Goal: Answer question/provide support: Share knowledge or assist other users

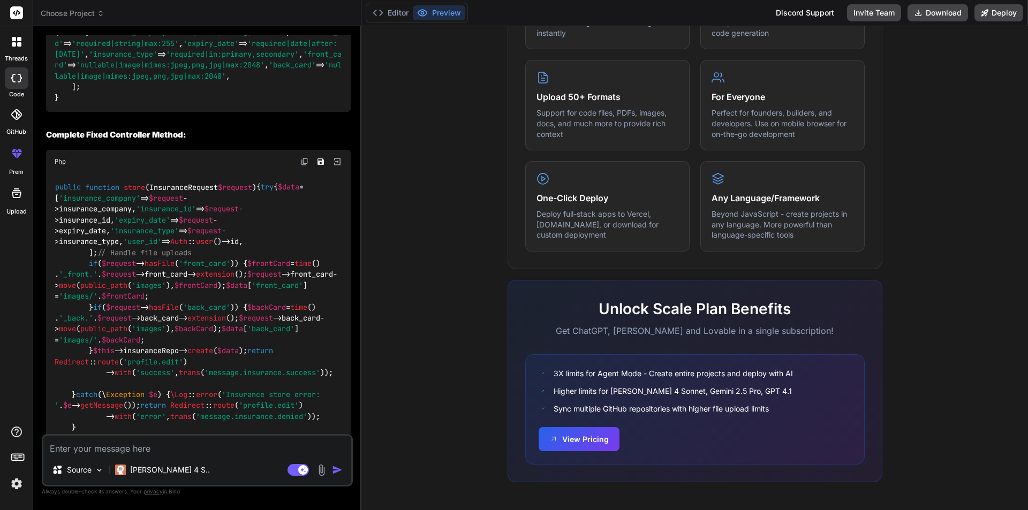
scroll to position [7341, 0]
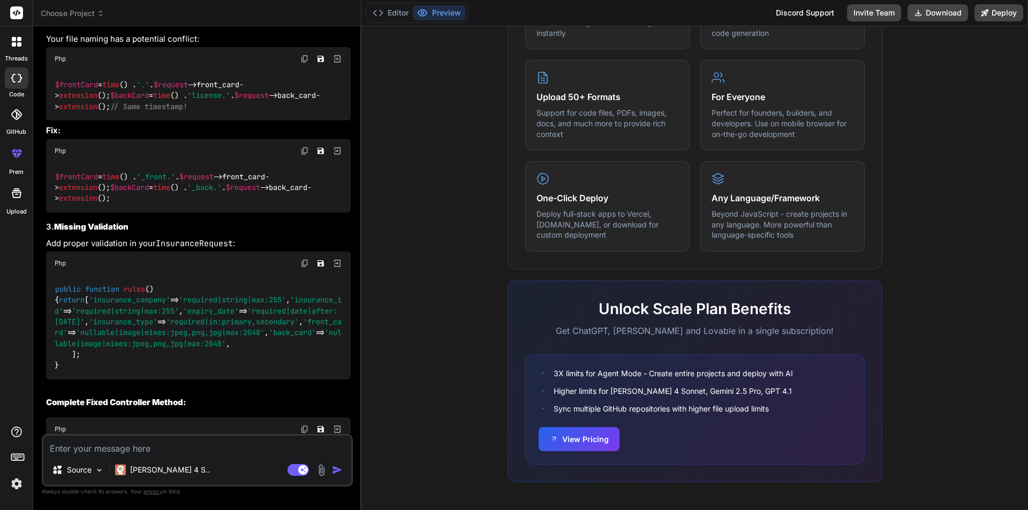
click at [15, 50] on div at bounding box center [16, 42] width 22 height 22
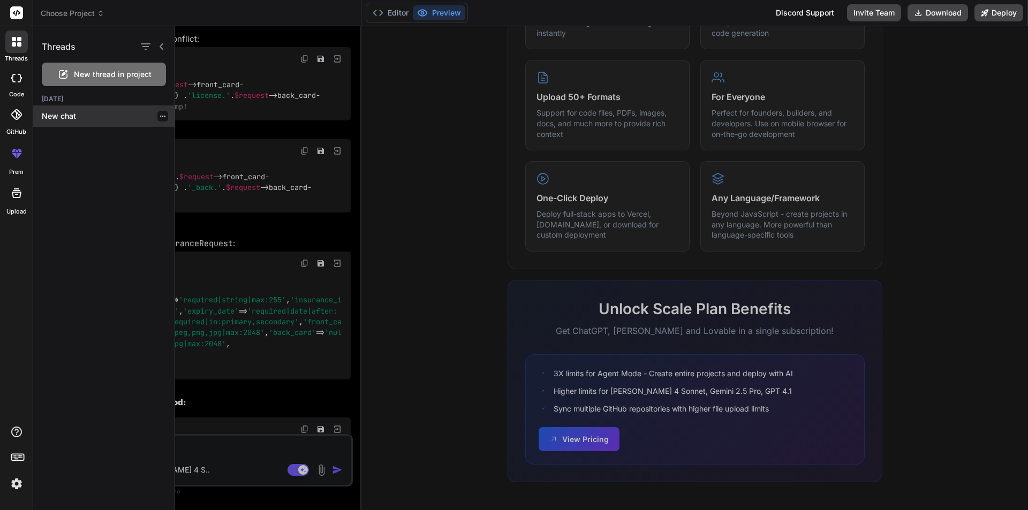
click at [62, 111] on p "New chat" at bounding box center [108, 116] width 133 height 11
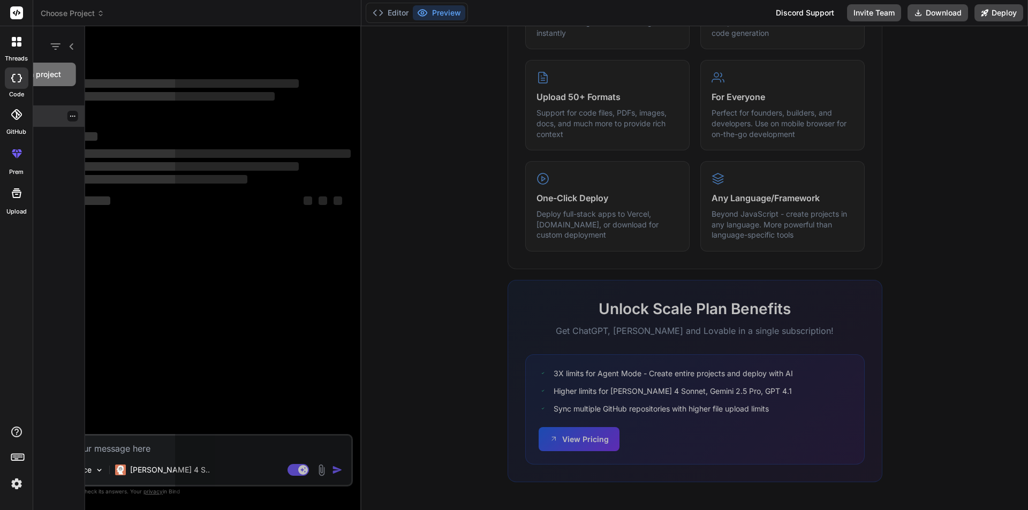
scroll to position [0, 0]
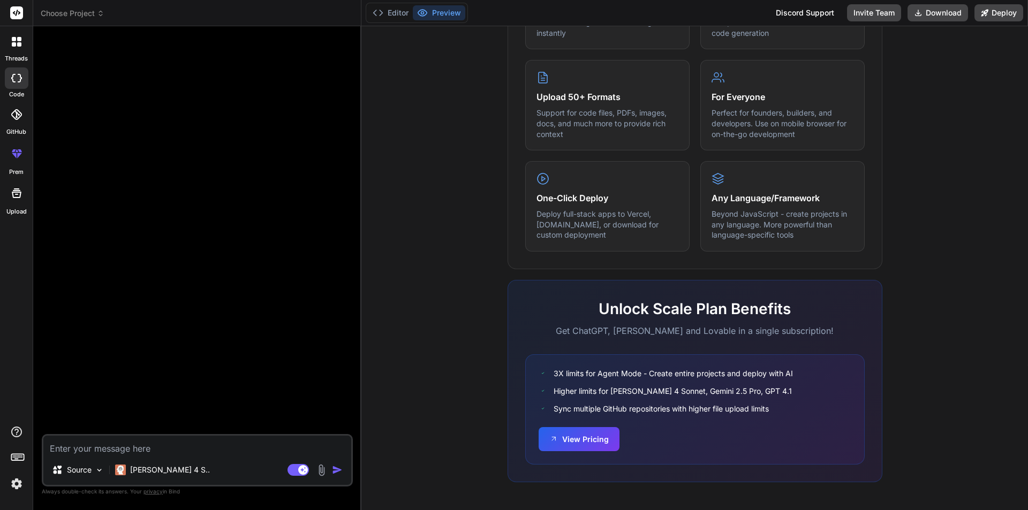
type textarea "x"
drag, startPoint x: 136, startPoint y: 451, endPoint x: 140, endPoint y: 441, distance: 10.8
click at [137, 451] on textarea at bounding box center [197, 445] width 308 height 19
paste textarea "class InsuranceController extends Controller { protected $insuranceRepo; public…"
type textarea "class InsuranceController extends Controller { protected $insuranceRepo; public…"
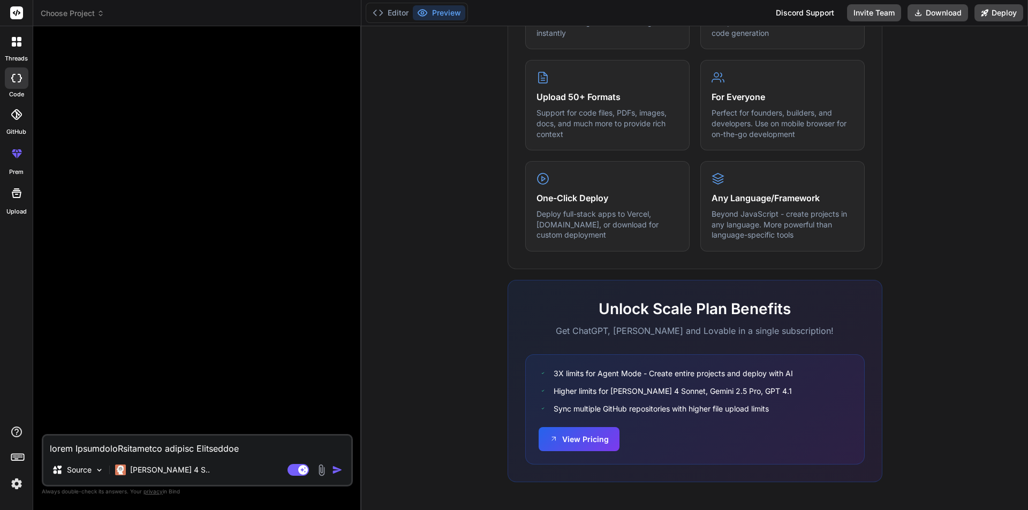
scroll to position [1633, 0]
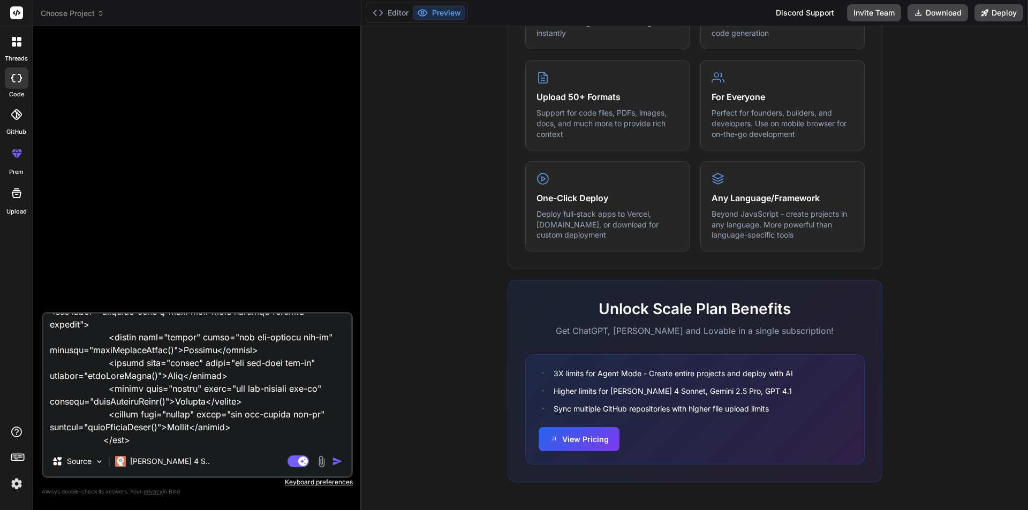
type textarea "x"
type textarea "class InsuranceController extends Controller { protected $insuranceRepo; public…"
type textarea "x"
type textarea "class InsuranceController extends Controller { protected $insuranceRepo; public…"
type textarea "x"
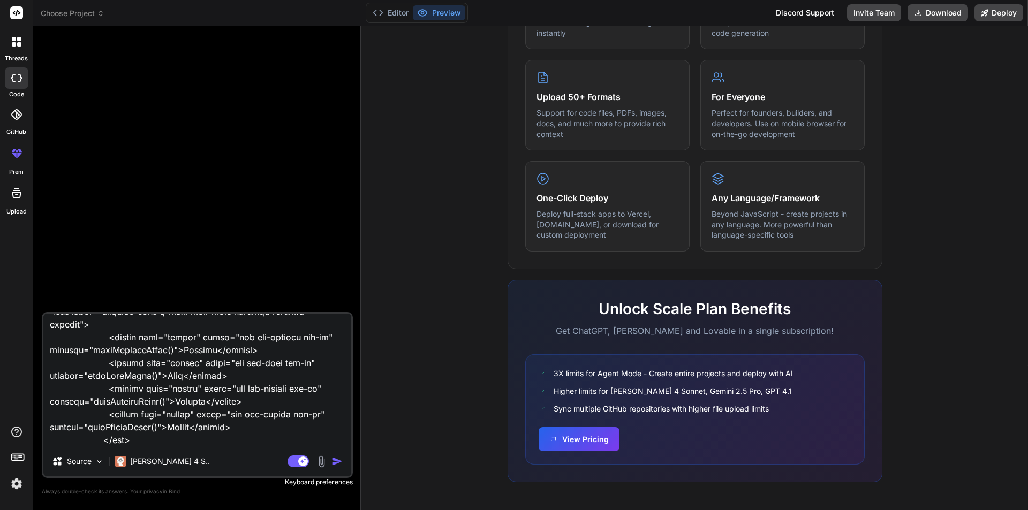
type textarea "class InsuranceController extends Controller { protected $insuranceRepo; public…"
type textarea "x"
drag, startPoint x: 58, startPoint y: 388, endPoint x: 58, endPoint y: 405, distance: 17.7
click at [58, 389] on textarea at bounding box center [197, 380] width 308 height 133
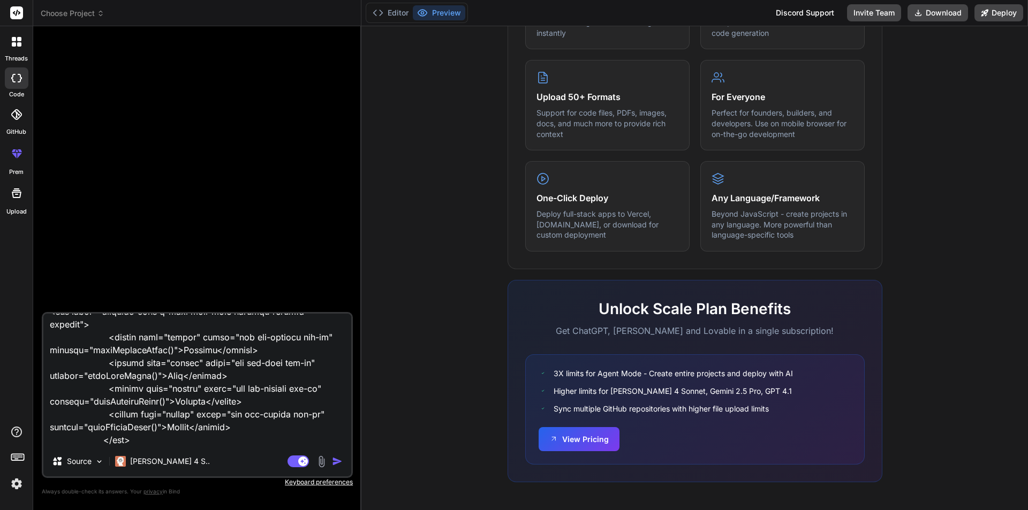
click at [59, 413] on textarea at bounding box center [197, 380] width 308 height 133
type textarea "class InsuranceController extends Controller { protected $insuranceRepo; public…"
type textarea "x"
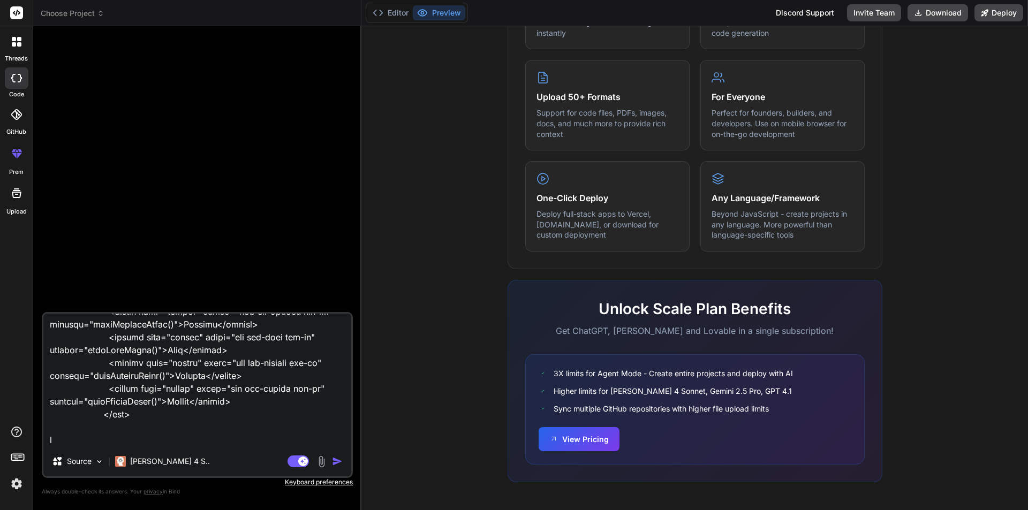
type textarea "class InsuranceController extends Controller { protected $insuranceRepo; public…"
type textarea "x"
type textarea "class InsuranceController extends Controller { protected $insuranceRepo; public…"
type textarea "x"
type textarea "class InsuranceController extends Controller { protected $insuranceRepo; public…"
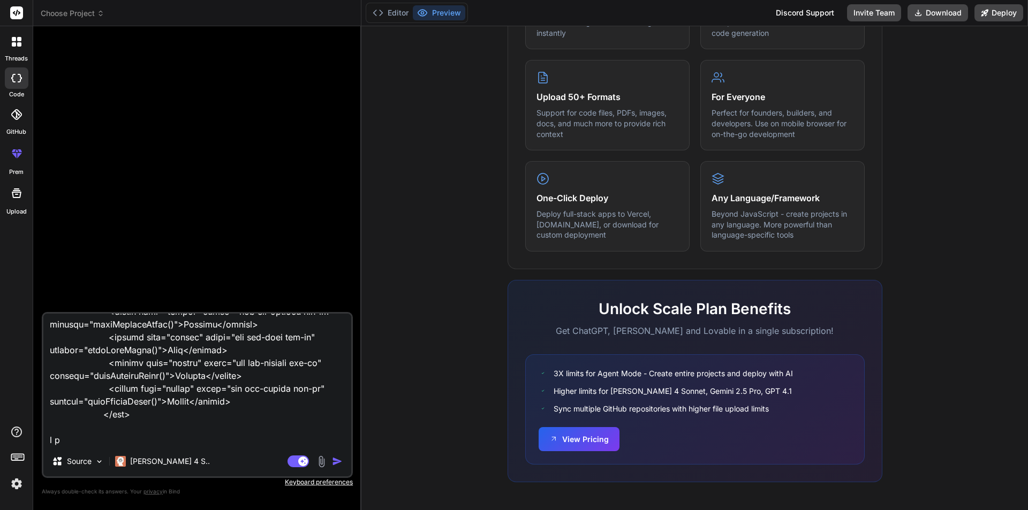
type textarea "x"
type textarea "class InsuranceController extends Controller { protected $insuranceRepo; public…"
type textarea "x"
type textarea "class InsuranceController extends Controller { protected $insuranceRepo; public…"
type textarea "x"
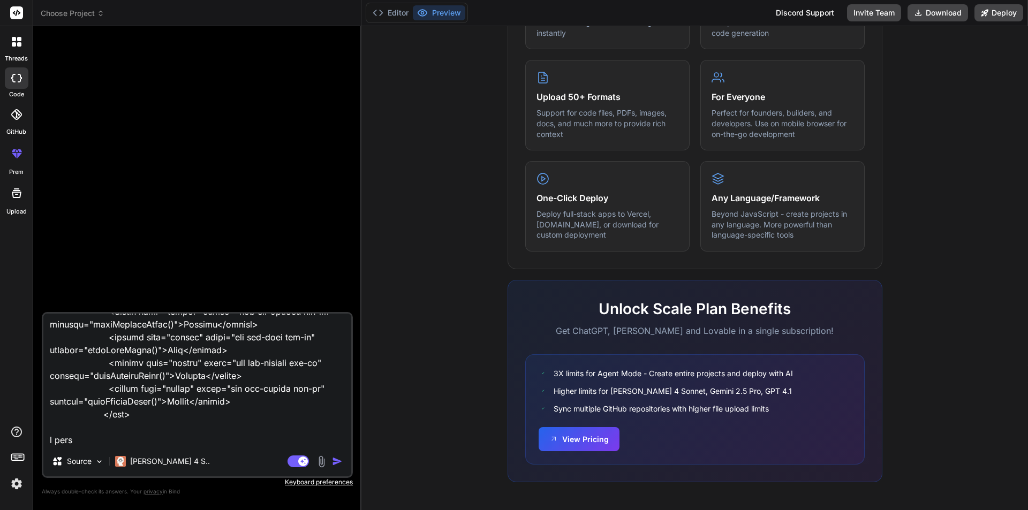
type textarea "class InsuranceController extends Controller { protected $insuranceRepo; public…"
type textarea "x"
type textarea "class InsuranceController extends Controller { protected $insuranceRepo; public…"
type textarea "x"
type textarea "class InsuranceController extends Controller { protected $insuranceRepo; public…"
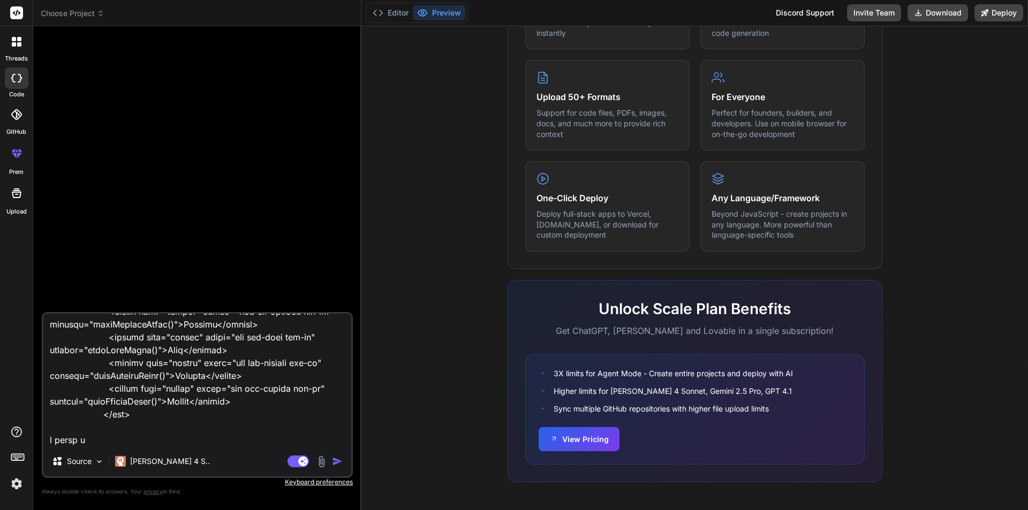
type textarea "x"
type textarea "class InsuranceController extends Controller { protected $insuranceRepo; public…"
type textarea "x"
type textarea "class InsuranceController extends Controller { protected $insuranceRepo; public…"
type textarea "x"
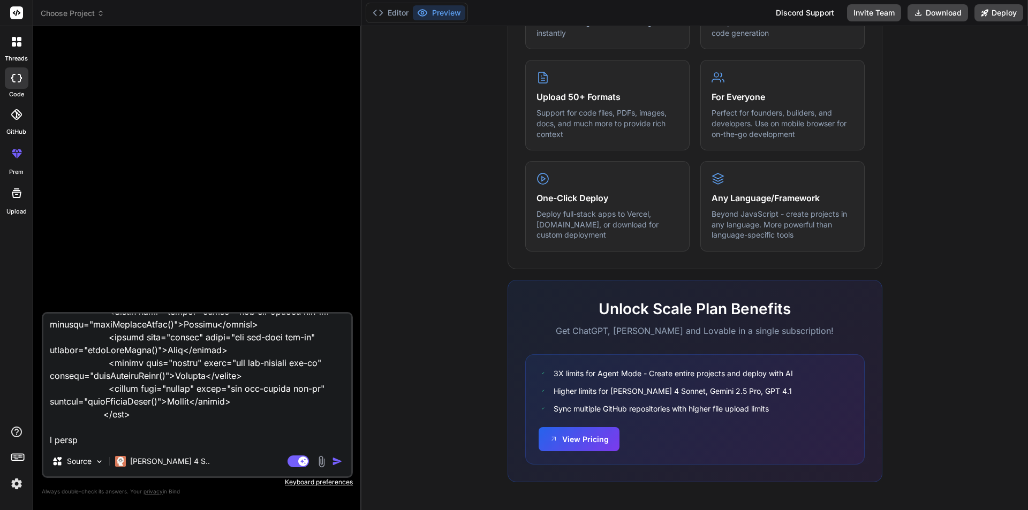
type textarea "class InsuranceController extends Controller { protected $insuranceRepo; public…"
type textarea "x"
type textarea "class InsuranceController extends Controller { protected $insuranceRepo; public…"
type textarea "x"
type textarea "class InsuranceController extends Controller { protected $insuranceRepo; public…"
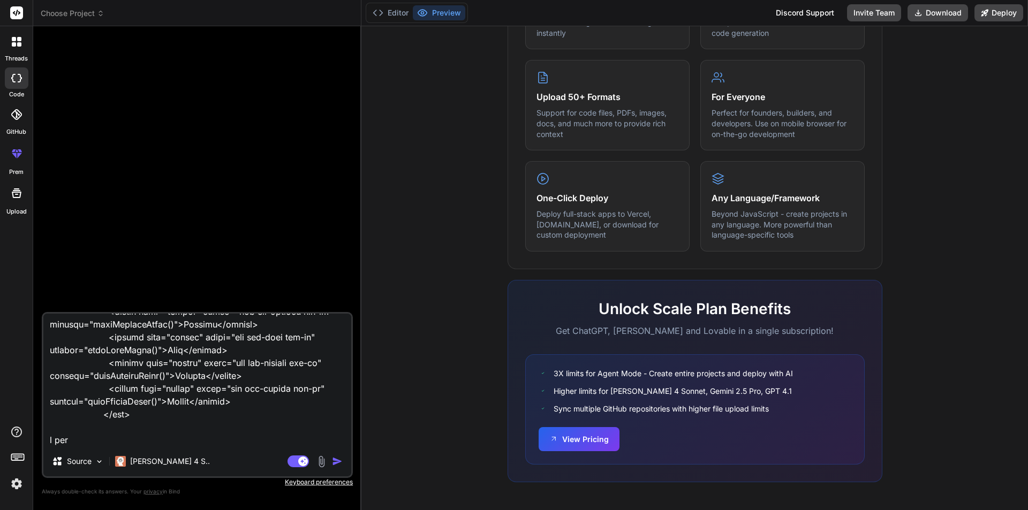
type textarea "x"
type textarea "class InsuranceController extends Controller { protected $insuranceRepo; public…"
type textarea "x"
type textarea "class InsuranceController extends Controller { protected $insuranceRepo; public…"
type textarea "x"
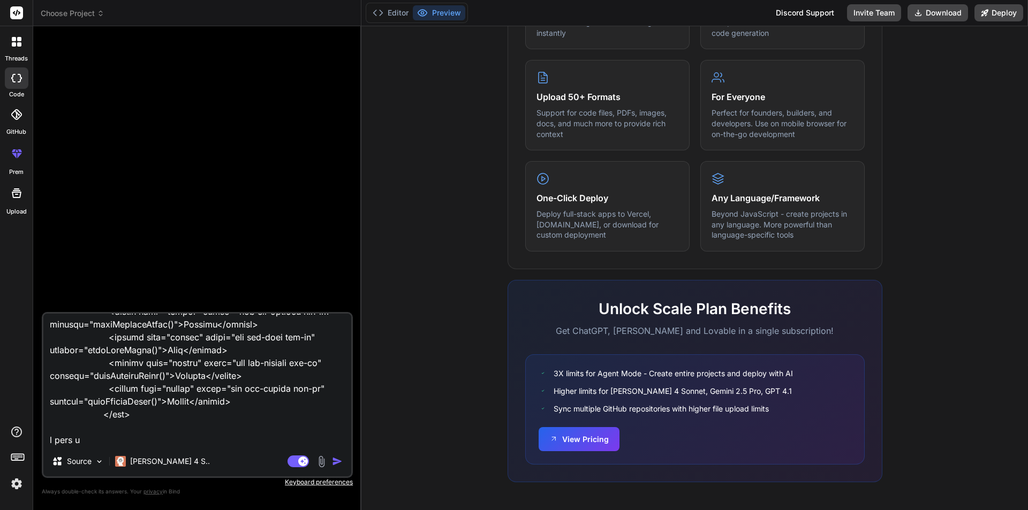
type textarea "class InsuranceController extends Controller { protected $insuranceRepo; public…"
type textarea "x"
type textarea "class InsuranceController extends Controller { protected $insuranceRepo; public…"
type textarea "x"
type textarea "class InsuranceController extends Controller { protected $insuranceRepo; public…"
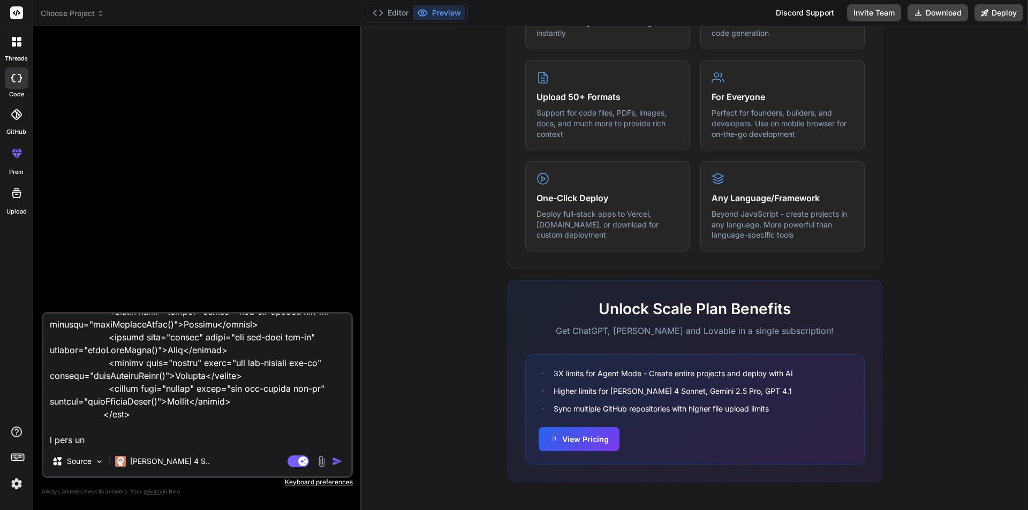
type textarea "x"
type textarea "class InsuranceController extends Controller { protected $insuranceRepo; public…"
type textarea "x"
type textarea "class InsuranceController extends Controller { protected $insuranceRepo; public…"
type textarea "x"
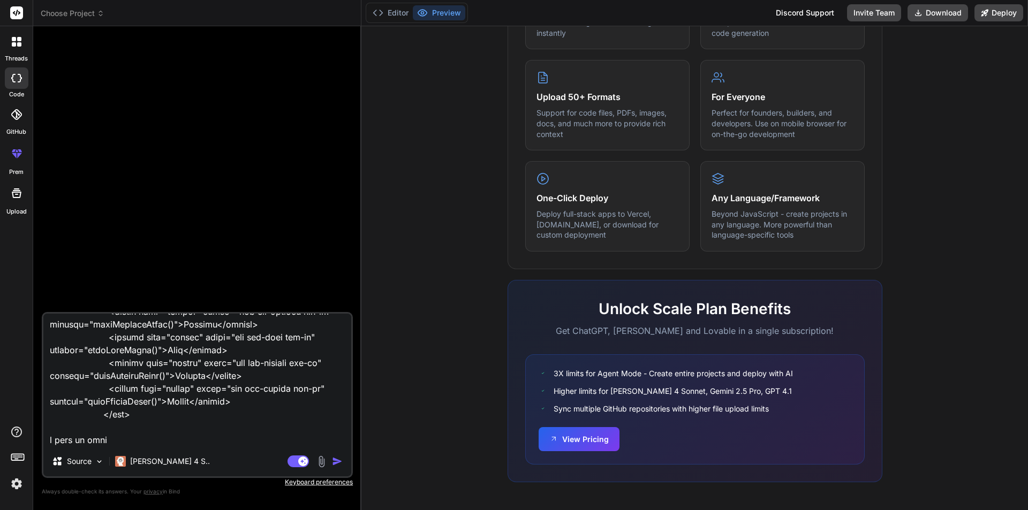
type textarea "class InsuranceController extends Controller { protected $insuranceRepo; public…"
type textarea "x"
type textarea "class InsuranceController extends Controller { protected $insuranceRepo; public…"
type textarea "x"
type textarea "class InsuranceController extends Controller { protected $insuranceRepo; public…"
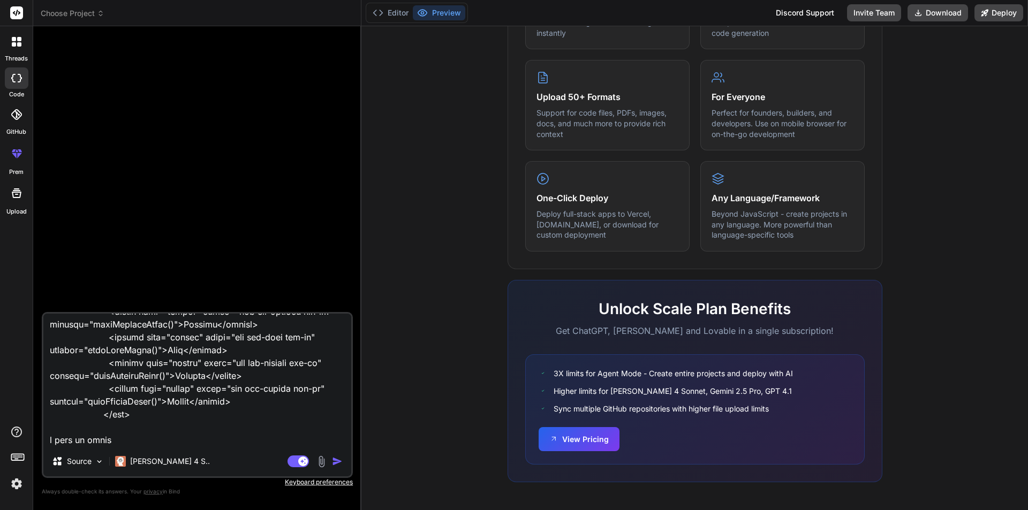
type textarea "x"
type textarea "class InsuranceController extends Controller { protected $insuranceRepo; public…"
type textarea "x"
type textarea "class InsuranceController extends Controller { protected $insuranceRepo; public…"
type textarea "x"
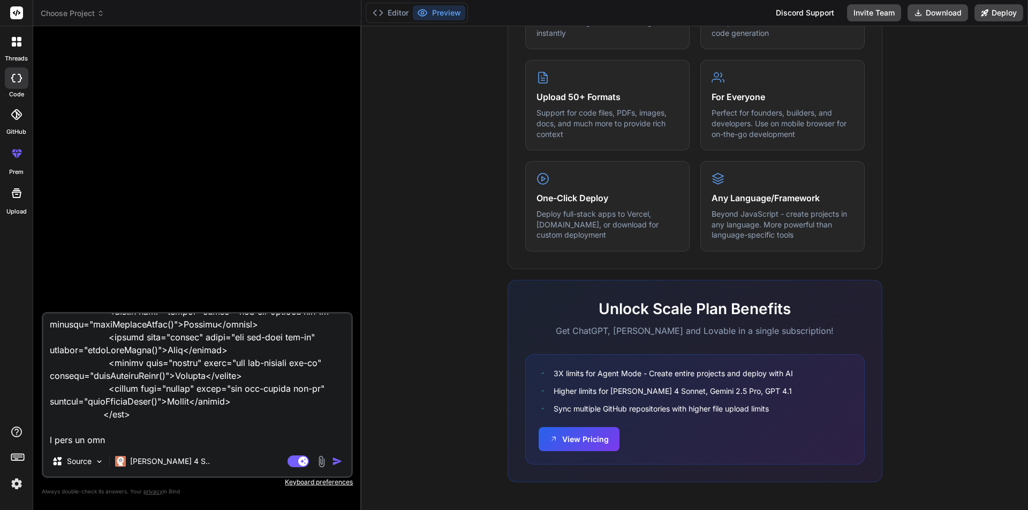
type textarea "class InsuranceController extends Controller { protected $insuranceRepo; public…"
type textarea "x"
type textarea "class InsuranceController extends Controller { protected $insuranceRepo; public…"
type textarea "x"
type textarea "class InsuranceController extends Controller { protected $insuranceRepo; public…"
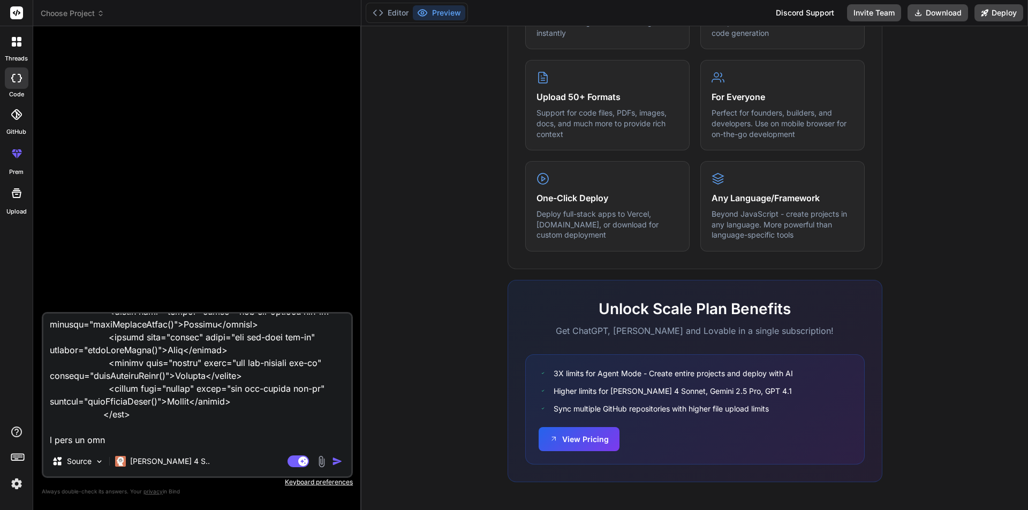
type textarea "x"
type textarea "class InsuranceController extends Controller { protected $insuranceRepo; public…"
type textarea "x"
type textarea "class InsuranceController extends Controller { protected $insuranceRepo; public…"
type textarea "x"
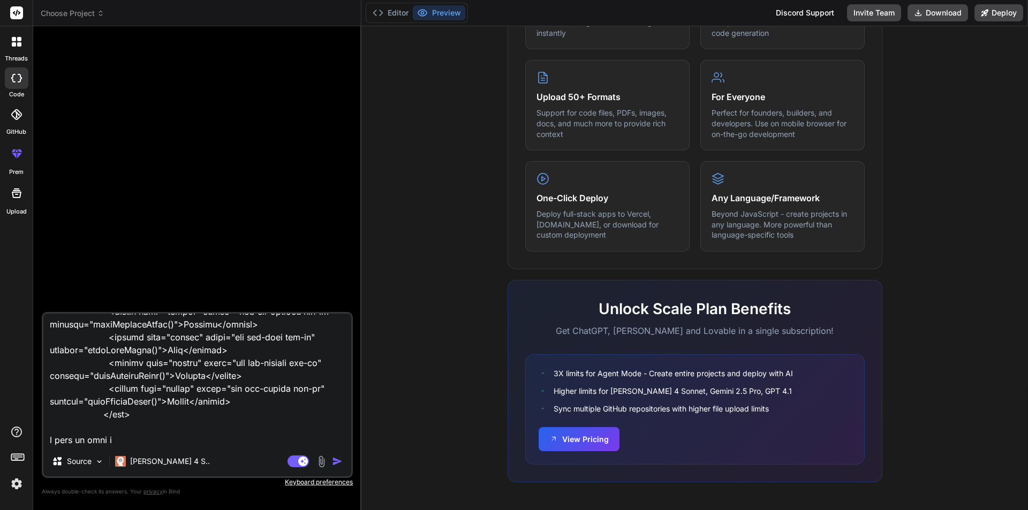
type textarea "class InsuranceController extends Controller { protected $insuranceRepo; public…"
type textarea "x"
type textarea "class InsuranceController extends Controller { protected $insuranceRepo; public…"
type textarea "x"
type textarea "class InsuranceController extends Controller { protected $insuranceRepo; public…"
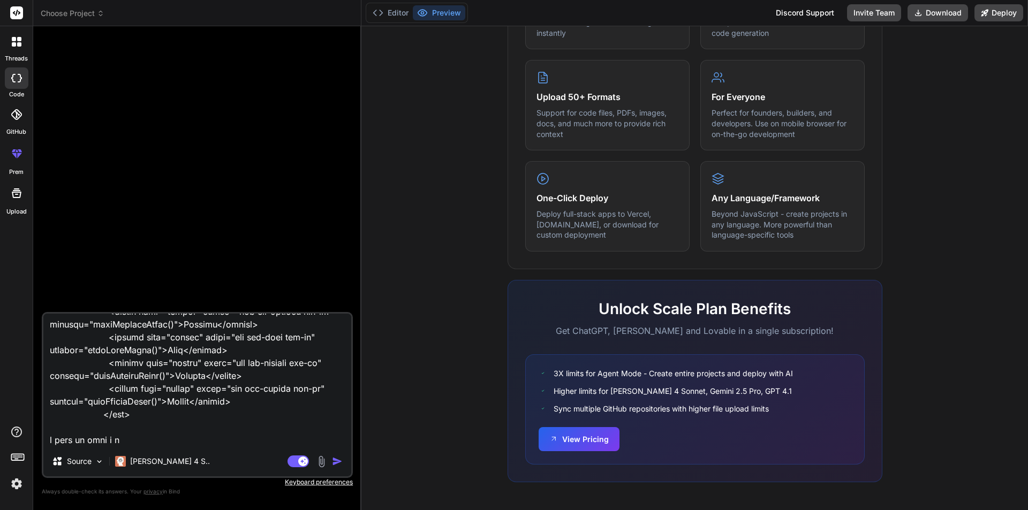
type textarea "x"
type textarea "class InsuranceController extends Controller { protected $insuranceRepo; public…"
type textarea "x"
type textarea "class InsuranceController extends Controller { protected $insuranceRepo; public…"
type textarea "x"
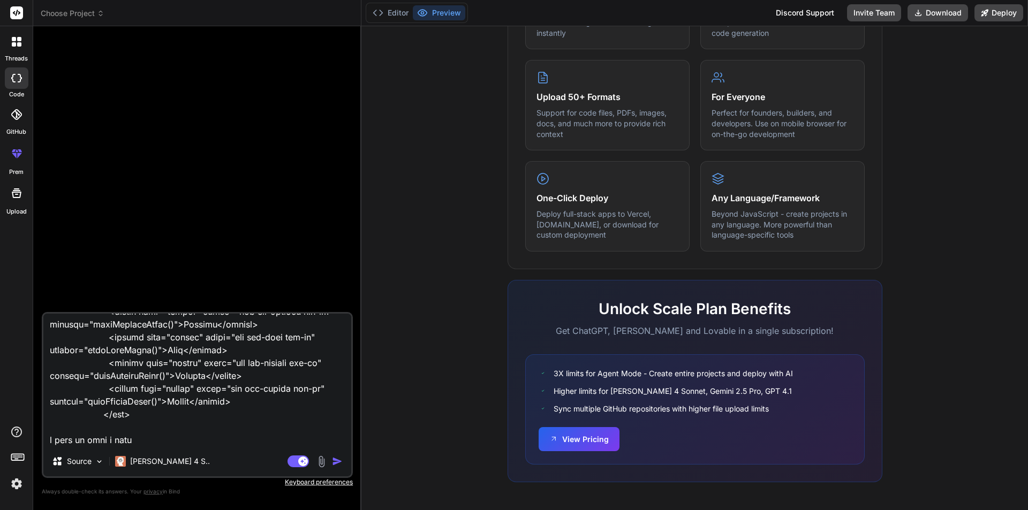
type textarea "class InsuranceController extends Controller { protected $insuranceRepo; public…"
type textarea "x"
type textarea "class InsuranceController extends Controller { protected $insuranceRepo; public…"
type textarea "x"
type textarea "class InsuranceController extends Controller { protected $insuranceRepo; public…"
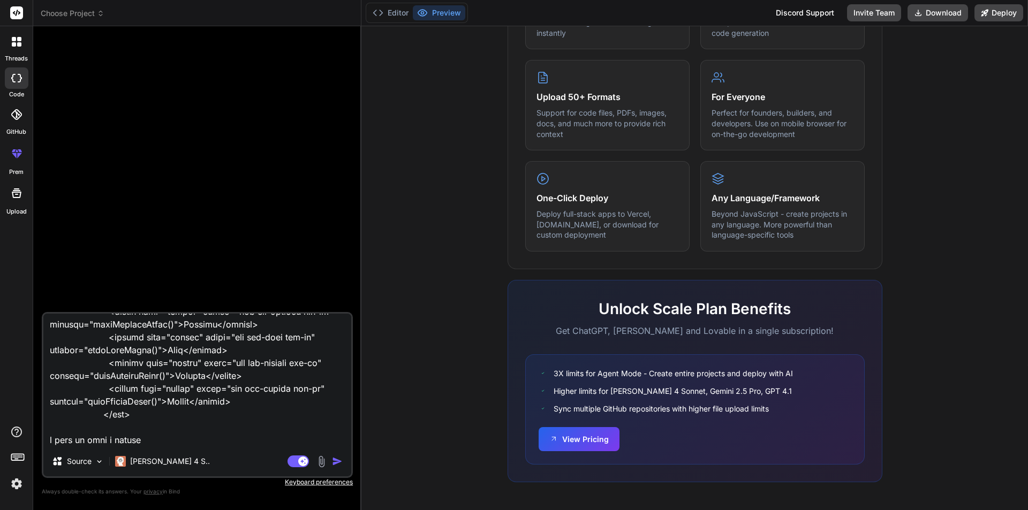
type textarea "x"
type textarea "class InsuranceController extends Controller { protected $insuranceRepo; public…"
type textarea "x"
type textarea "class InsuranceController extends Controller { protected $insuranceRepo; public…"
type textarea "x"
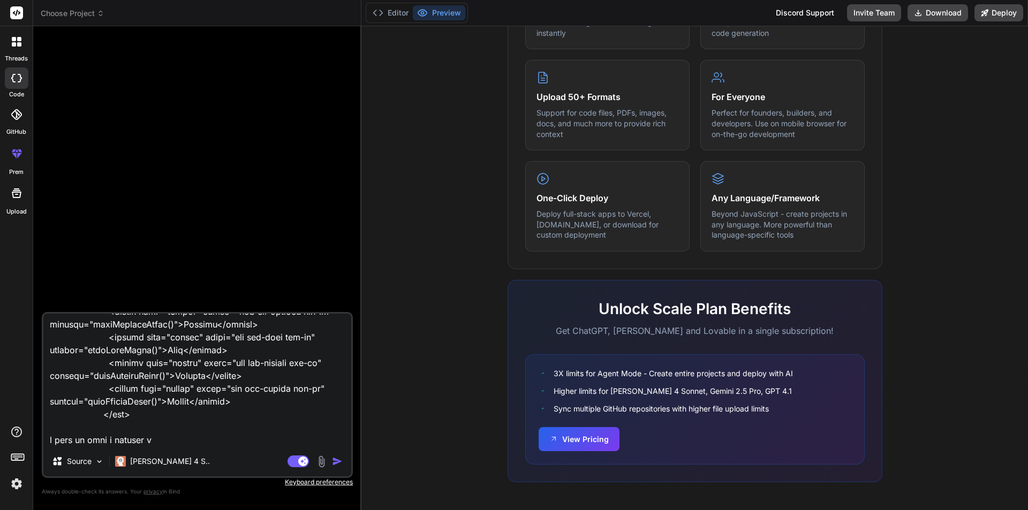
type textarea "class InsuranceController extends Controller { protected $insuranceRepo; public…"
type textarea "x"
type textarea "class InsuranceController extends Controller { protected $insuranceRepo; public…"
type textarea "x"
type textarea "class InsuranceController extends Controller { protected $insuranceRepo; public…"
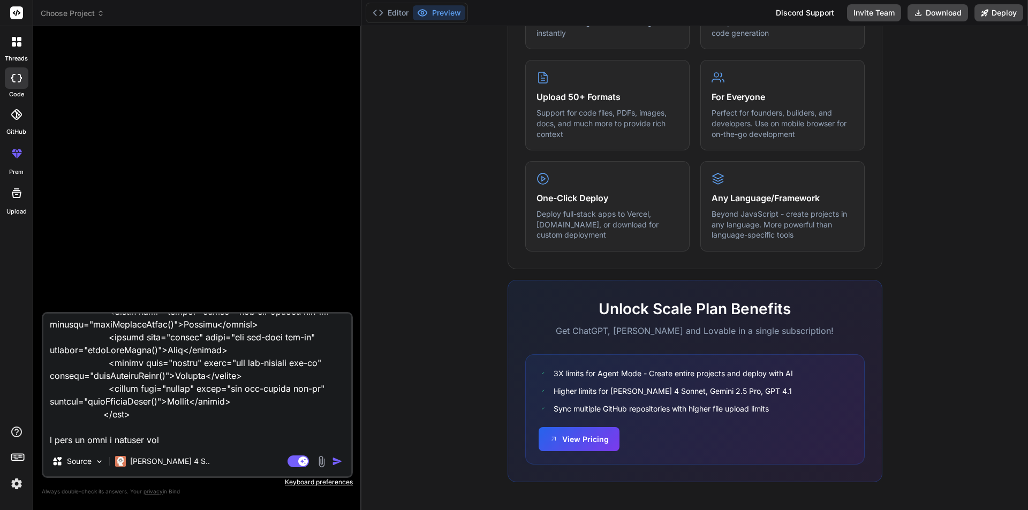
type textarea "x"
type textarea "class InsuranceController extends Controller { protected $insuranceRepo; public…"
type textarea "x"
type textarea "class InsuranceController extends Controller { protected $insuranceRepo; public…"
type textarea "x"
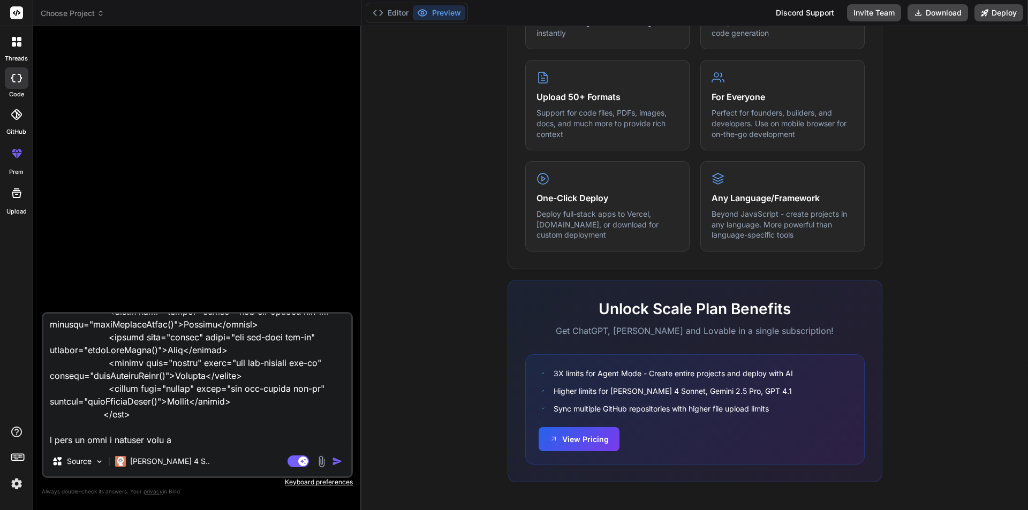
type textarea "class InsuranceController extends Controller { protected $insuranceRepo; public…"
type textarea "x"
type textarea "class InsuranceController extends Controller { protected $insuranceRepo; public…"
type textarea "x"
type textarea "class InsuranceController extends Controller { protected $insuranceRepo; public…"
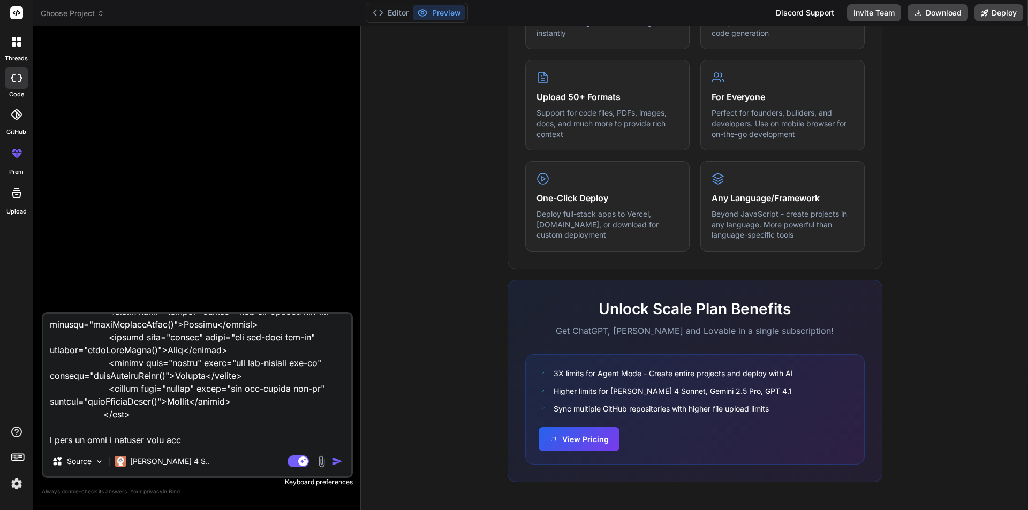
type textarea "x"
type textarea "class InsuranceController extends Controller { protected $insuranceRepo; public…"
type textarea "x"
type textarea "class InsuranceController extends Controller { protected $insuranceRepo; public…"
type textarea "x"
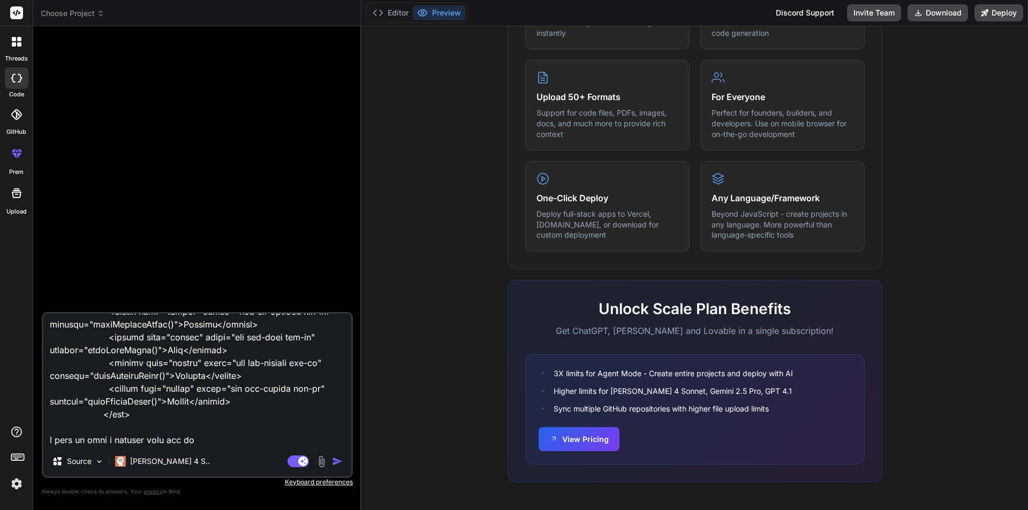
type textarea "class InsuranceController extends Controller { protected $insuranceRepo; public…"
type textarea "x"
type textarea "class InsuranceController extends Controller { protected $insuranceRepo; public…"
type textarea "x"
type textarea "class InsuranceController extends Controller { protected $insuranceRepo; public…"
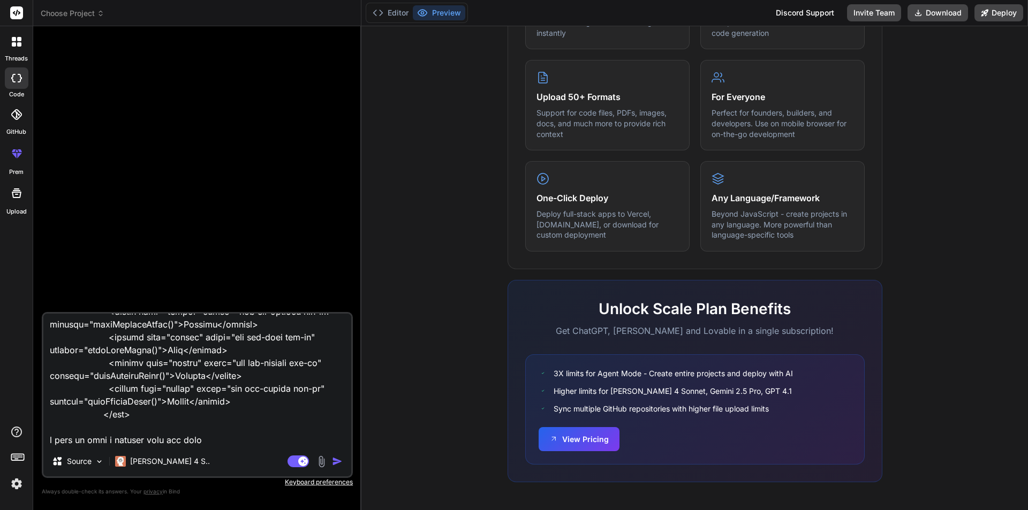
type textarea "x"
type textarea "class InsuranceController extends Controller { protected $insuranceRepo; public…"
type textarea "x"
type textarea "class InsuranceController extends Controller { protected $insuranceRepo; public…"
type textarea "x"
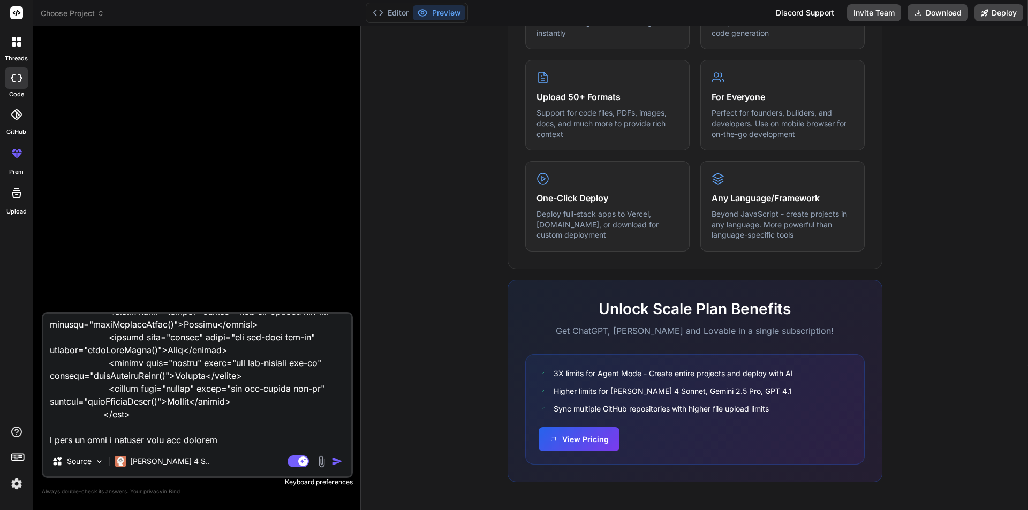
type textarea "class InsuranceController extends Controller { protected $insuranceRepo; public…"
type textarea "x"
type textarea "class InsuranceController extends Controller { protected $insuranceRepo; public…"
type textarea "x"
type textarea "class InsuranceController extends Controller { protected $insuranceRepo; public…"
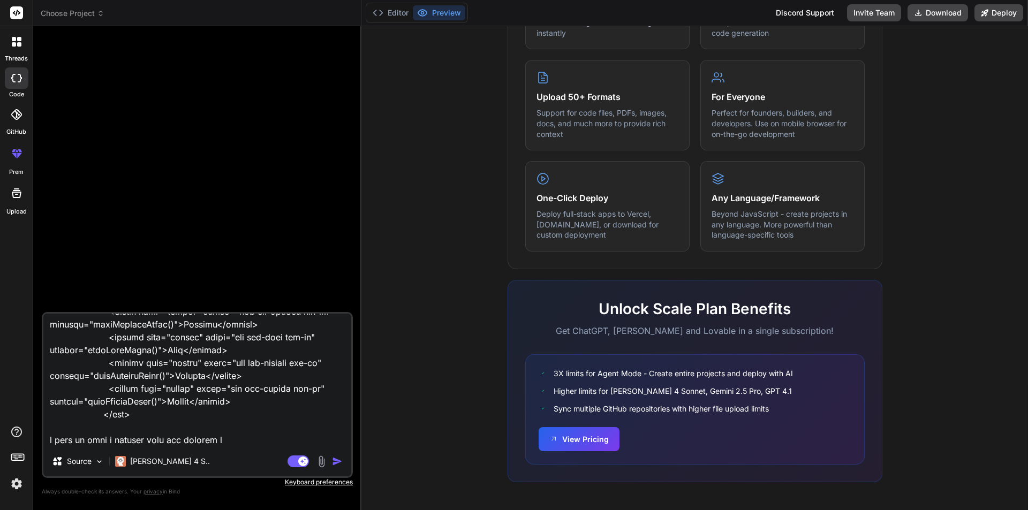
type textarea "x"
type textarea "class InsuranceController extends Controller { protected $insuranceRepo; public…"
type textarea "x"
type textarea "class InsuranceController extends Controller { protected $insuranceRepo; public…"
type textarea "x"
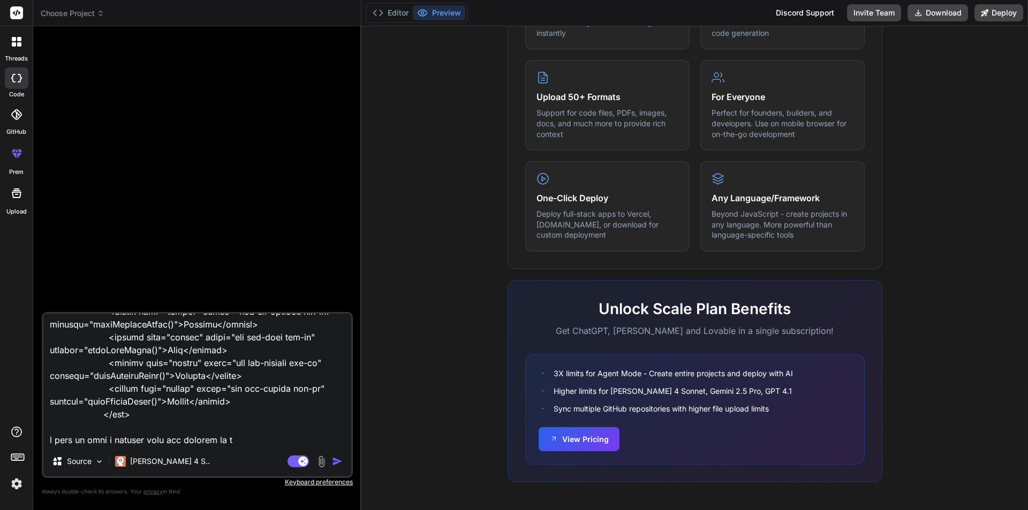
type textarea "class InsuranceController extends Controller { protected $insuranceRepo; public…"
type textarea "x"
type textarea "class InsuranceController extends Controller { protected $insuranceRepo; public…"
type textarea "x"
type textarea "class InsuranceController extends Controller { protected $insuranceRepo; public…"
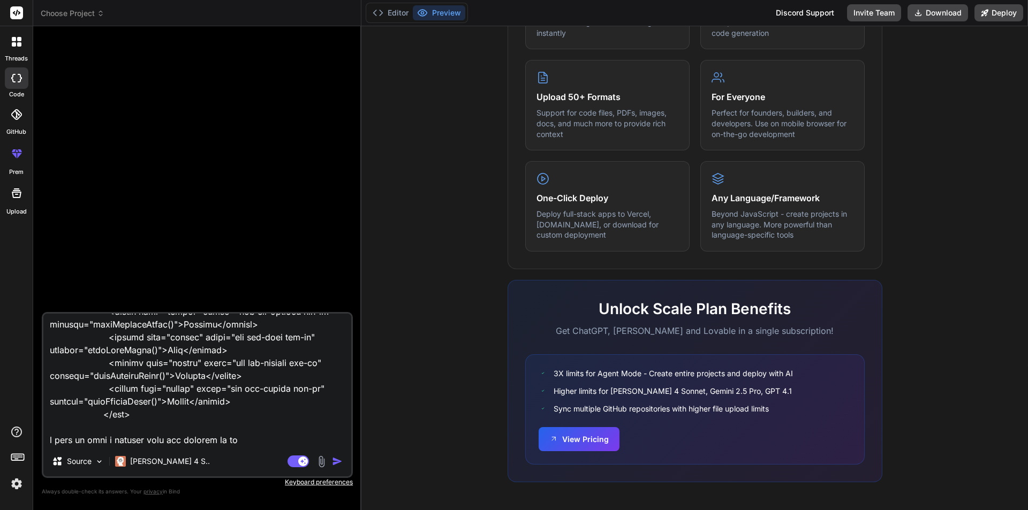
type textarea "x"
type textarea "class InsuranceController extends Controller { protected $insuranceRepo; public…"
type textarea "x"
type textarea "class InsuranceController extends Controller { protected $insuranceRepo; public…"
type textarea "x"
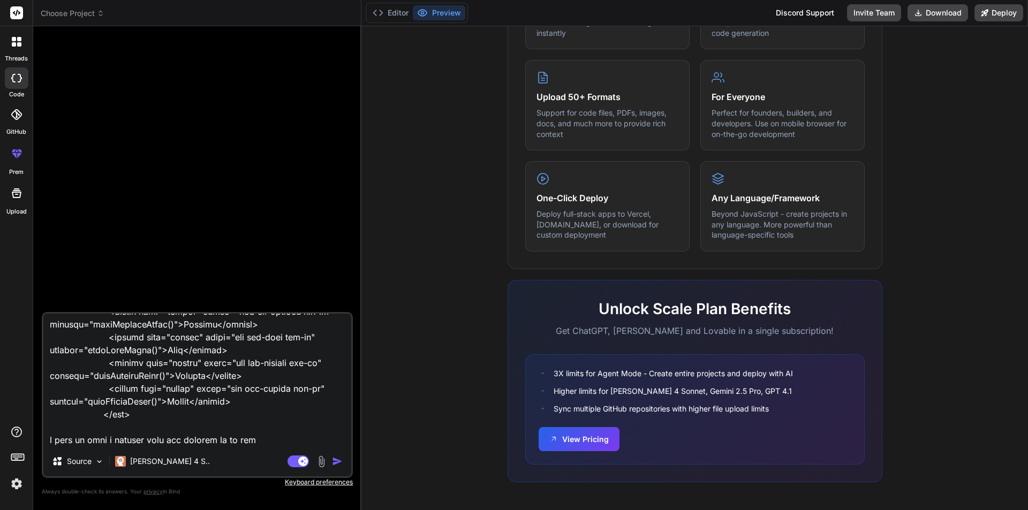
type textarea "class InsuranceController extends Controller { protected $insuranceRepo; public…"
type textarea "x"
type textarea "class InsuranceController extends Controller { protected $insuranceRepo; public…"
type textarea "x"
type textarea "class InsuranceController extends Controller { protected $insuranceRepo; public…"
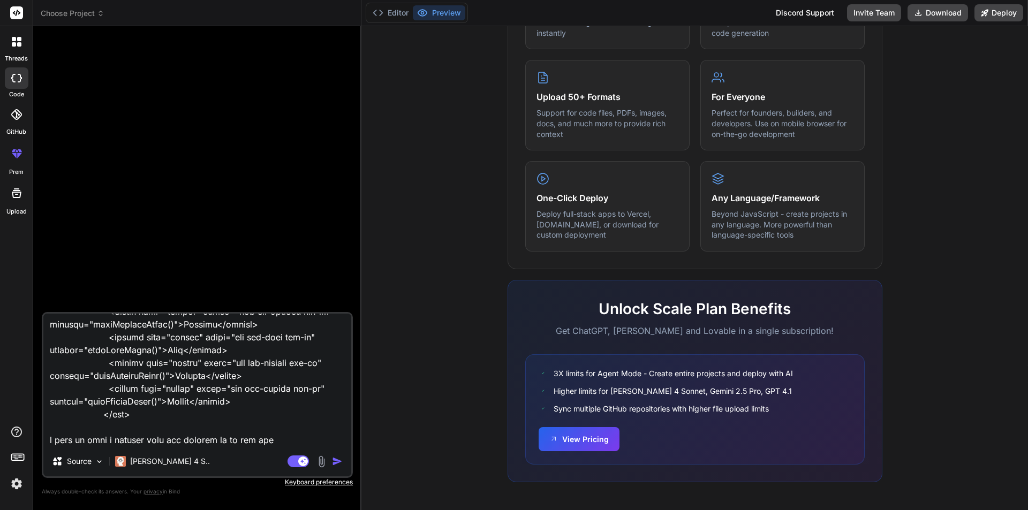
type textarea "x"
type textarea "class InsuranceController extends Controller { protected $insuranceRepo; public…"
type textarea "x"
type textarea "class InsuranceController extends Controller { protected $insuranceRepo; public…"
type textarea "x"
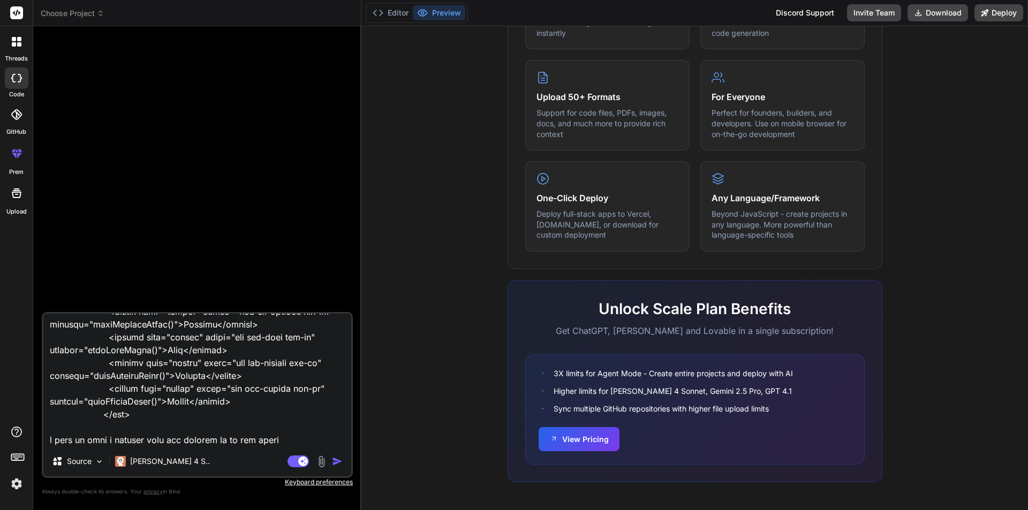
type textarea "class InsuranceController extends Controller { protected $insuranceRepo; public…"
type textarea "x"
type textarea "class InsuranceController extends Controller { protected $insuranceRepo; public…"
type textarea "x"
type textarea "class InsuranceController extends Controller { protected $insuranceRepo; public…"
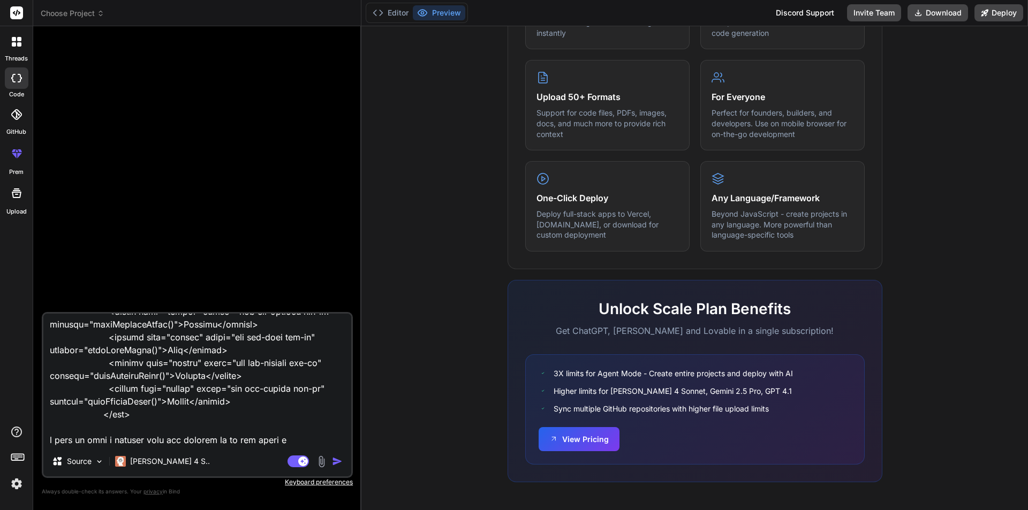
type textarea "x"
type textarea "class InsuranceController extends Controller { protected $insuranceRepo; public…"
type textarea "x"
type textarea "class InsuranceController extends Controller { protected $insuranceRepo; public…"
type textarea "x"
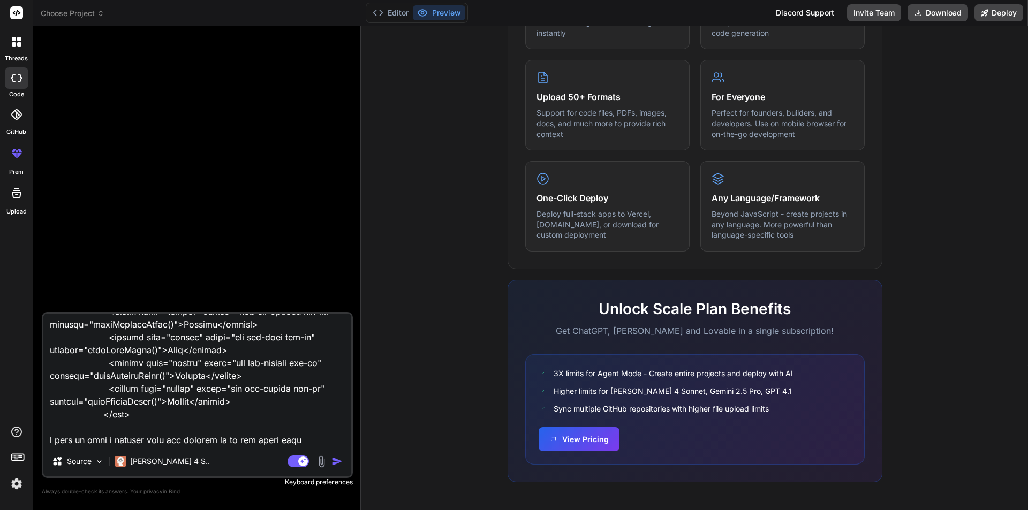
type textarea "class InsuranceController extends Controller { protected $insuranceRepo; public…"
type textarea "x"
type textarea "class InsuranceController extends Controller { protected $insuranceRepo; public…"
type textarea "x"
type textarea "class InsuranceController extends Controller { protected $insuranceRepo; public…"
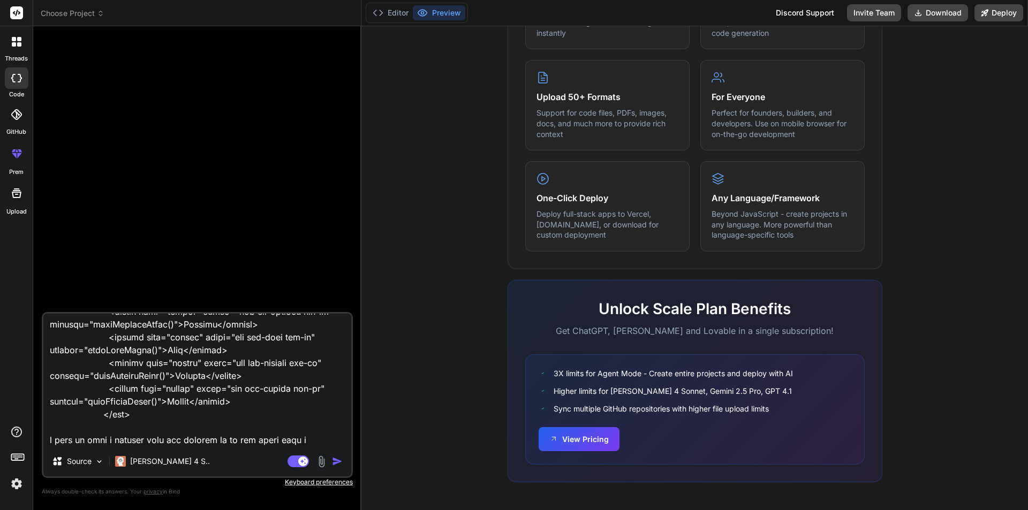
type textarea "x"
type textarea "class InsuranceController extends Controller { protected $insuranceRepo; public…"
type textarea "x"
type textarea "class InsuranceController extends Controller { protected $insuranceRepo; public…"
type textarea "x"
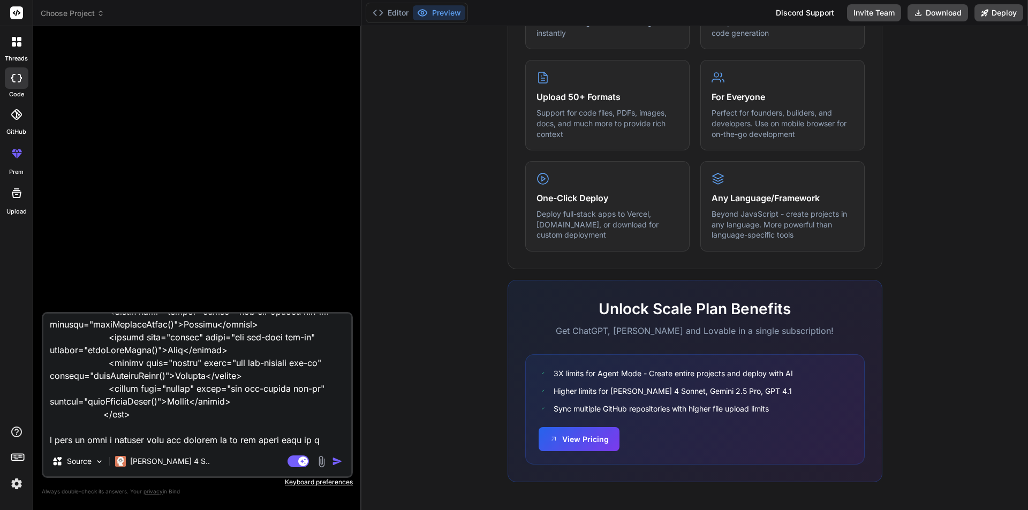
type textarea "class InsuranceController extends Controller { protected $insuranceRepo; public…"
type textarea "x"
type textarea "class InsuranceController extends Controller { protected $insuranceRepo; public…"
type textarea "x"
type textarea "class InsuranceController extends Controller { protected $insuranceRepo; public…"
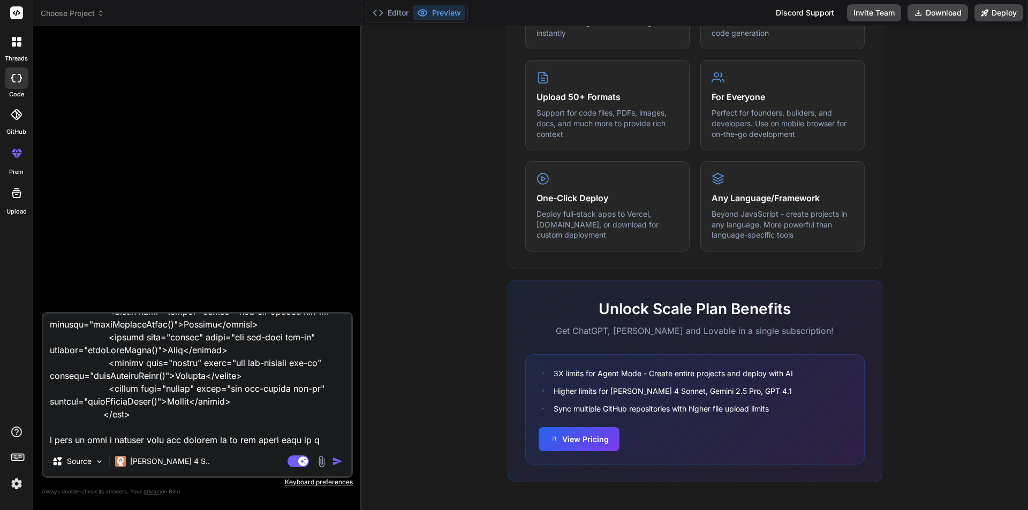
type textarea "x"
type textarea "class InsuranceController extends Controller { protected $insuranceRepo; public…"
type textarea "x"
type textarea "class InsuranceController extends Controller { protected $insuranceRepo; public…"
type textarea "x"
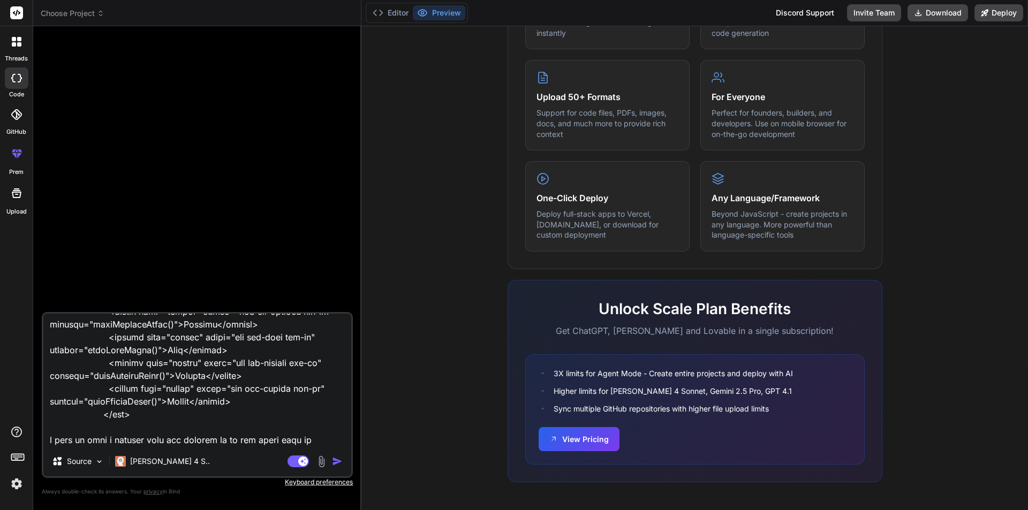
type textarea "class InsuranceController extends Controller { protected $insuranceRepo; public…"
type textarea "x"
type textarea "class InsuranceController extends Controller { protected $insuranceRepo; public…"
type textarea "x"
type textarea "class InsuranceController extends Controller { protected $insuranceRepo; public…"
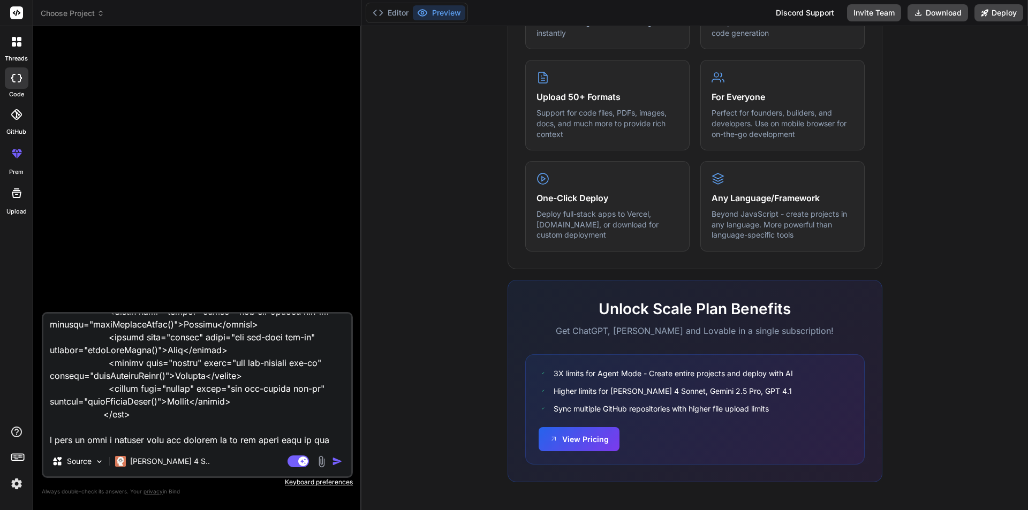
type textarea "x"
type textarea "class InsuranceController extends Controller { protected $insuranceRepo; public…"
type textarea "x"
type textarea "class InsuranceController extends Controller { protected $insuranceRepo; public…"
type textarea "x"
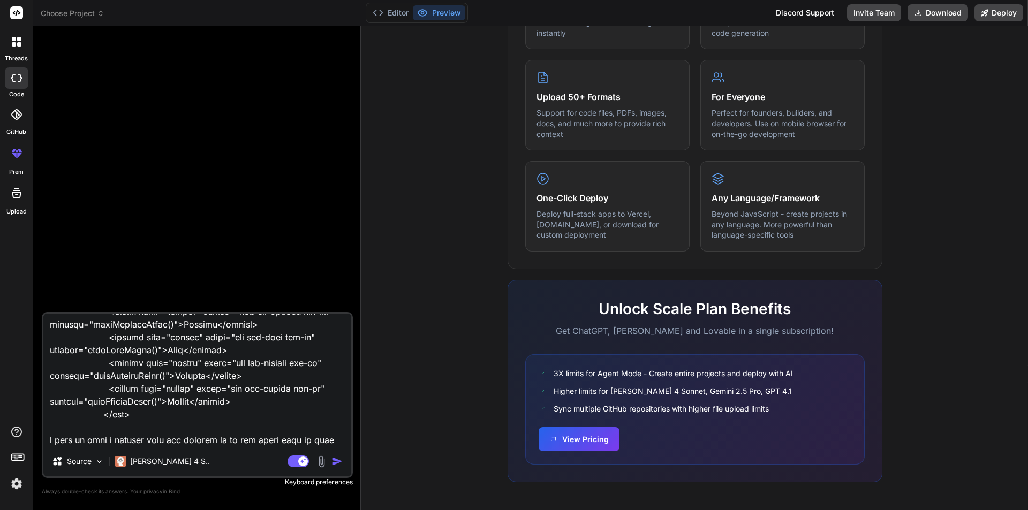
type textarea "class InsuranceController extends Controller { protected $insuranceRepo; public…"
type textarea "x"
type textarea "class InsuranceController extends Controller { protected $insuranceRepo; public…"
type textarea "x"
type textarea "class InsuranceController extends Controller { protected $insuranceRepo; public…"
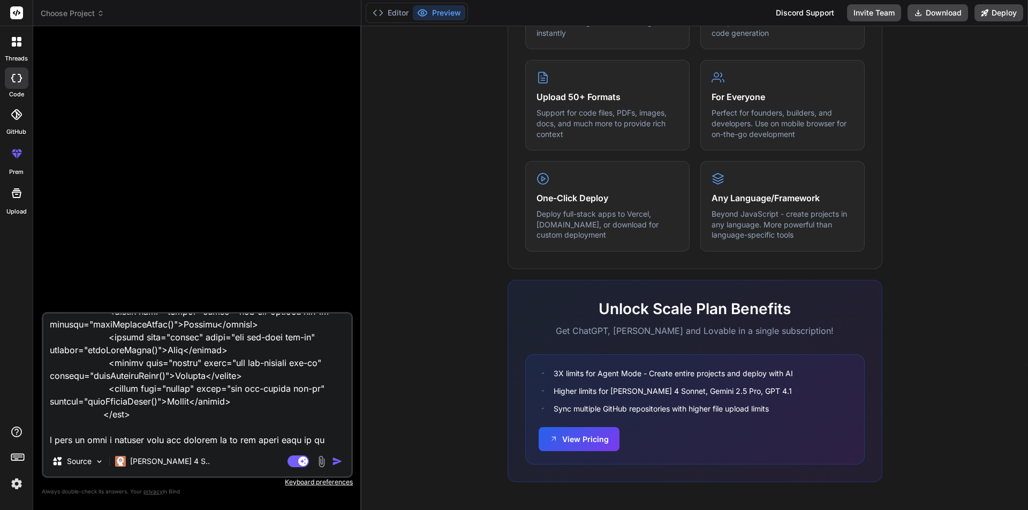
type textarea "x"
type textarea "class InsuranceController extends Controller { protected $insuranceRepo; public…"
type textarea "x"
type textarea "class InsuranceController extends Controller { protected $insuranceRepo; public…"
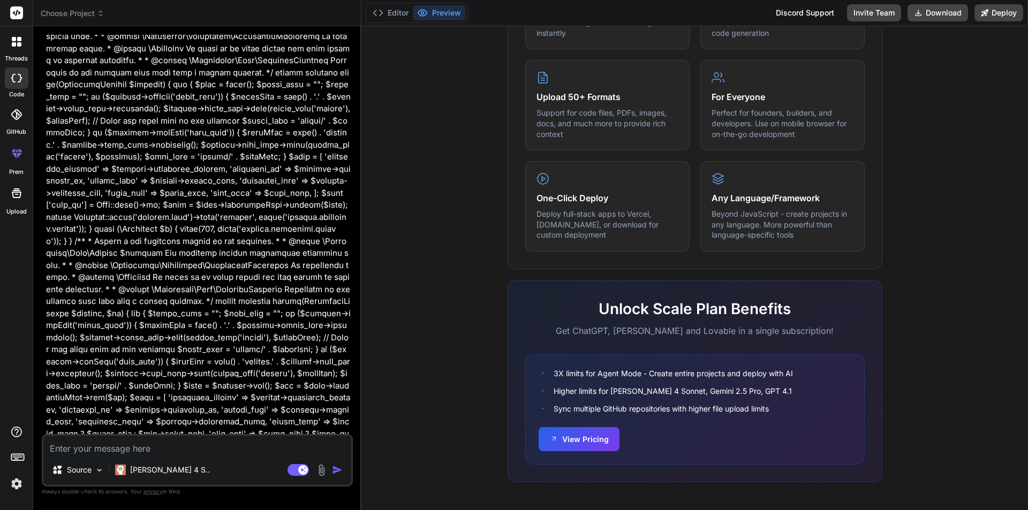
scroll to position [290, 0]
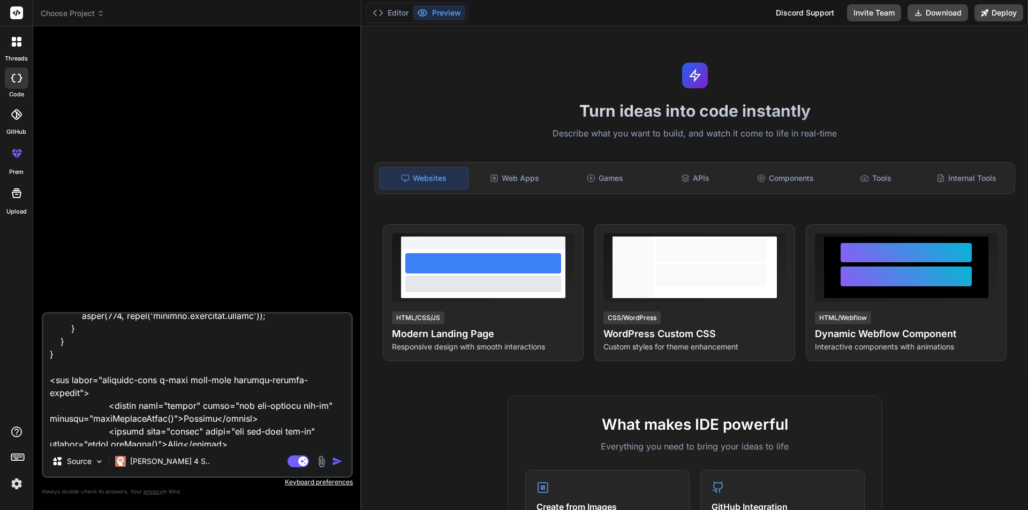
scroll to position [1698, 0]
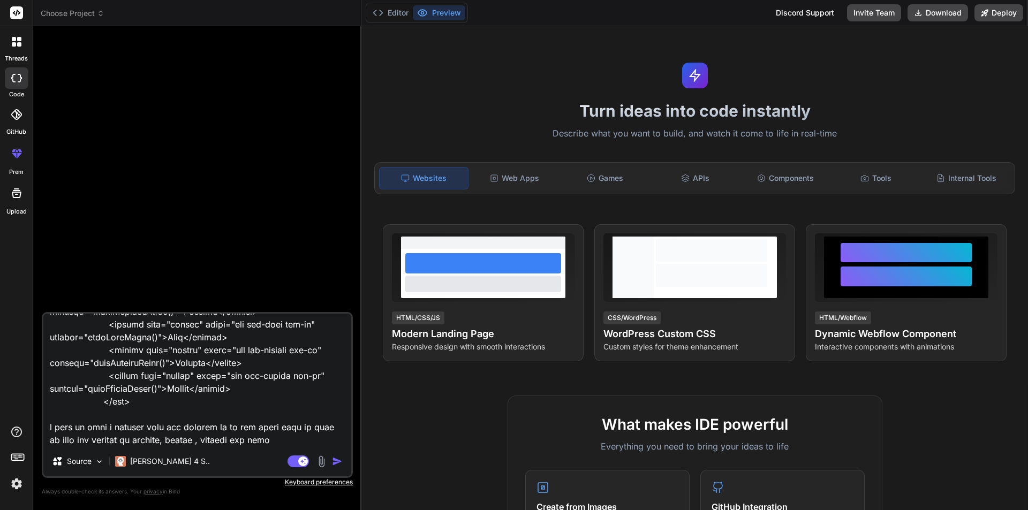
click at [338, 464] on img "button" at bounding box center [337, 461] width 11 height 11
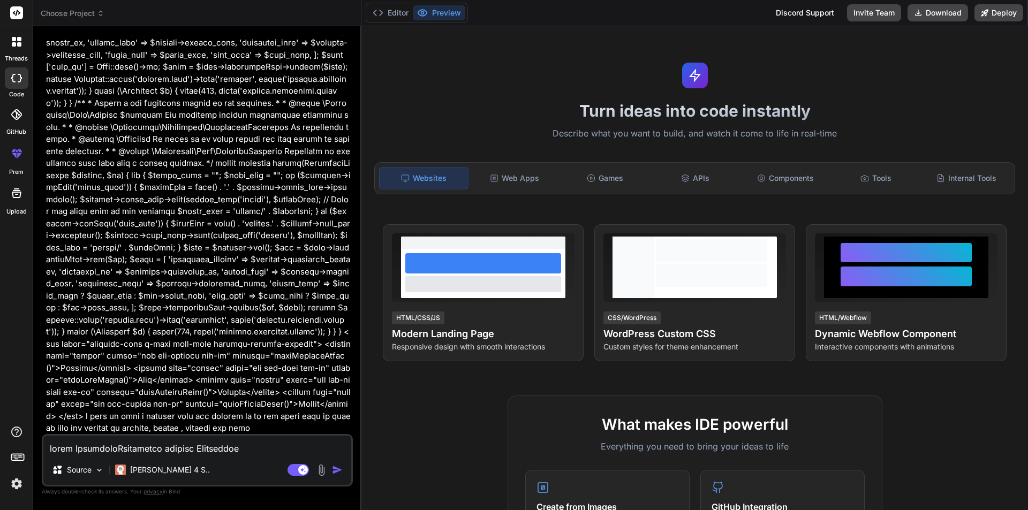
scroll to position [278, 0]
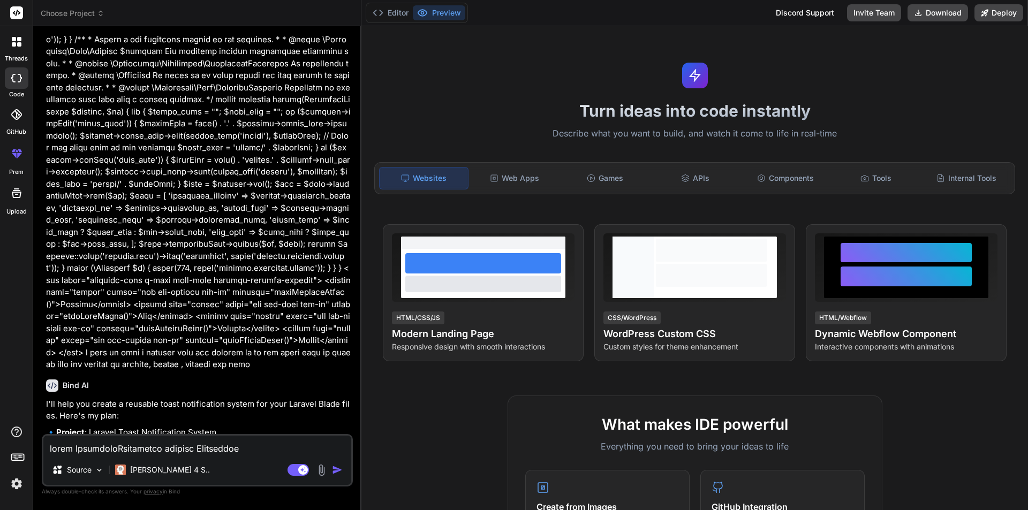
type textarea "x"
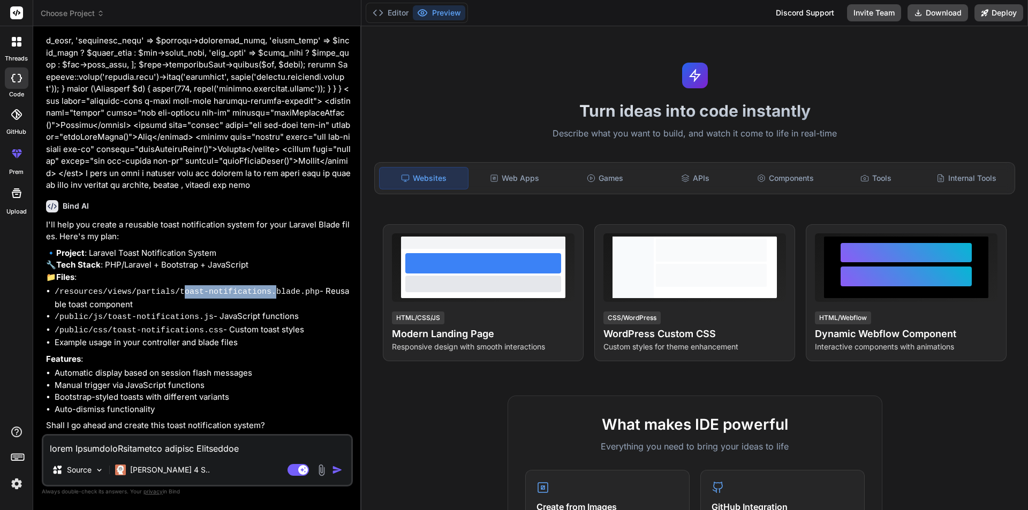
drag, startPoint x: 172, startPoint y: 297, endPoint x: 260, endPoint y: 297, distance: 87.3
click at [260, 297] on code "/resources/views/partials/toast-notifications.blade.php" at bounding box center [187, 291] width 265 height 9
click at [130, 450] on textarea at bounding box center [197, 445] width 308 height 19
type textarea "h"
type textarea "x"
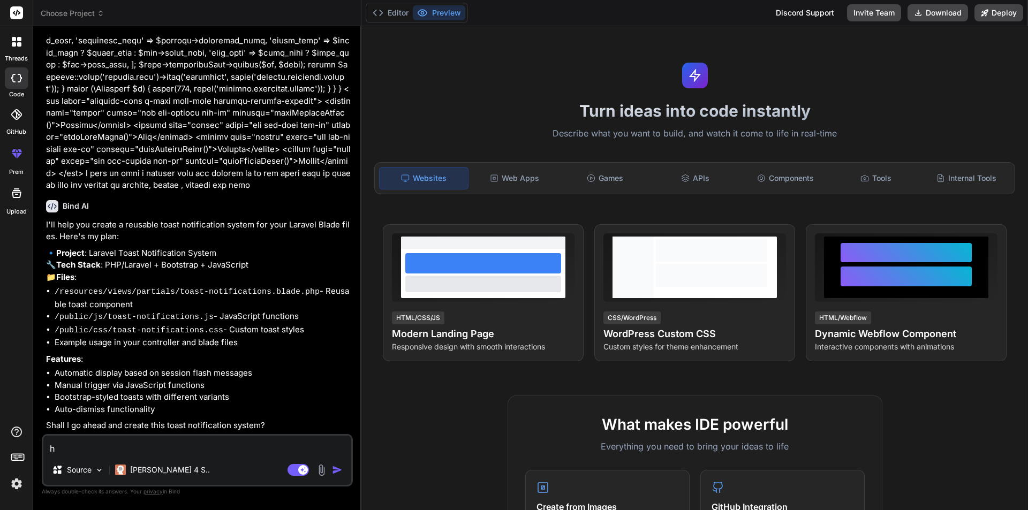
type textarea "ho"
type textarea "x"
type textarea "how"
type textarea "x"
type textarea "how"
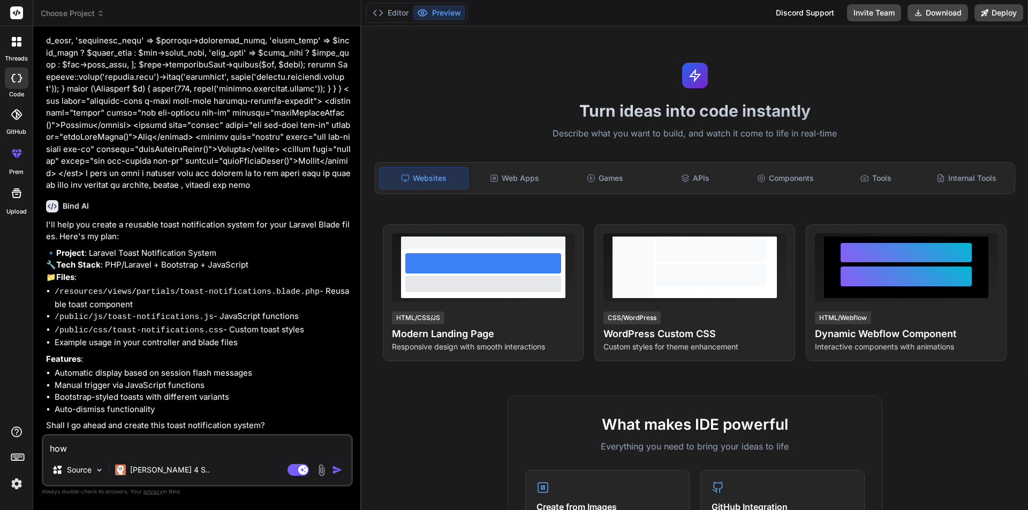
type textarea "x"
type textarea "how i"
type textarea "x"
type textarea "how i"
type textarea "x"
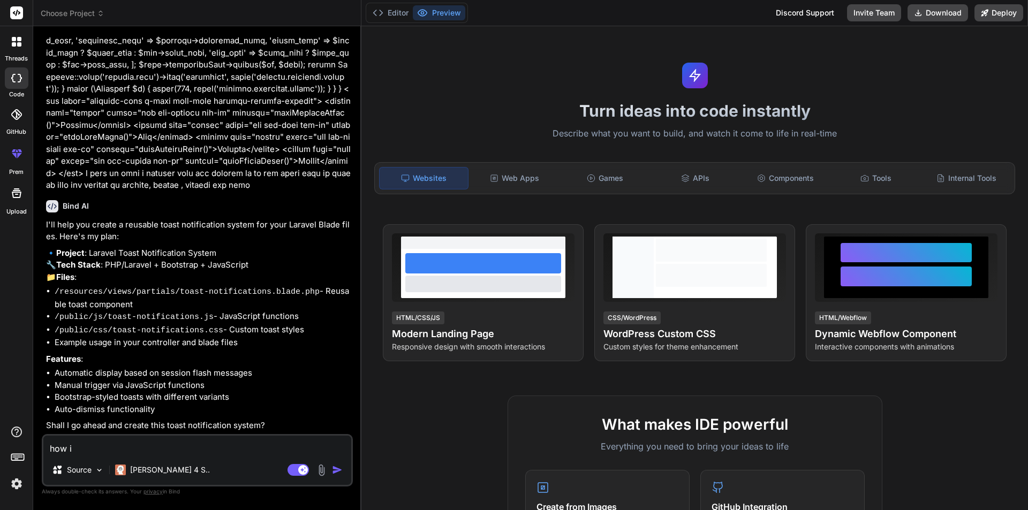
type textarea "how i u"
type textarea "x"
type textarea "how i us"
type textarea "x"
type textarea "how i use"
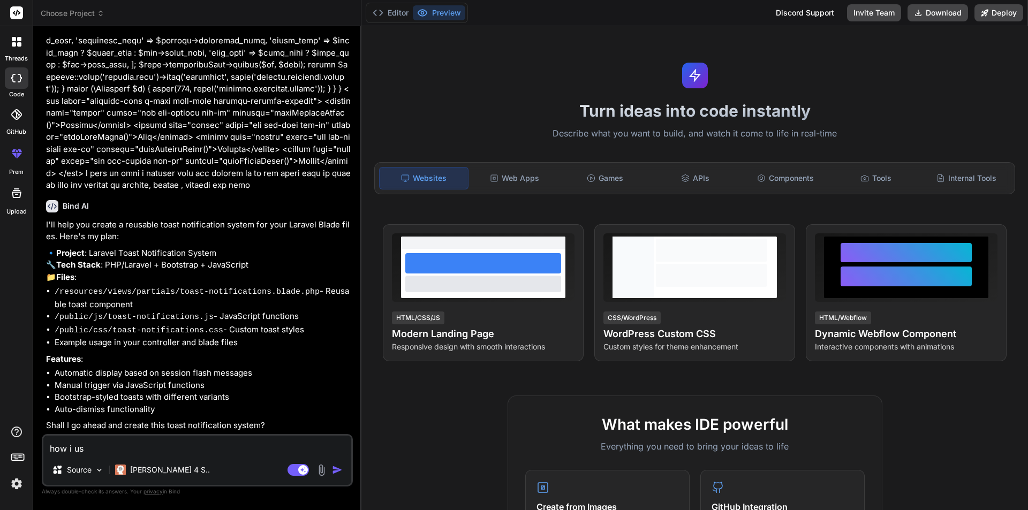
type textarea "x"
type textarea "how i use"
type textarea "x"
type textarea "how i use i"
type textarea "x"
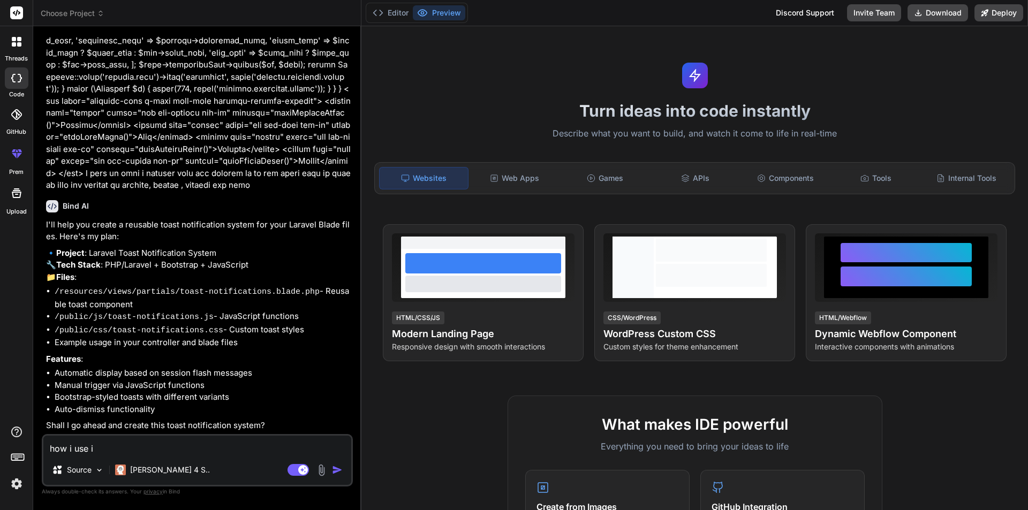
type textarea "how i use it"
type textarea "x"
type textarea "how i use i"
type textarea "x"
type textarea "how i use"
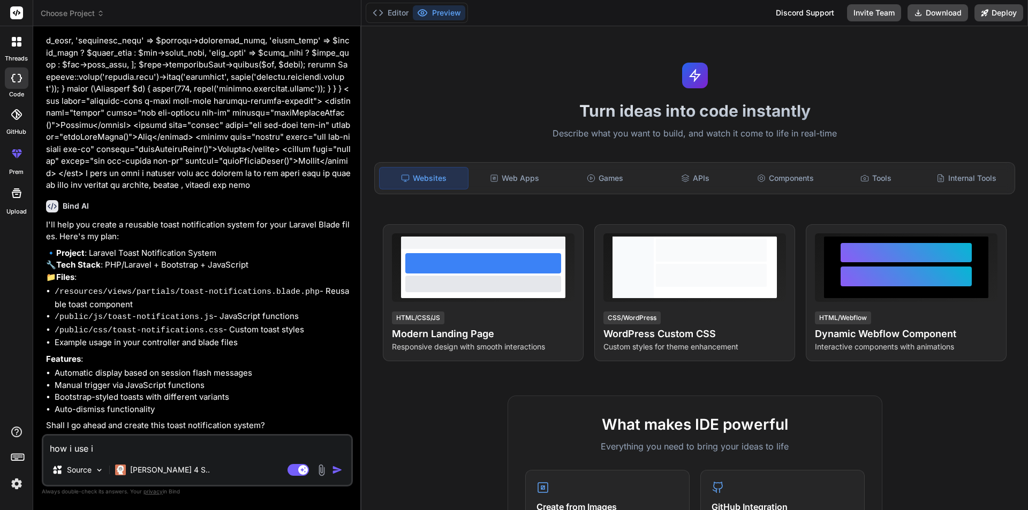
type textarea "x"
type textarea "how i use"
type textarea "x"
type textarea "how i us"
type textarea "x"
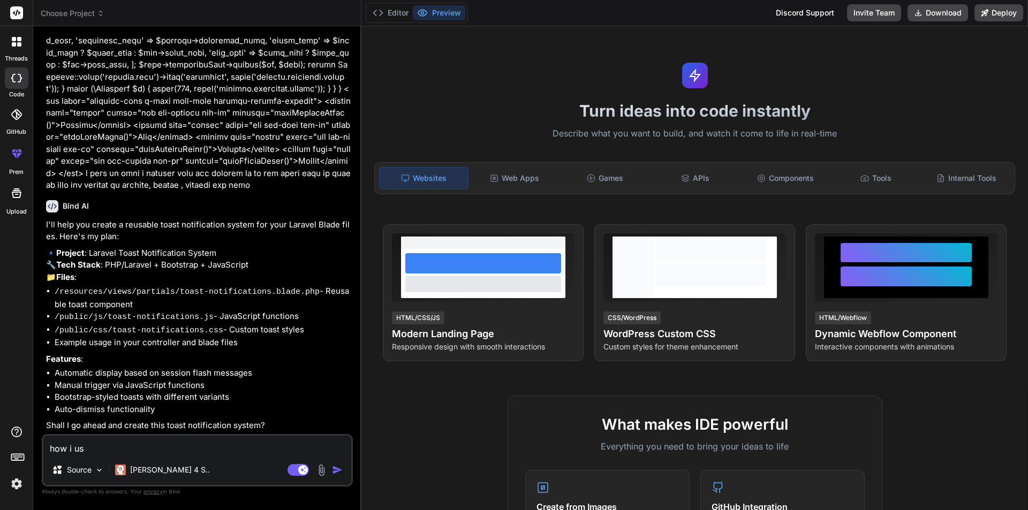
type textarea "how i u"
type textarea "x"
type textarea "how i"
type textarea "x"
type textarea "how i w"
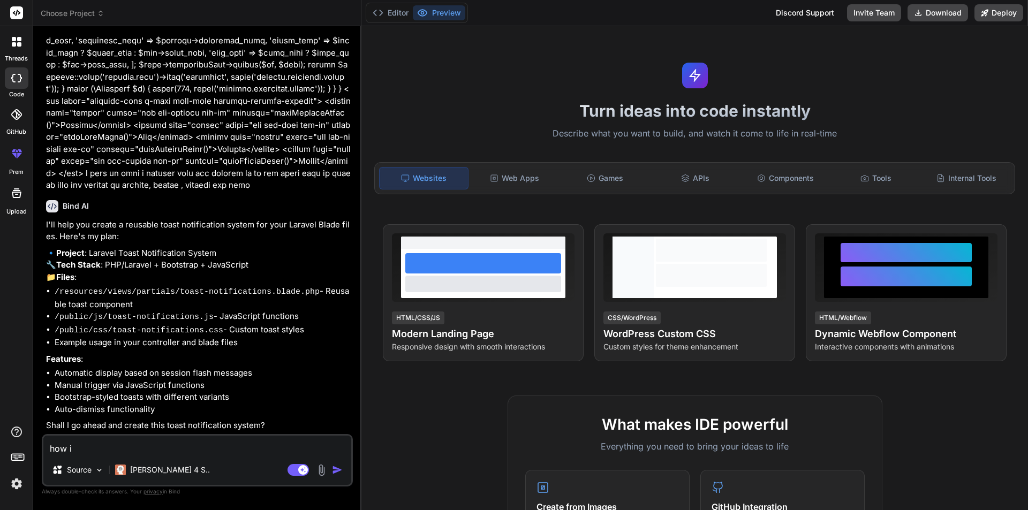
type textarea "x"
type textarea "how i wr"
type textarea "x"
type textarea "how i wri"
type textarea "x"
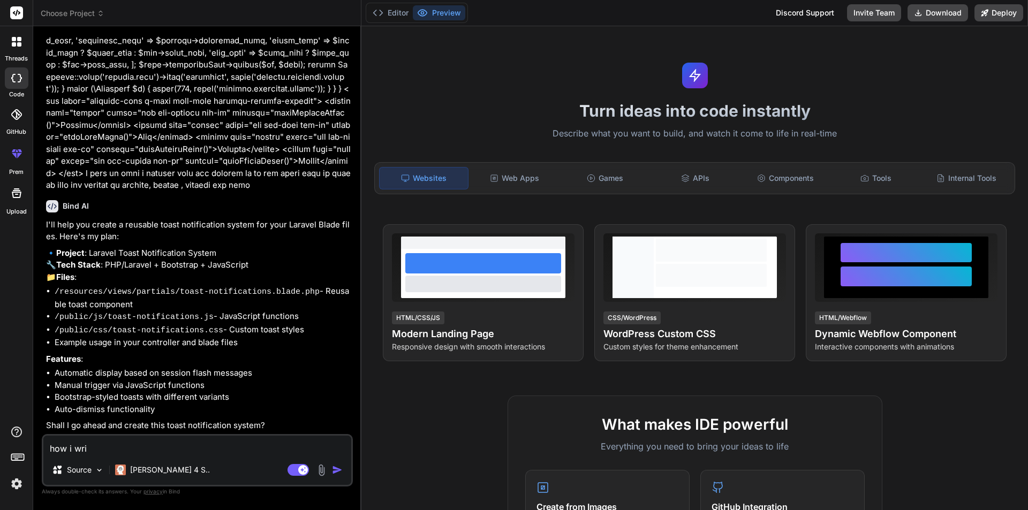
type textarea "how i writ"
type textarea "x"
type textarea "how i write"
type textarea "x"
type textarea "how i write"
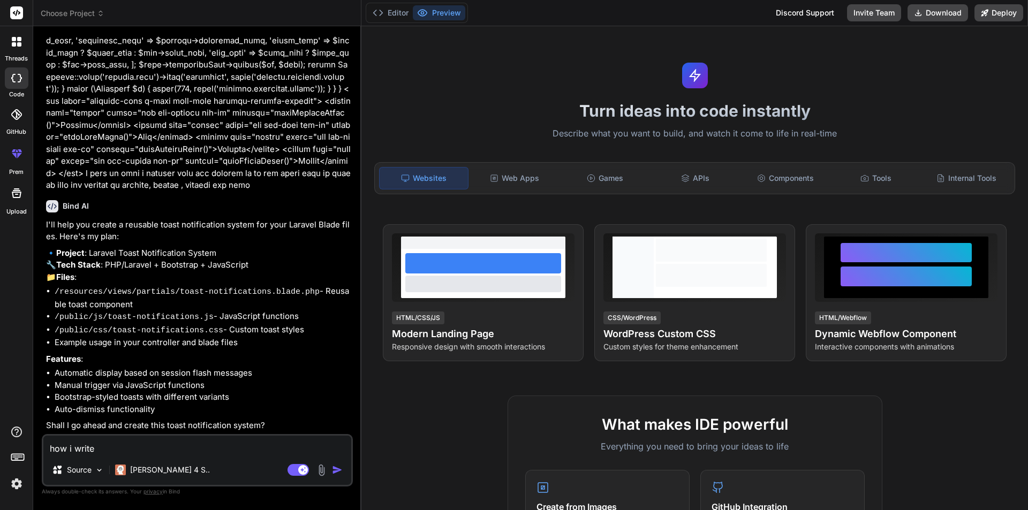
type textarea "x"
type textarea "how i write i"
type textarea "x"
type textarea "how i write it"
type textarea "x"
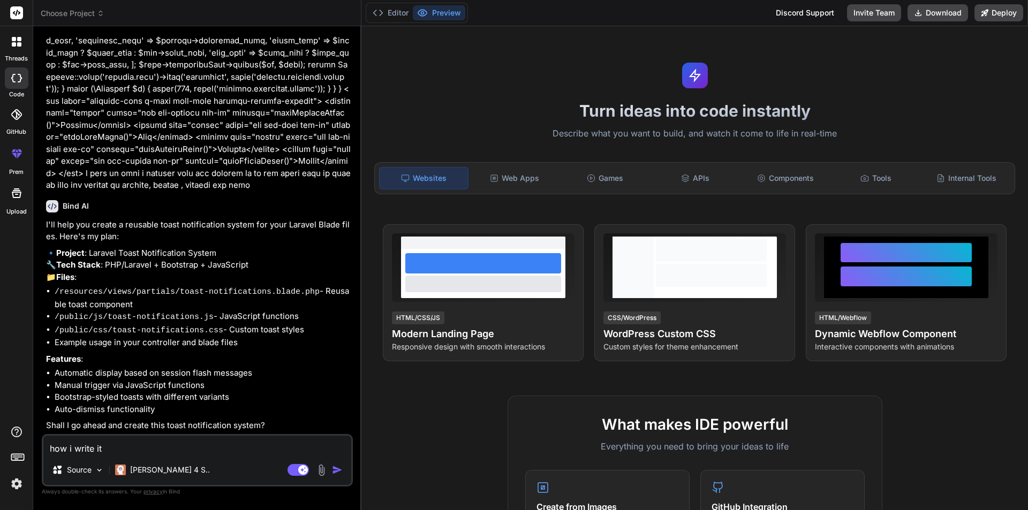
type textarea "how i write it"
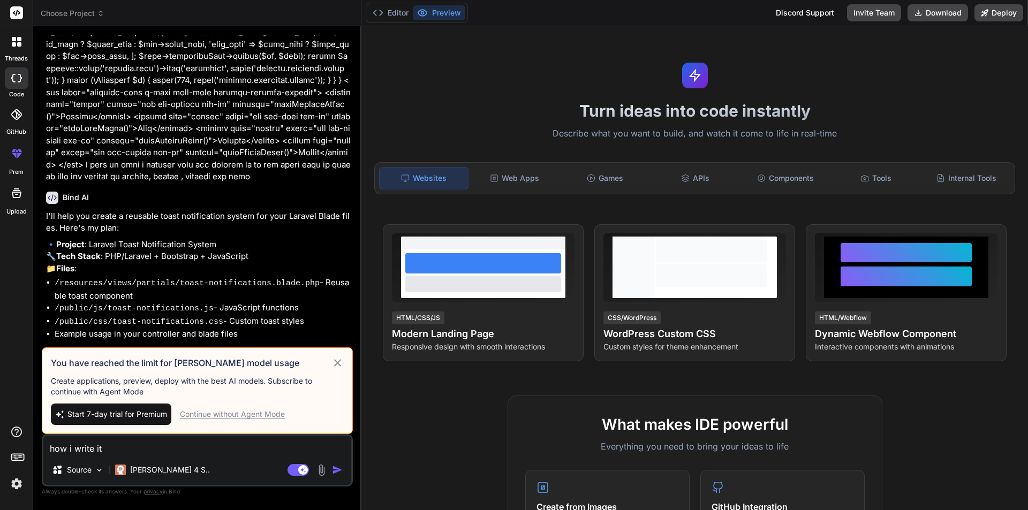
type textarea "x"
type textarea "how i write it"
click at [340, 363] on icon at bounding box center [337, 363] width 12 height 13
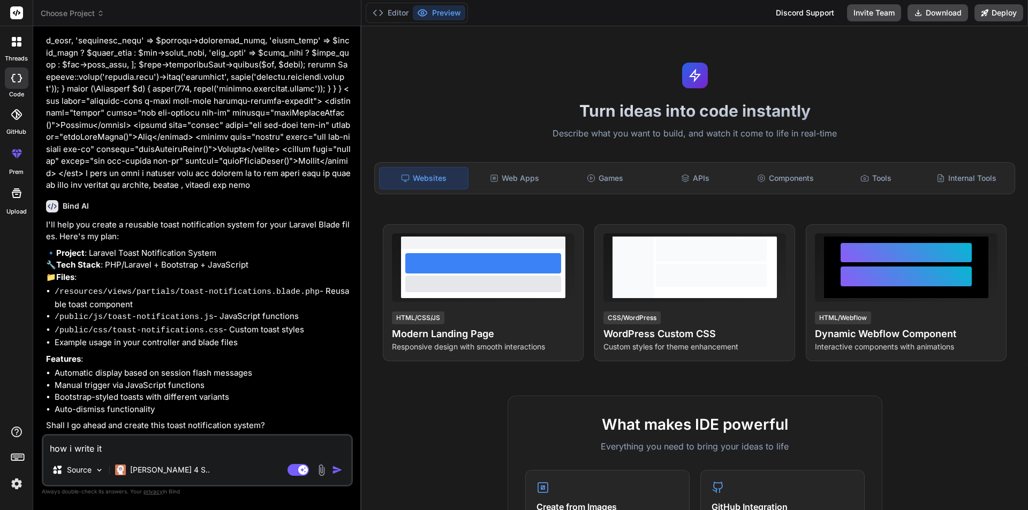
click at [336, 470] on img "button" at bounding box center [337, 470] width 11 height 11
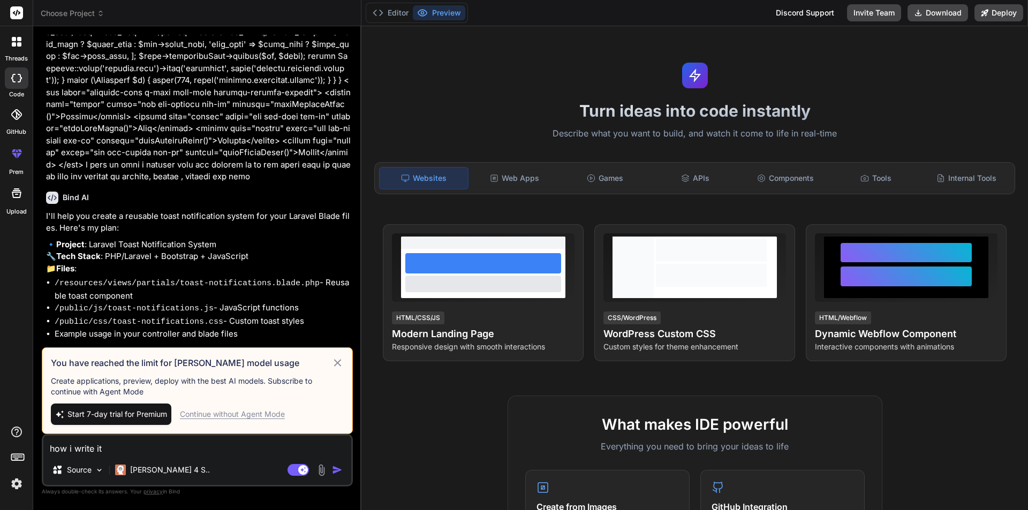
scroll to position [552, 0]
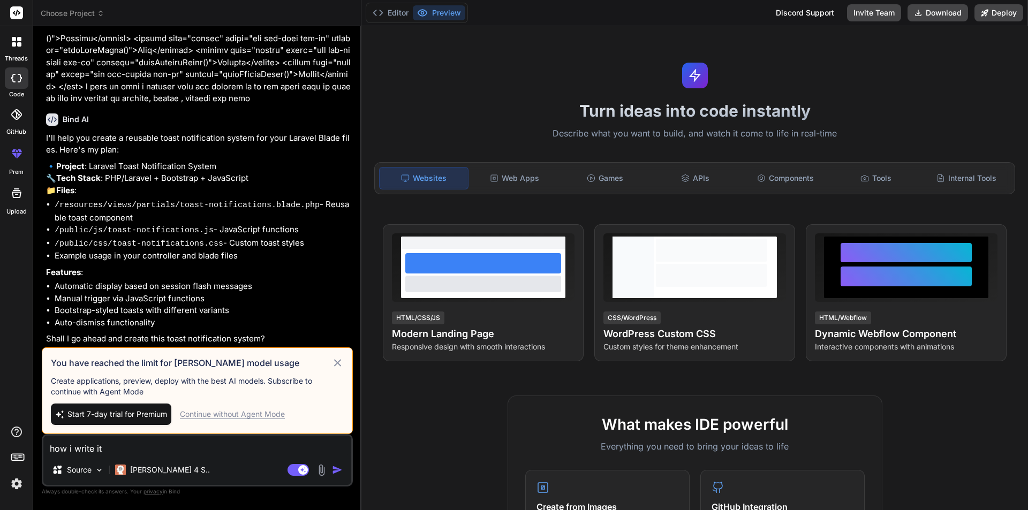
click at [202, 412] on div "Continue without Agent Mode" at bounding box center [232, 414] width 105 height 11
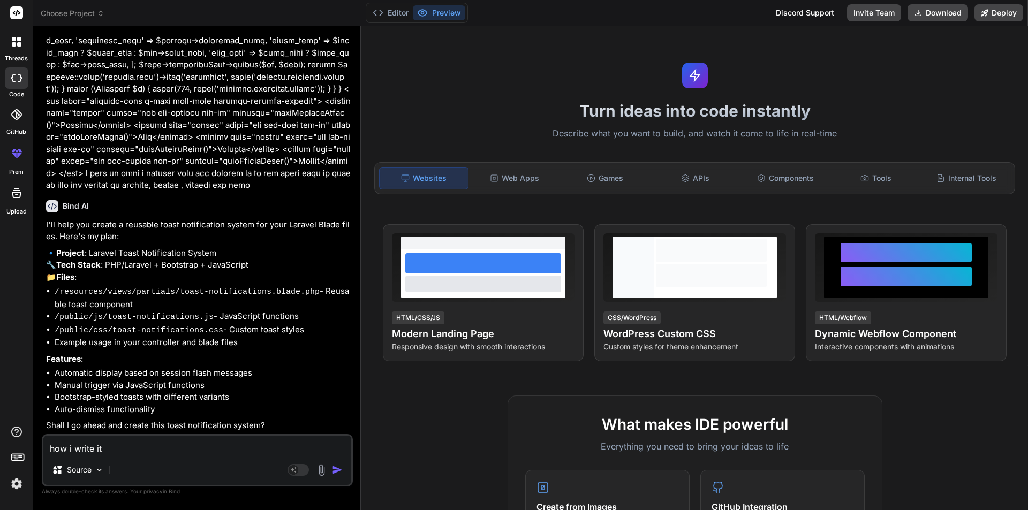
scroll to position [466, 0]
click at [338, 471] on img "button" at bounding box center [337, 470] width 11 height 11
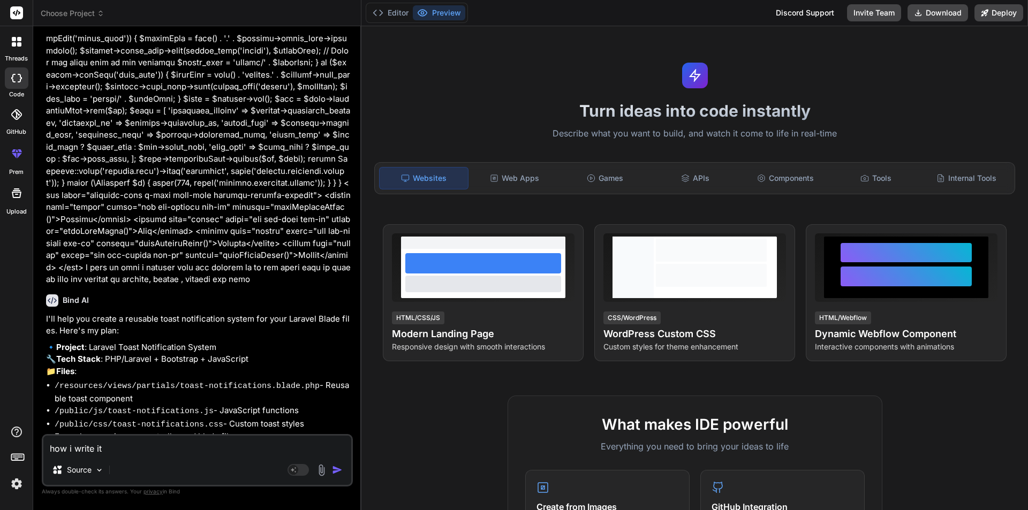
scroll to position [577, 0]
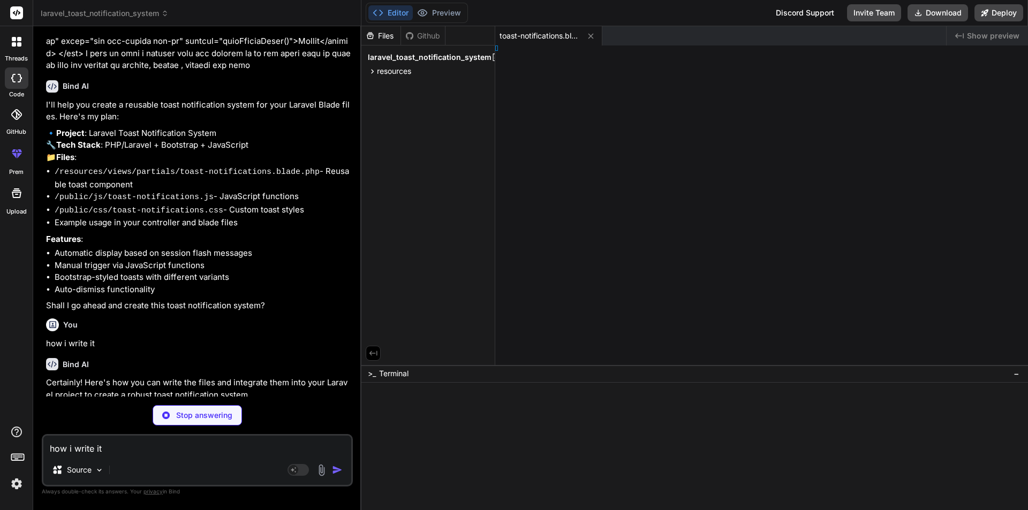
type textarea "x"
type textarea "ssage); }"
type textarea "x"
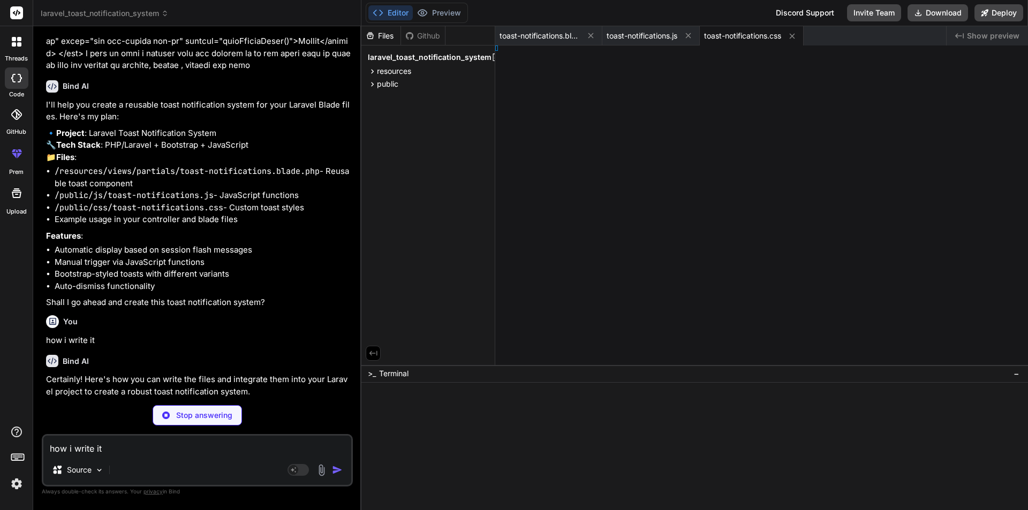
type textarea "x"
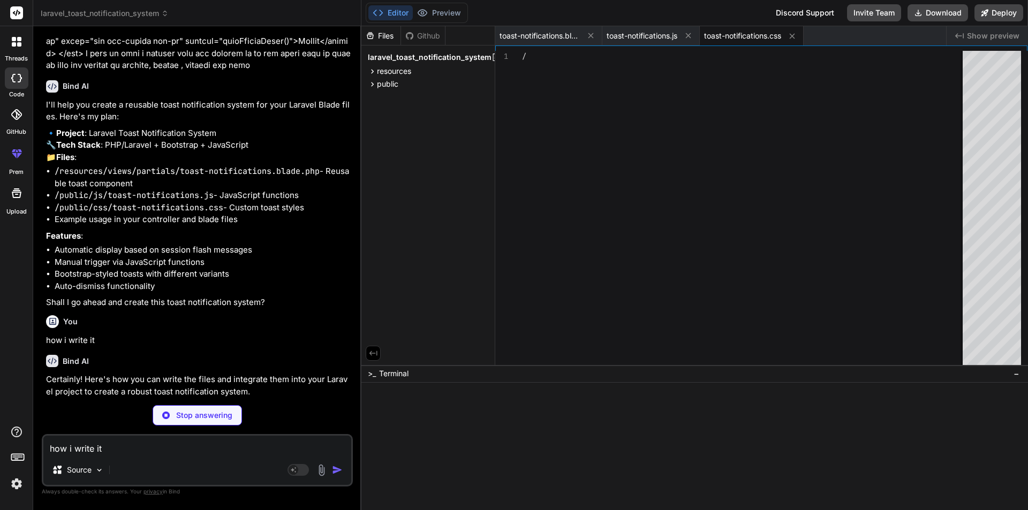
type textarea "/* For example, to make toasts slightly wider or add custom shadows */ .toast {…"
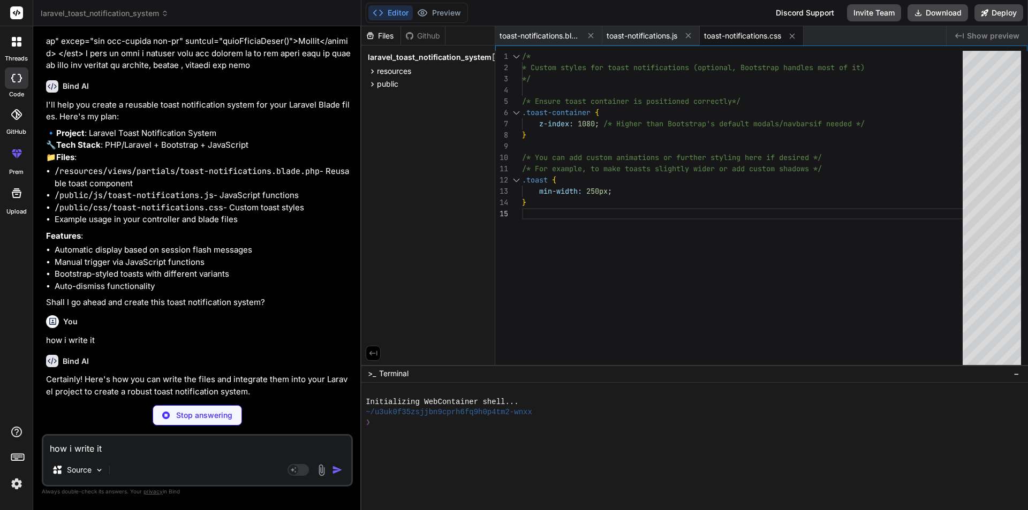
scroll to position [791, 0]
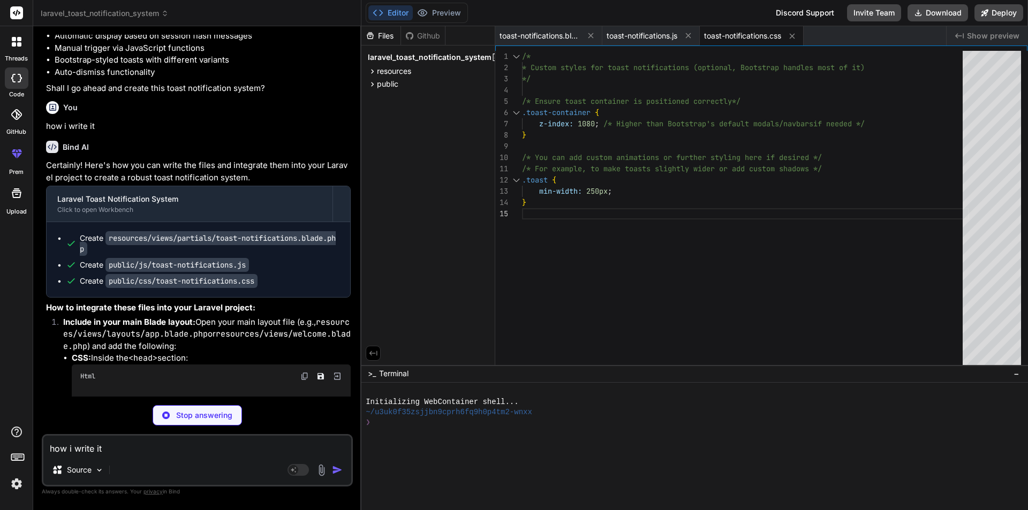
type textarea "x"
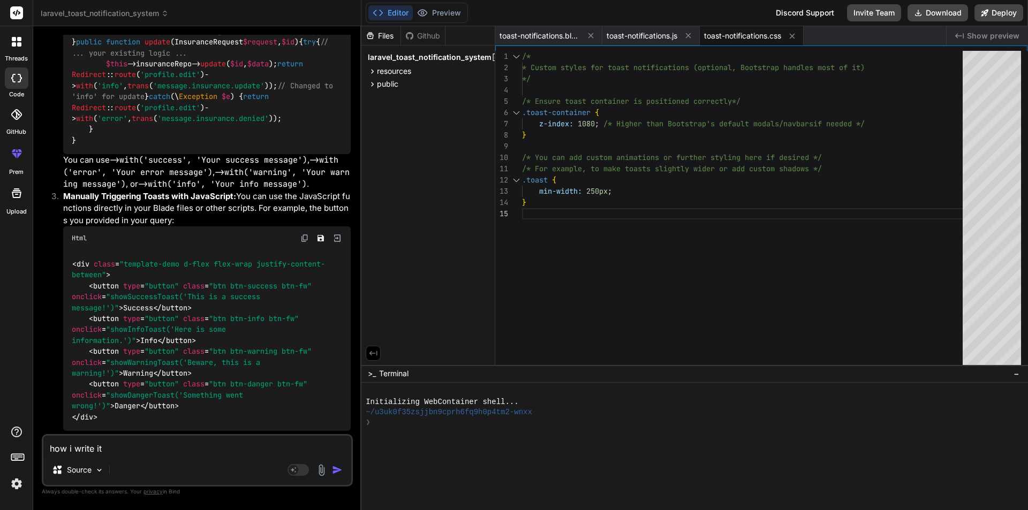
scroll to position [1750, 0]
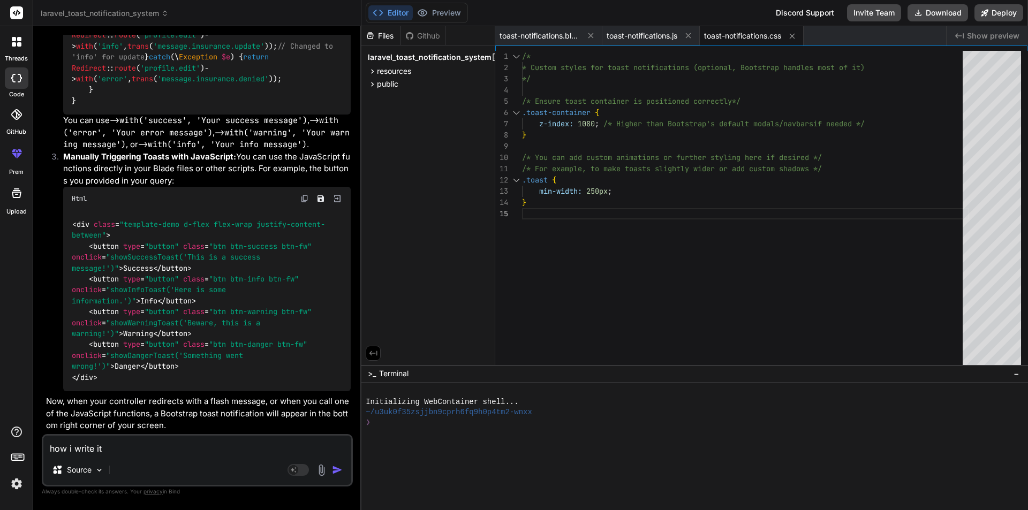
click at [173, 456] on div "how i write it Source Agent Mode. When this toggle is activated, AI automatical…" at bounding box center [197, 460] width 311 height 52
click at [172, 447] on textarea "how i write it" at bounding box center [197, 445] width 308 height 19
paste textarea "class InsuranceController extends Controller { protected $insuranceRepo; public…"
type textarea "class InsuranceController extends Controller { protected $insuranceRepo; public…"
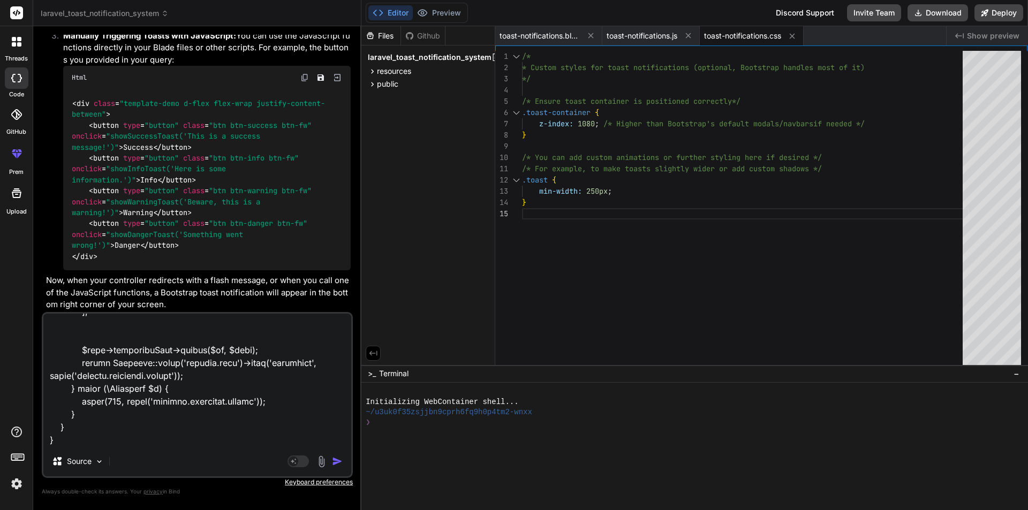
type textarea "x"
type textarea "class InsuranceController extends Controller { protected $insuranceRepo; public…"
type textarea "x"
type textarea "class InsuranceController extends Controller { protected $insuranceRepo; public…"
click at [103, 438] on textarea at bounding box center [197, 380] width 308 height 133
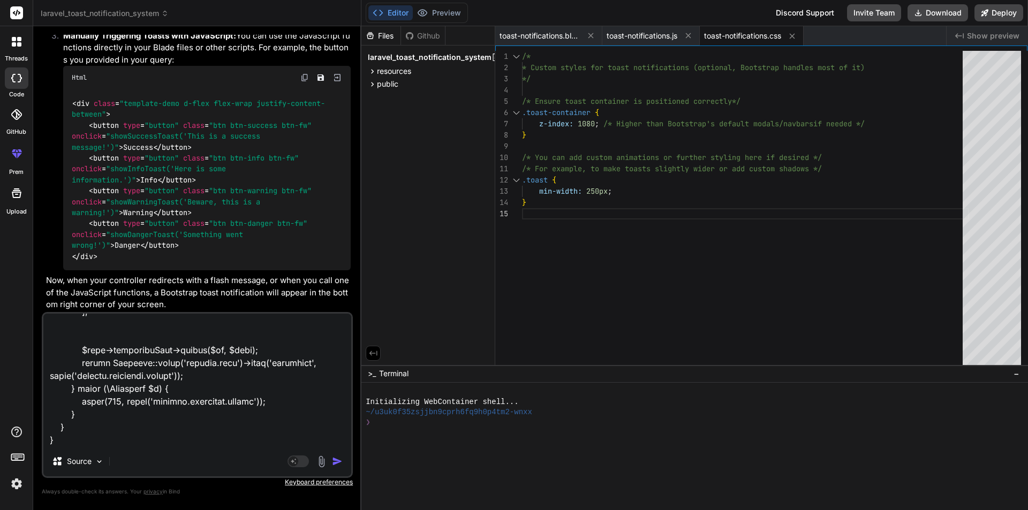
type textarea "x"
type textarea "class InsuranceController extends Controller { protected $insuranceRepo; public…"
click at [94, 444] on textarea at bounding box center [197, 380] width 308 height 133
type textarea "x"
paste textarea "'insurance' => [ 'success' => 'Insurance has been added successfully', 'update'…"
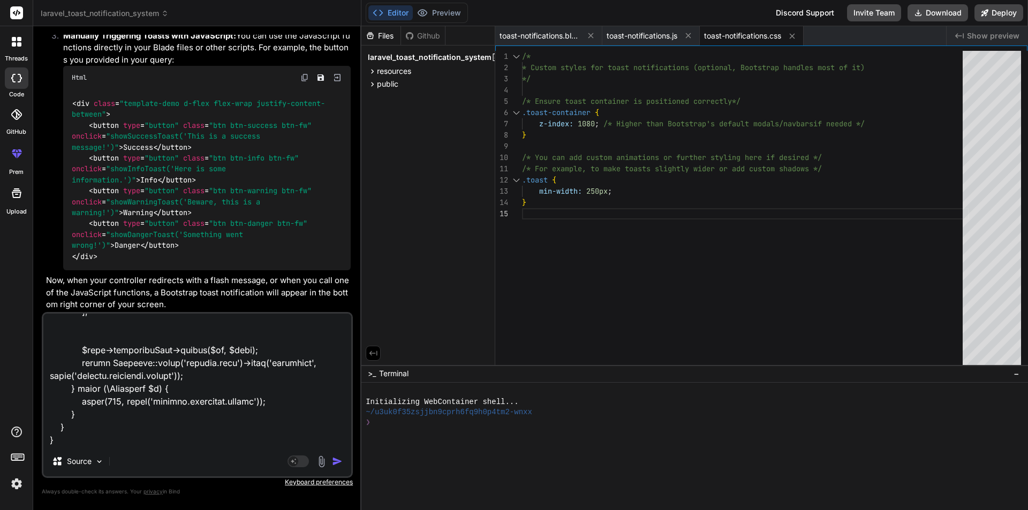
type textarea "class InsuranceController extends Controller { protected $insuranceRepo; public…"
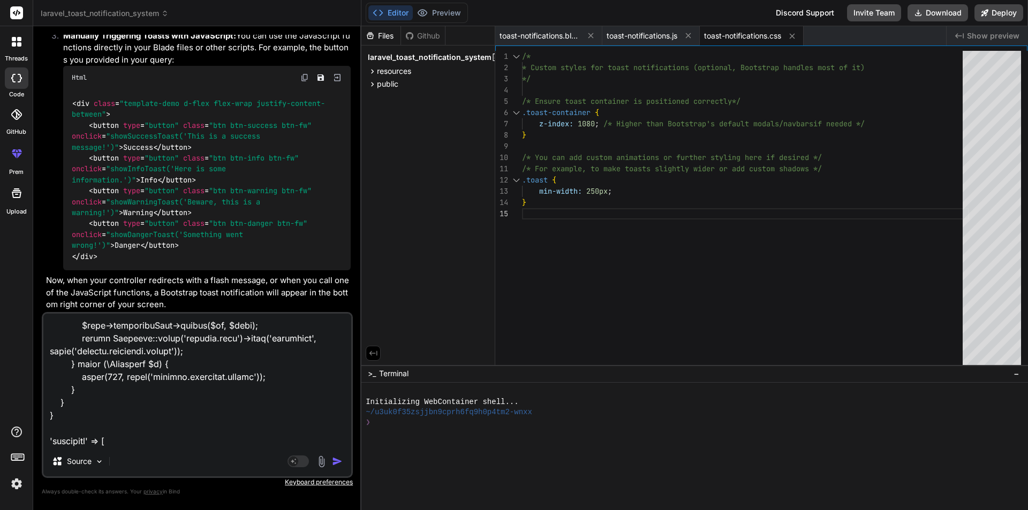
scroll to position [1581, 0]
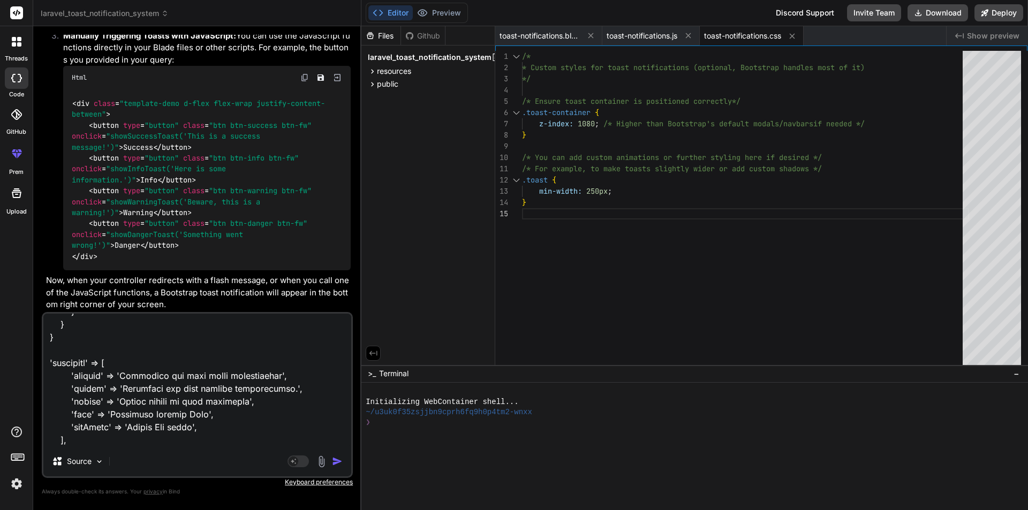
type textarea "x"
type textarea "class InsuranceController extends Controller { protected $insuranceRepo; public…"
type textarea "x"
type textarea "class InsuranceController extends Controller { protected $insuranceRepo; public…"
click at [98, 443] on textarea at bounding box center [197, 380] width 308 height 133
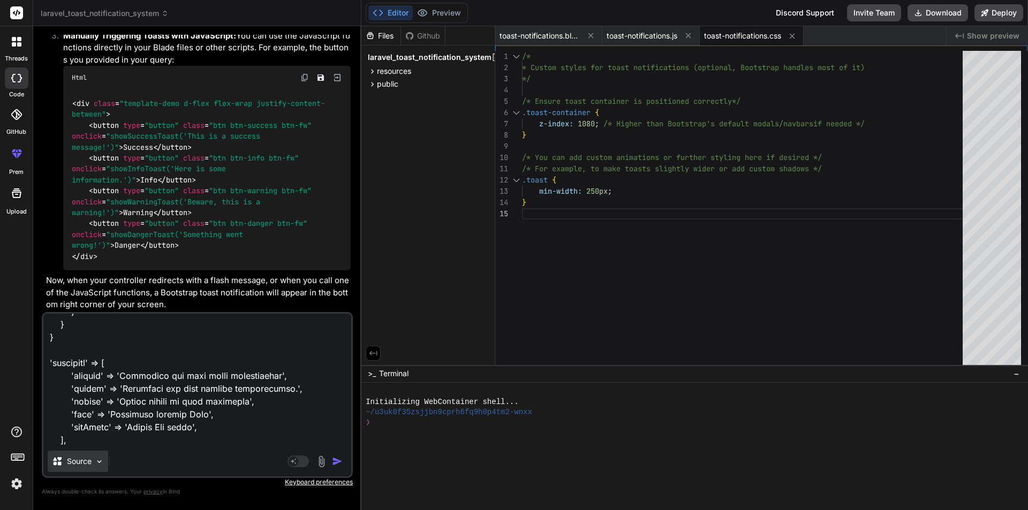
type textarea "x"
type textarea "class InsuranceController extends Controller { protected $insuranceRepo; public…"
type textarea "x"
type textarea "class InsuranceController extends Controller { protected $insuranceRepo; public…"
type textarea "x"
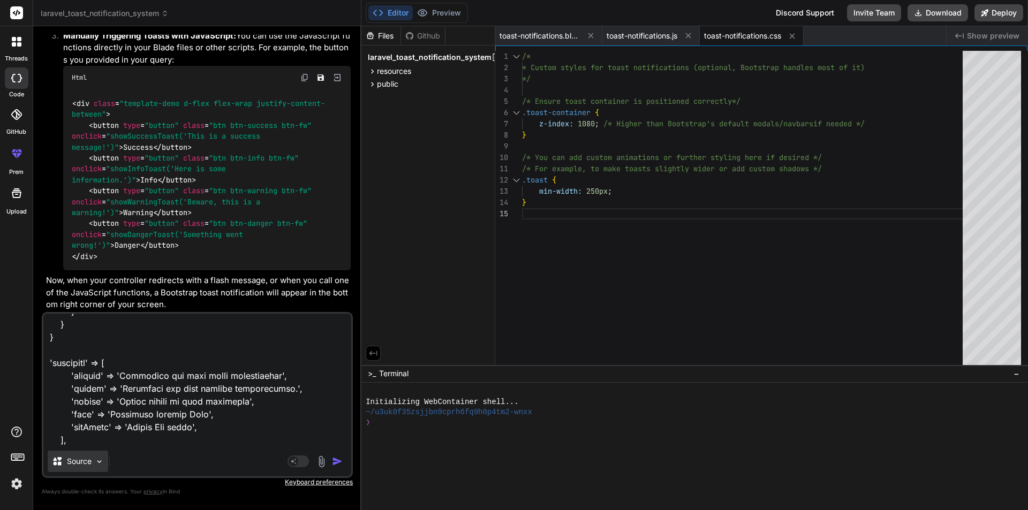
paste textarea "@if(session('success')) <script>toastr.success("{{ session('success') }}");</sc…"
type textarea "class InsuranceController extends Controller { protected $insuranceRepo; public…"
type textarea "x"
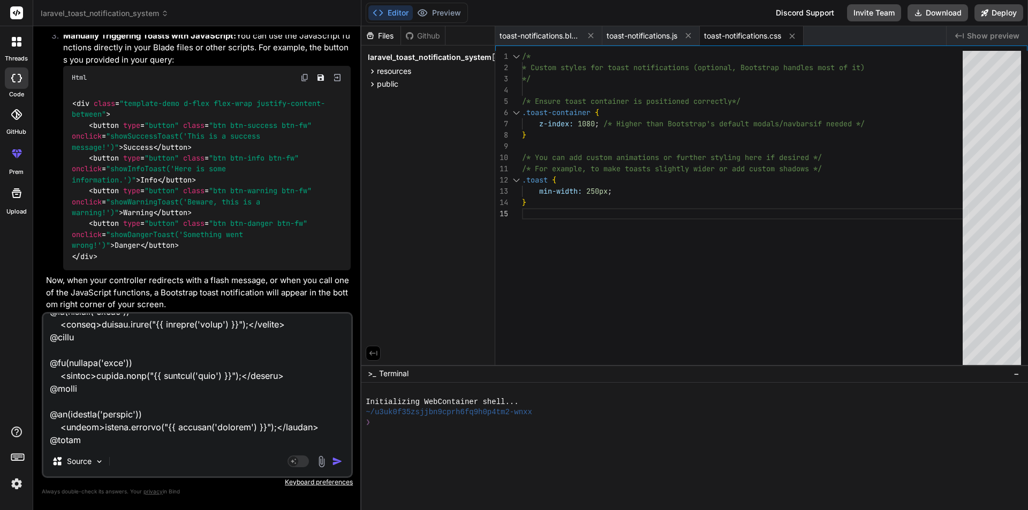
scroll to position [1705, 0]
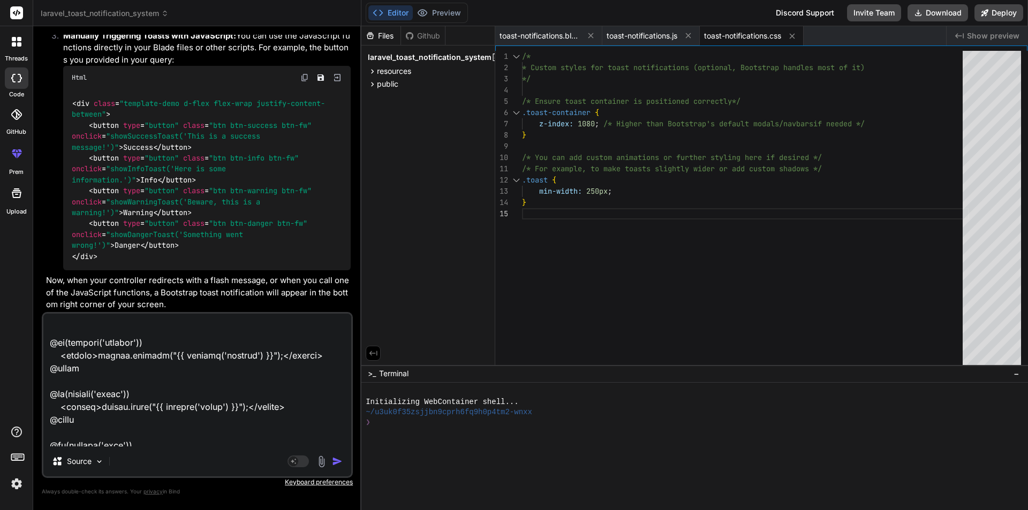
click at [74, 342] on textarea at bounding box center [197, 380] width 308 height 133
type textarea "class InsuranceController extends Controller { protected $insuranceRepo; public…"
type textarea "x"
type textarea "class InsuranceController extends Controller { protected $insuranceRepo; public…"
type textarea "x"
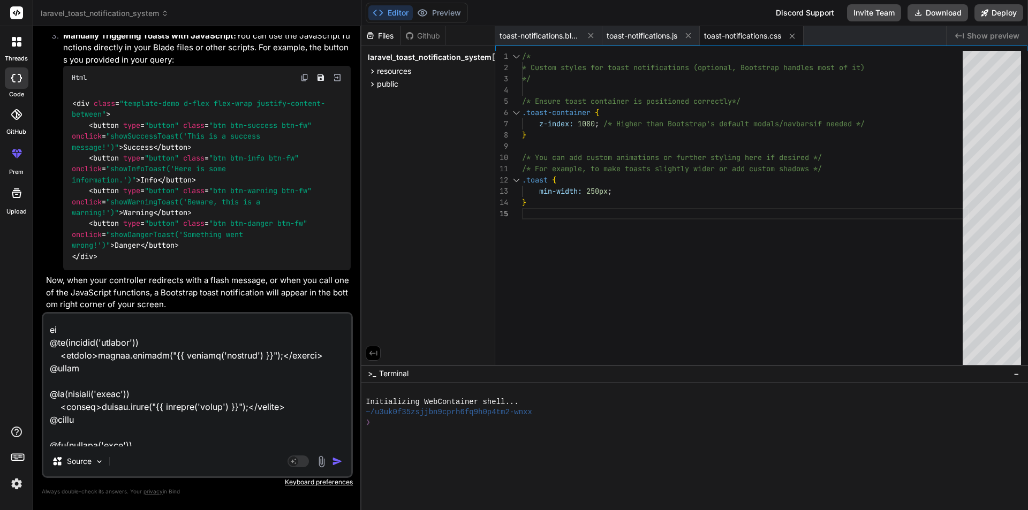
type textarea "class InsuranceController extends Controller { protected $insuranceRepo; public…"
type textarea "x"
type textarea "class InsuranceController extends Controller { protected $insuranceRepo; public…"
type textarea "x"
type textarea "class InsuranceController extends Controller { protected $insuranceRepo; public…"
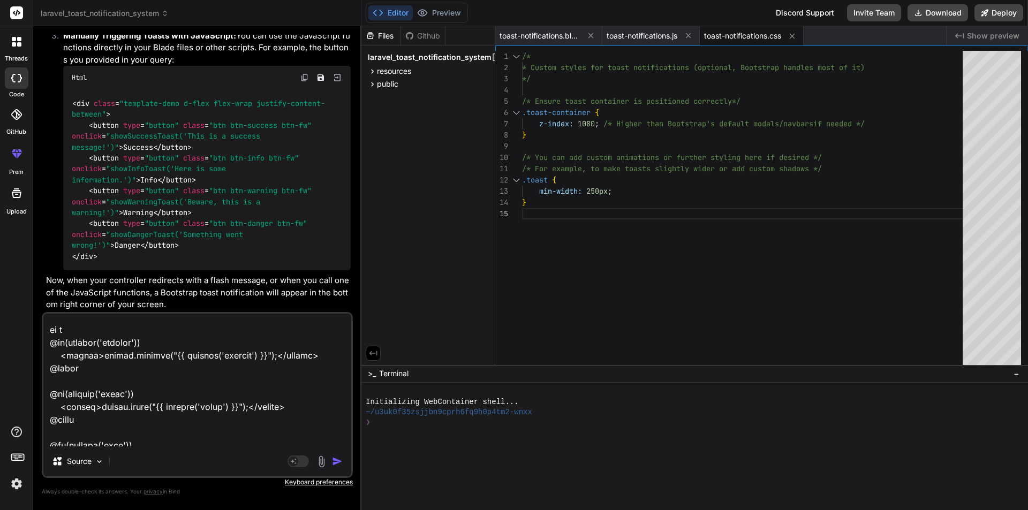
type textarea "x"
type textarea "class InsuranceController extends Controller { protected $insuranceRepo; public…"
type textarea "x"
type textarea "class InsuranceController extends Controller { protected $insuranceRepo; public…"
type textarea "x"
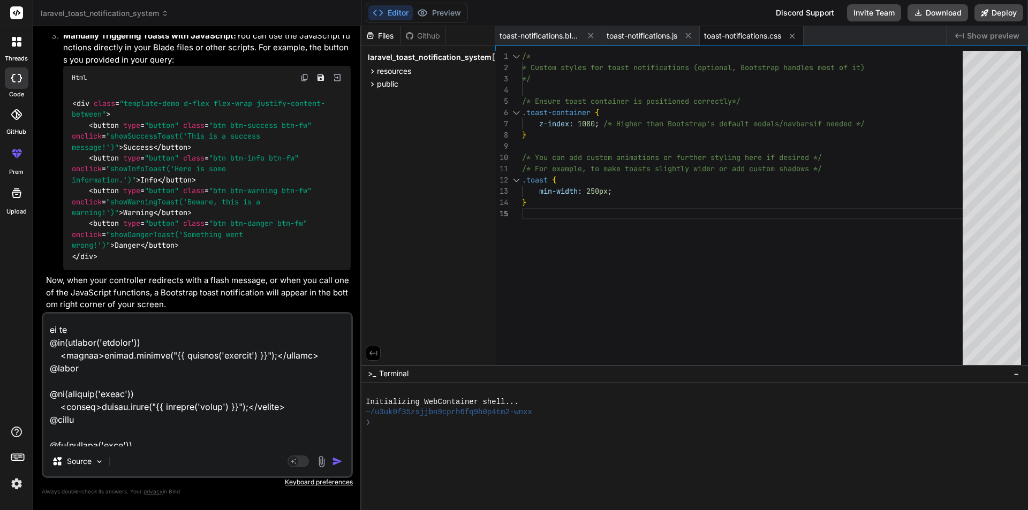
type textarea "class InsuranceController extends Controller { protected $insuranceRepo; public…"
type textarea "x"
type textarea "class InsuranceController extends Controller { protected $insuranceRepo; public…"
type textarea "x"
type textarea "class InsuranceController extends Controller { protected $insuranceRepo; public…"
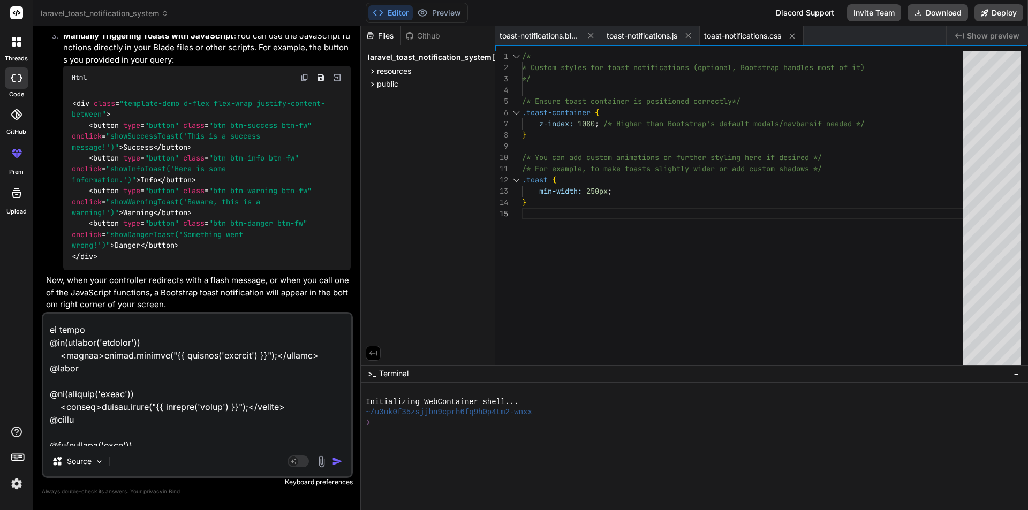
type textarea "x"
type textarea "class InsuranceController extends Controller { protected $insuranceRepo; public…"
type textarea "x"
type textarea "class InsuranceController extends Controller { protected $insuranceRepo; public…"
type textarea "x"
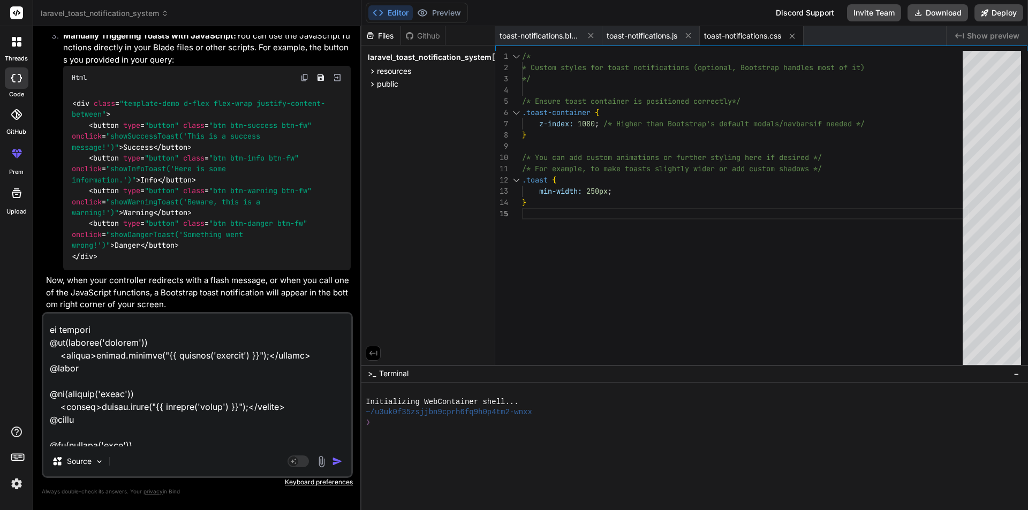
type textarea "class InsuranceController extends Controller { protected $insuranceRepo; public…"
type textarea "x"
type textarea "class InsuranceController extends Controller { protected $insuranceRepo; public…"
type textarea "x"
type textarea "class InsuranceController extends Controller { protected $insuranceRepo; public…"
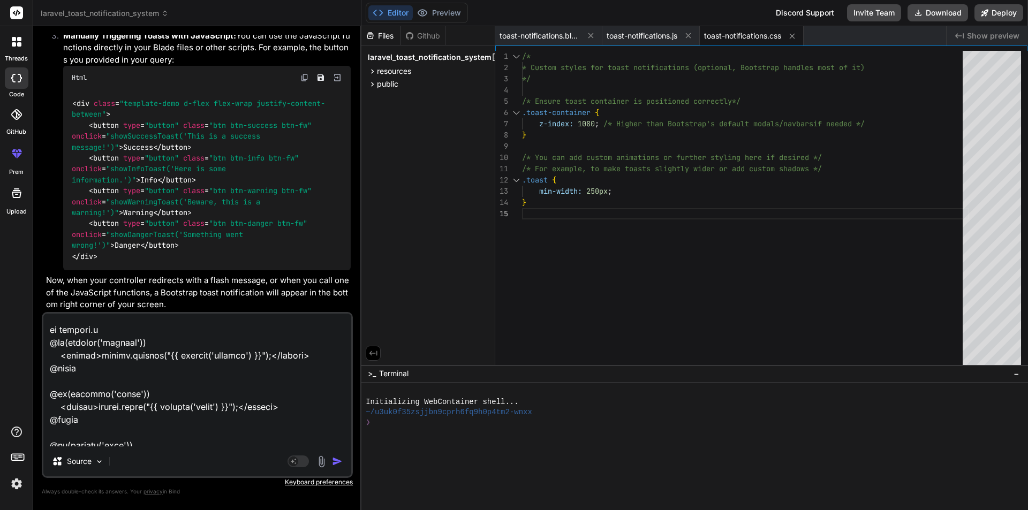
type textarea "x"
type textarea "class InsuranceController extends Controller { protected $insuranceRepo; public…"
type textarea "x"
type textarea "class InsuranceController extends Controller { protected $insuranceRepo; public…"
type textarea "x"
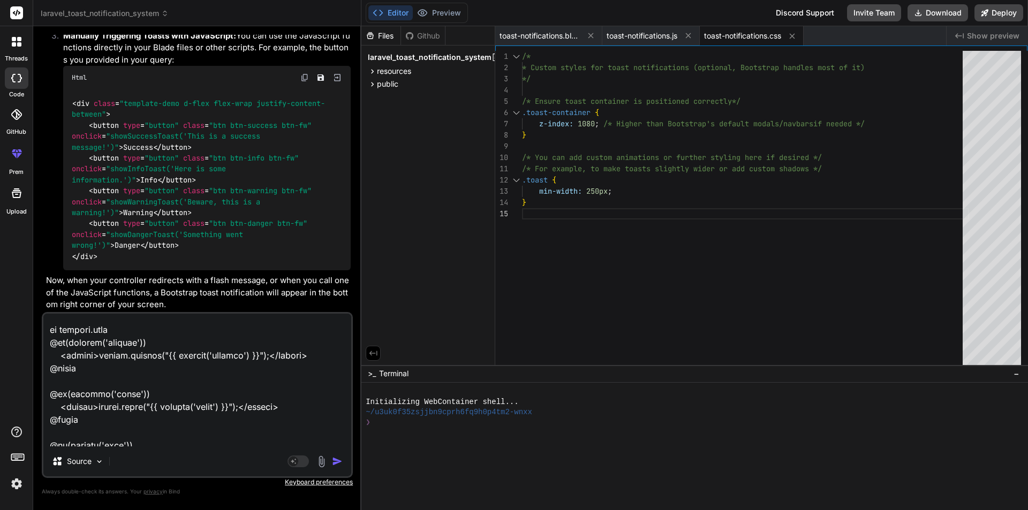
type textarea "class InsuranceController extends Controller { protected $insuranceRepo; public…"
type textarea "x"
type textarea "class InsuranceController extends Controller { protected $insuranceRepo; public…"
type textarea "x"
type textarea "class InsuranceController extends Controller { protected $insuranceRepo; public…"
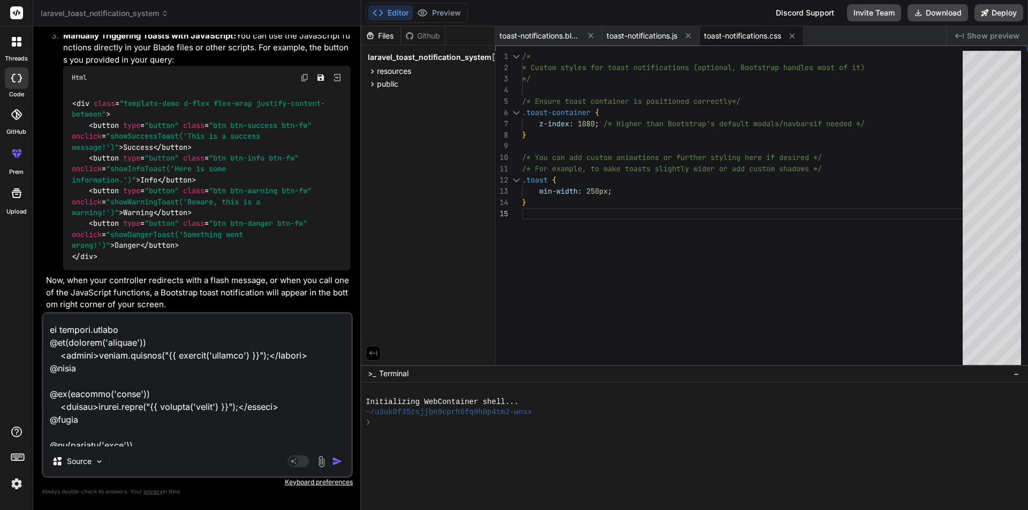
type textarea "x"
type textarea "class InsuranceController extends Controller { protected $insuranceRepo; public…"
type textarea "x"
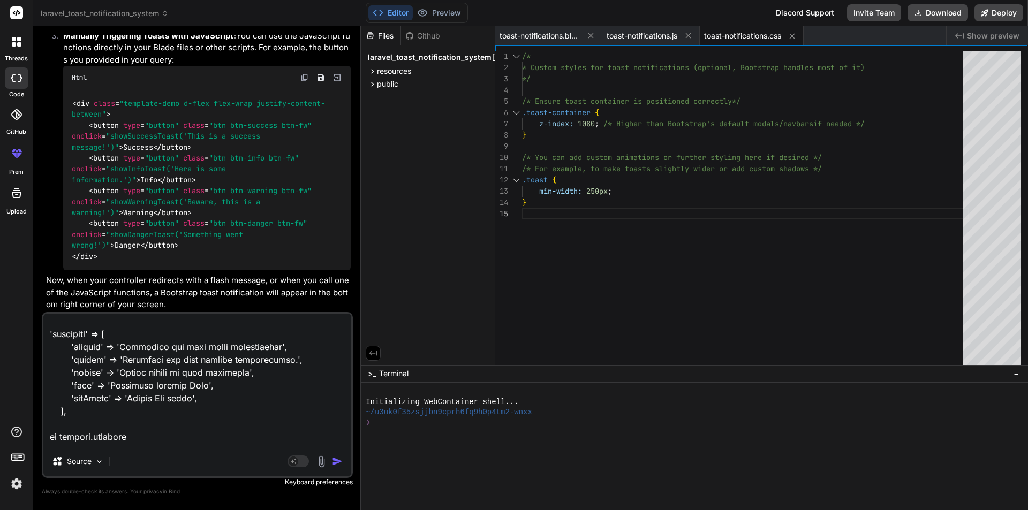
scroll to position [1545, 0]
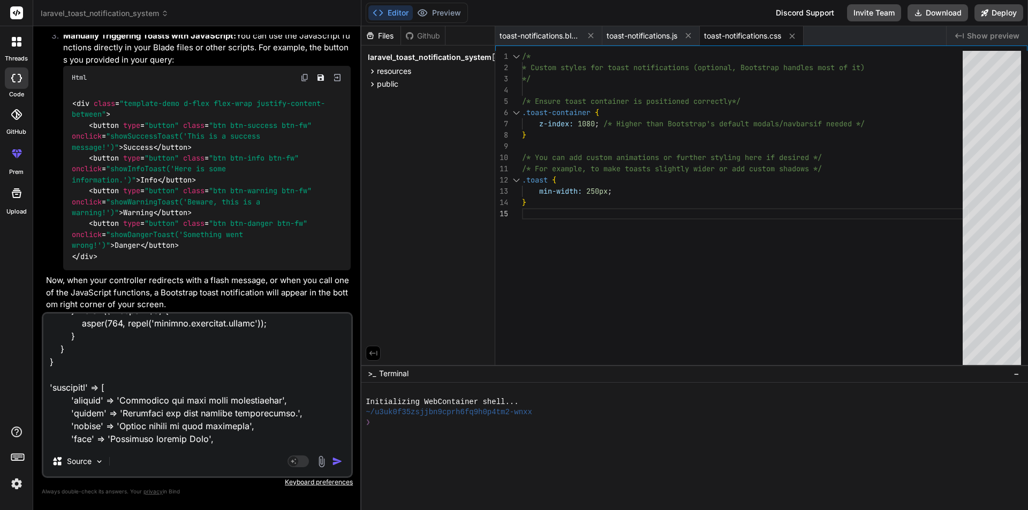
click at [62, 383] on textarea at bounding box center [197, 380] width 308 height 133
type textarea "class InsuranceController extends Controller { protected $insuranceRepo; public…"
type textarea "x"
type textarea "class InsuranceController extends Controller { protected $insuranceRepo; public…"
type textarea "x"
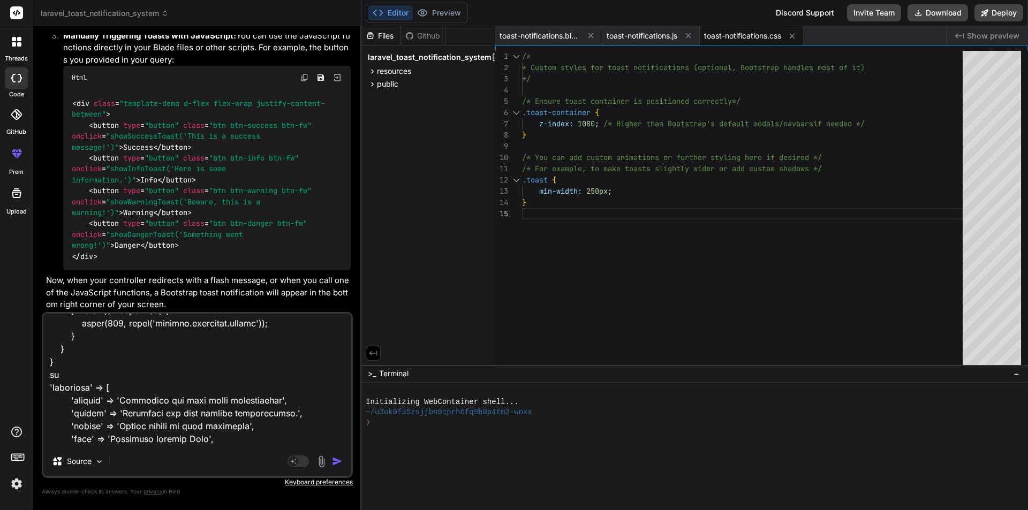
type textarea "class InsuranceController extends Controller { protected $insuranceRepo; public…"
type textarea "x"
type textarea "class InsuranceController extends Controller { protected $insuranceRepo; public…"
type textarea "x"
type textarea "class InsuranceController extends Controller { protected $insuranceRepo; public…"
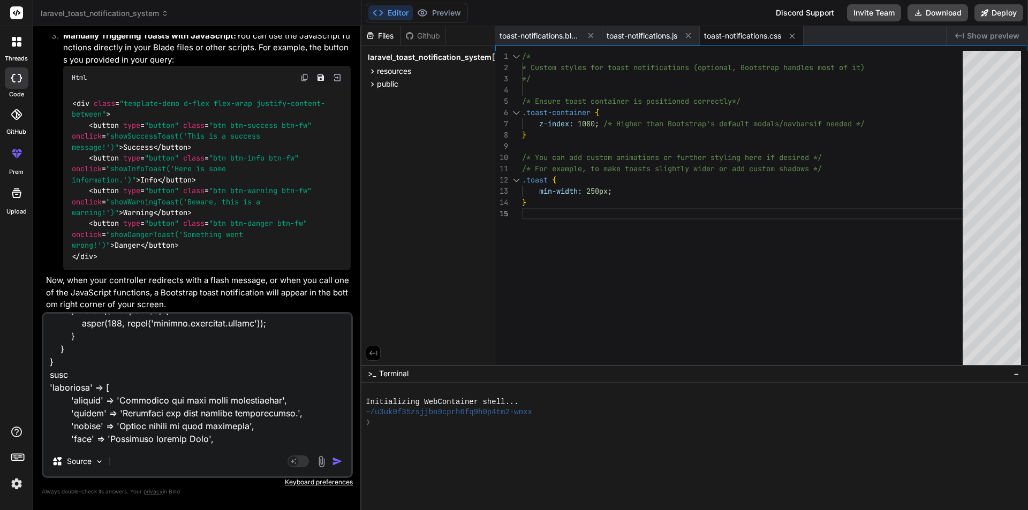
type textarea "x"
type textarea "class InsuranceController extends Controller { protected $insuranceRepo; public…"
type textarea "x"
type textarea "class InsuranceController extends Controller { protected $insuranceRepo; public…"
type textarea "x"
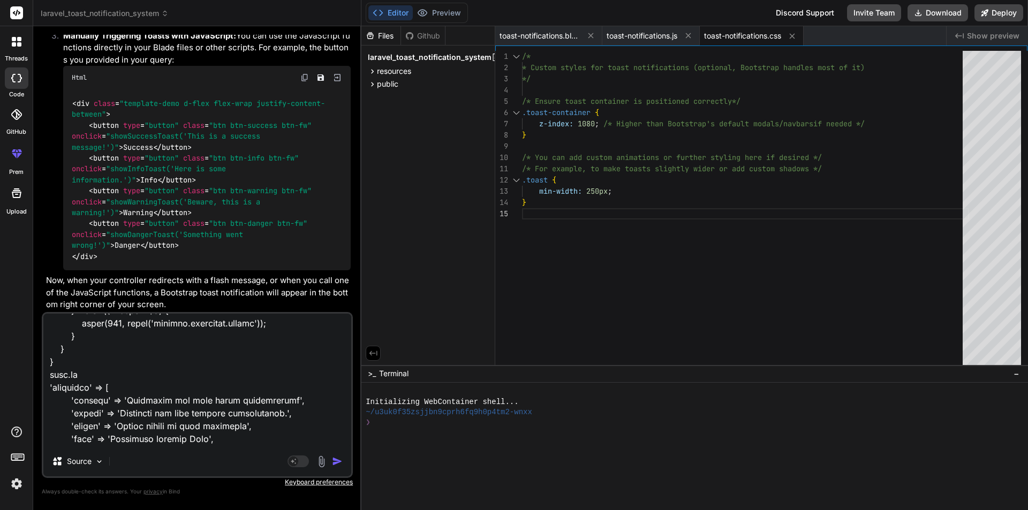
type textarea "class InsuranceController extends Controller { protected $insuranceRepo; public…"
type textarea "x"
type textarea "class InsuranceController extends Controller { protected $insuranceRepo; public…"
type textarea "x"
type textarea "class InsuranceController extends Controller { protected $insuranceRepo; public…"
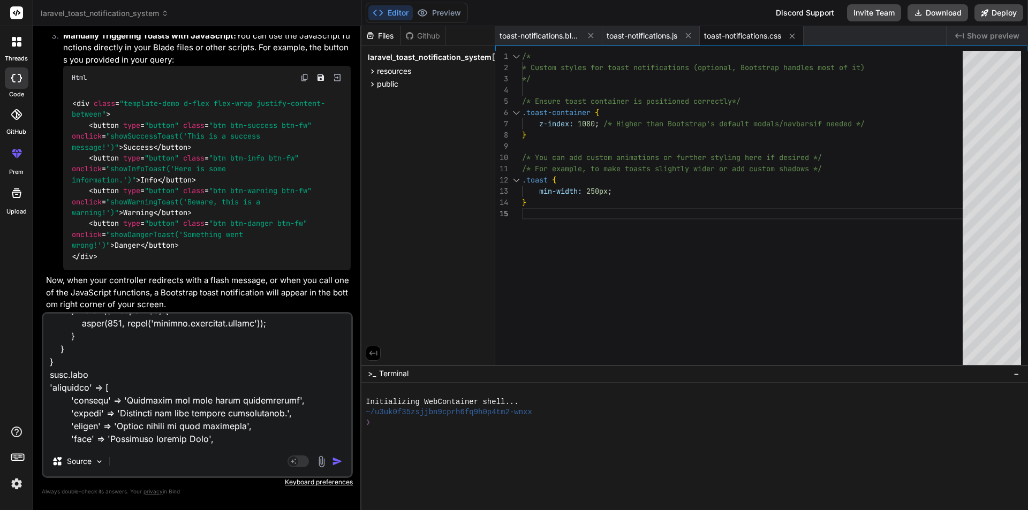
type textarea "x"
type textarea "class InsuranceController extends Controller { protected $insuranceRepo; public…"
type textarea "x"
type textarea "class InsuranceController extends Controller { protected $insuranceRepo; public…"
type textarea "x"
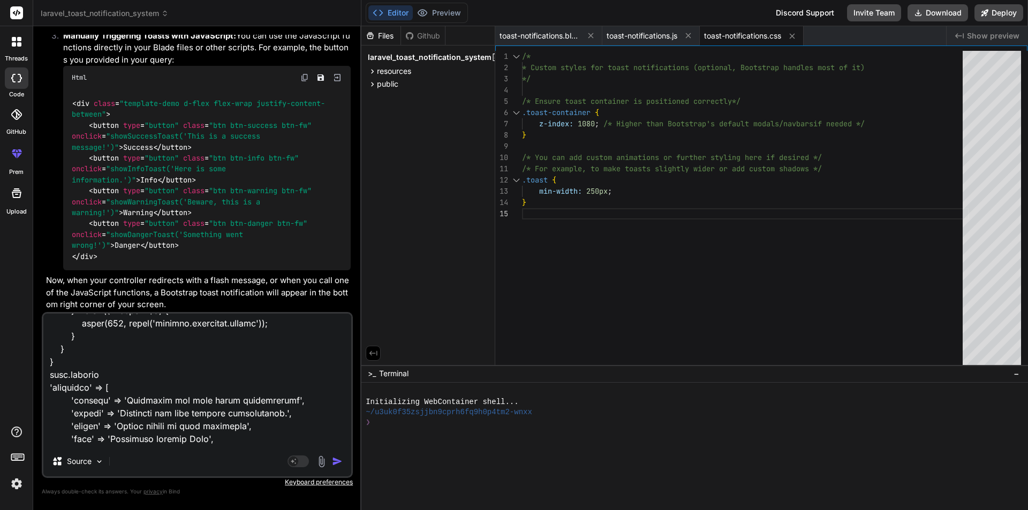
scroll to position [1878, 0]
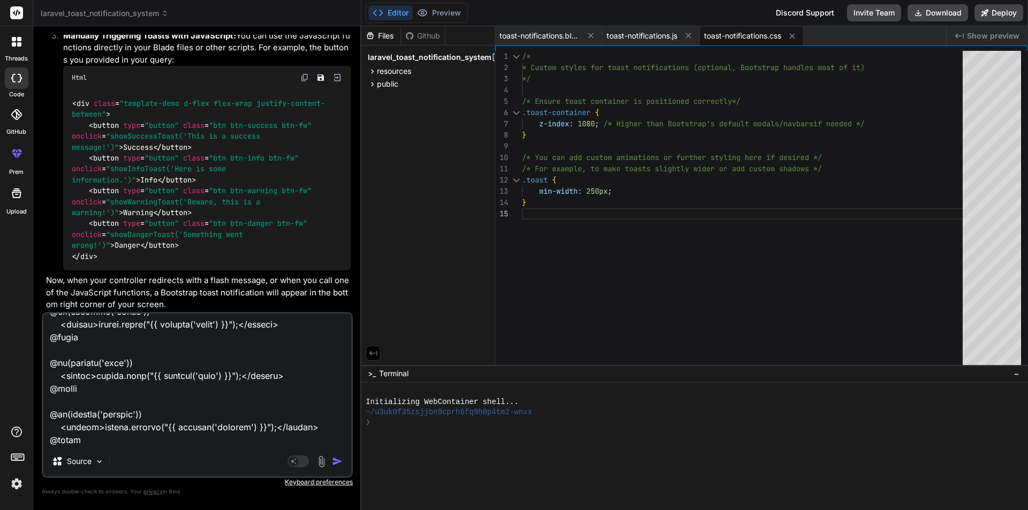
click at [150, 420] on textarea at bounding box center [197, 380] width 308 height 133
type textarea "class InsuranceController extends Controller { protected $insuranceRepo; public…"
type textarea "x"
type textarea "class InsuranceController extends Controller { protected $insuranceRepo; public…"
type textarea "x"
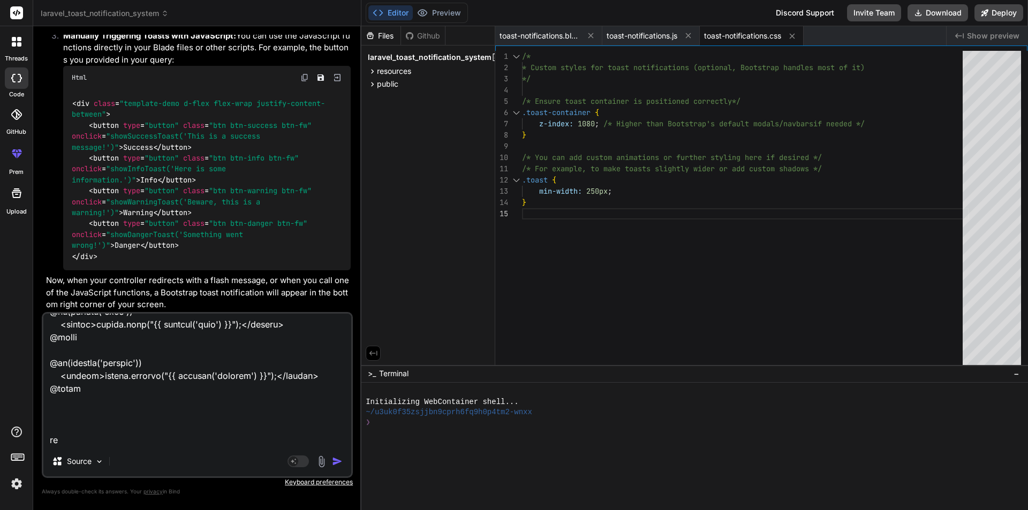
type textarea "class InsuranceController extends Controller { protected $insuranceRepo; public…"
type textarea "x"
type textarea "class InsuranceController extends Controller { protected $insuranceRepo; public…"
type textarea "x"
type textarea "class InsuranceController extends Controller { protected $insuranceRepo; public…"
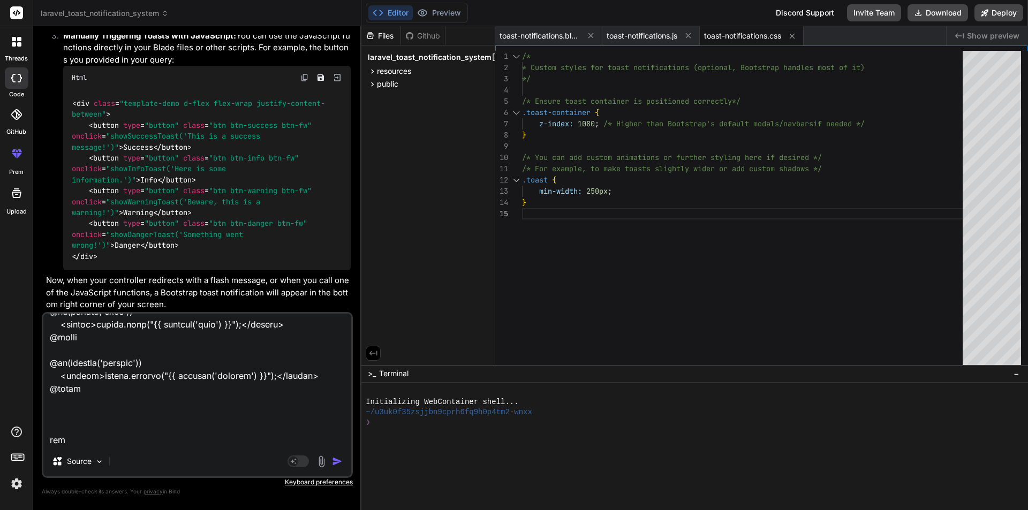
type textarea "x"
type textarea "class InsuranceController extends Controller { protected $insuranceRepo; public…"
type textarea "x"
type textarea "class InsuranceController extends Controller { protected $insuranceRepo; public…"
type textarea "x"
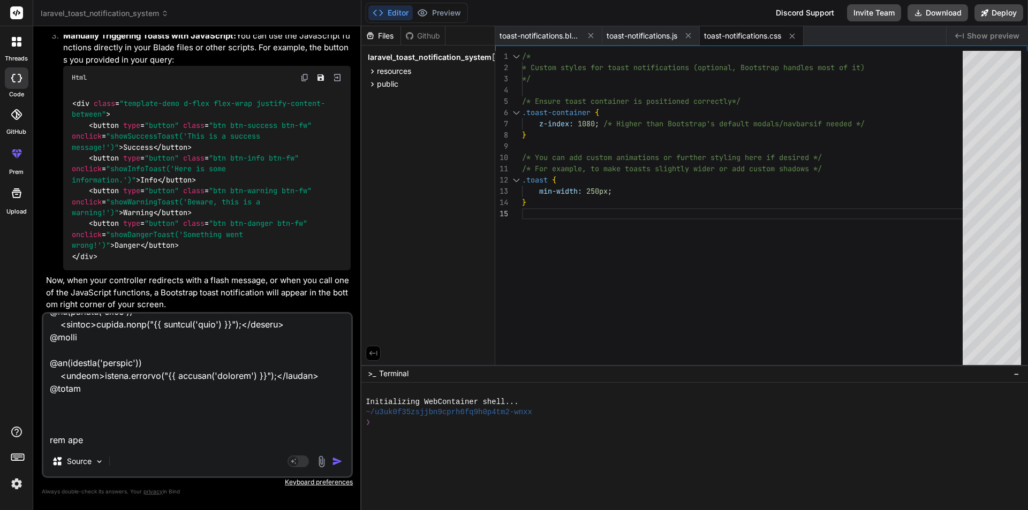
type textarea "class InsuranceController extends Controller { protected $insuranceRepo; public…"
type textarea "x"
type textarea "class InsuranceController extends Controller { protected $insuranceRepo; public…"
type textarea "x"
type textarea "class InsuranceController extends Controller { protected $insuranceRepo; public…"
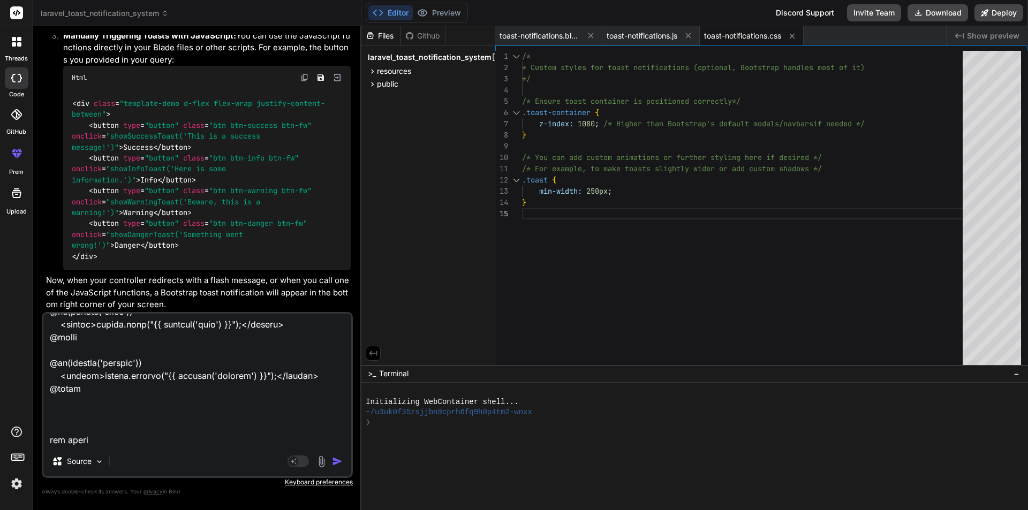
type textarea "x"
type textarea "class InsuranceController extends Controller { protected $insuranceRepo; public…"
type textarea "x"
type textarea "class InsuranceController extends Controller { protected $insuranceRepo; public…"
type textarea "x"
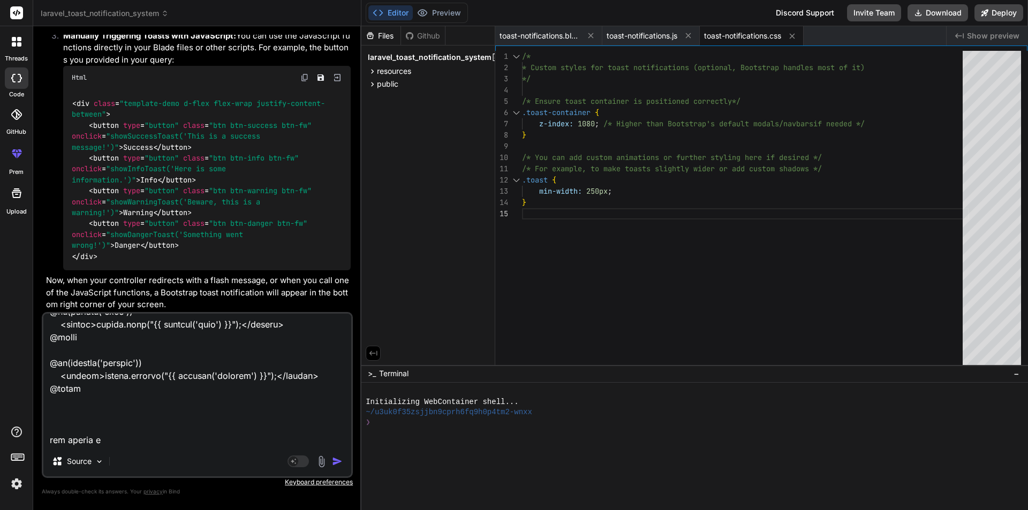
type textarea "class InsuranceController extends Controller { protected $insuranceRepo; public…"
type textarea "x"
type textarea "class InsuranceController extends Controller { protected $insuranceRepo; public…"
type textarea "x"
type textarea "class InsuranceController extends Controller { protected $insuranceRepo; public…"
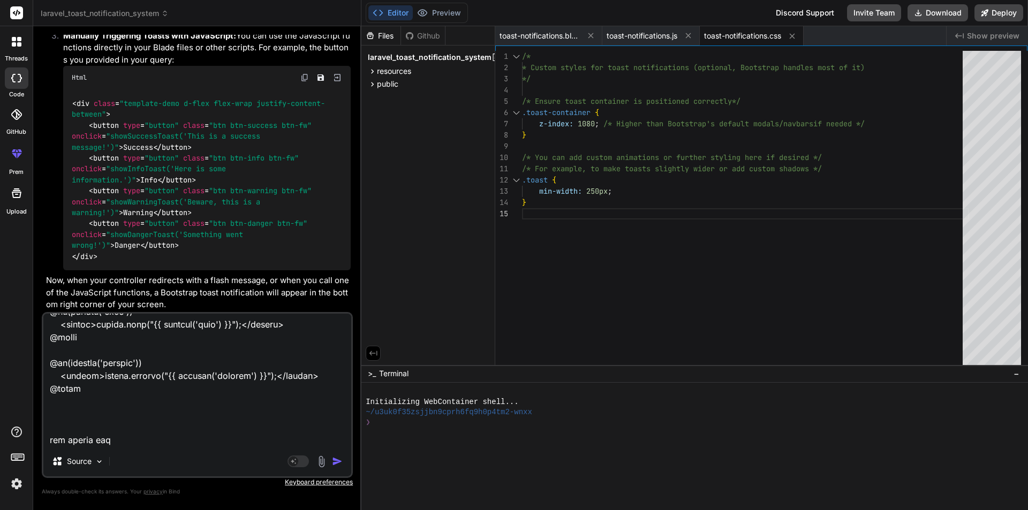
type textarea "x"
type textarea "class InsuranceController extends Controller { protected $insuranceRepo; public…"
type textarea "x"
type textarea "class InsuranceController extends Controller { protected $insuranceRepo; public…"
type textarea "x"
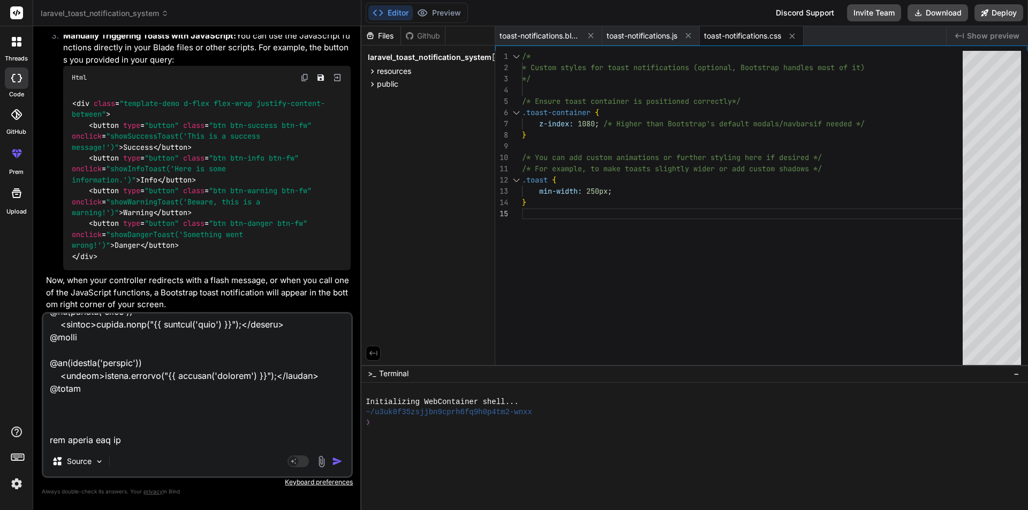
type textarea "class InsuranceController extends Controller { protected $insuranceRepo; public…"
type textarea "x"
type textarea "class InsuranceController extends Controller { protected $insuranceRepo; public…"
type textarea "x"
type textarea "class InsuranceController extends Controller { protected $insuranceRepo; public…"
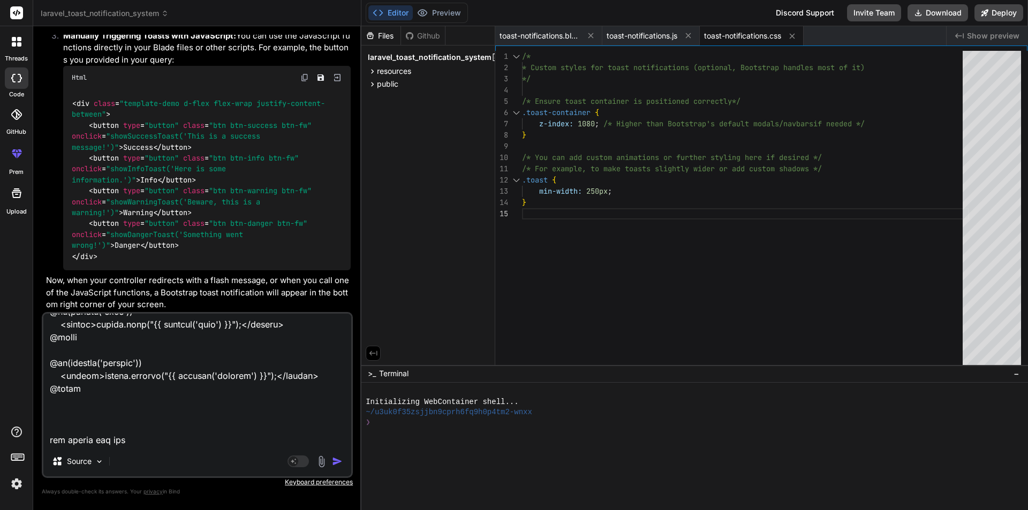
type textarea "x"
type textarea "class InsuranceController extends Controller { protected $insuranceRepo; public…"
type textarea "x"
type textarea "class InsuranceController extends Controller { protected $insuranceRepo; public…"
type textarea "x"
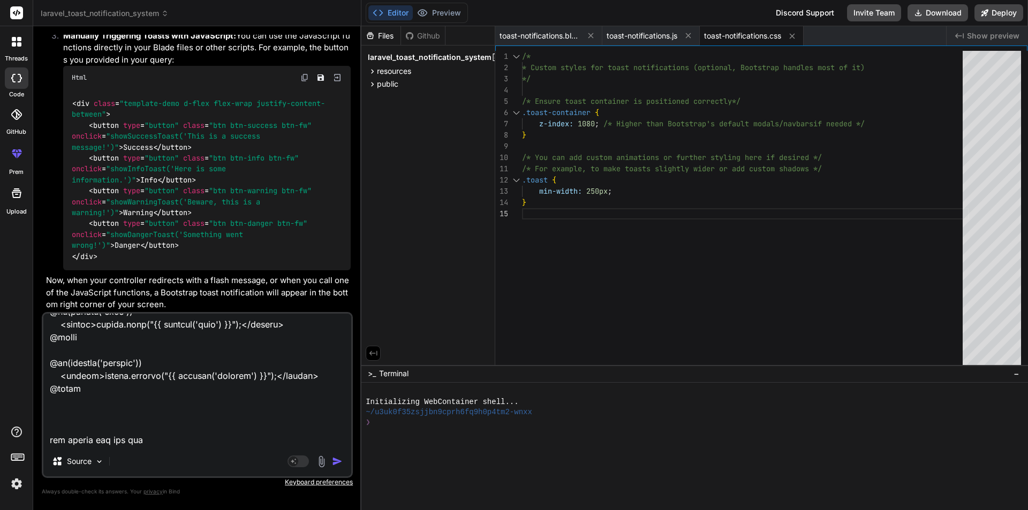
type textarea "class InsuranceController extends Controller { protected $insuranceRepo; public…"
type textarea "x"
type textarea "class InsuranceController extends Controller { protected $insuranceRepo; public…"
type textarea "x"
type textarea "class InsuranceController extends Controller { protected $insuranceRepo; public…"
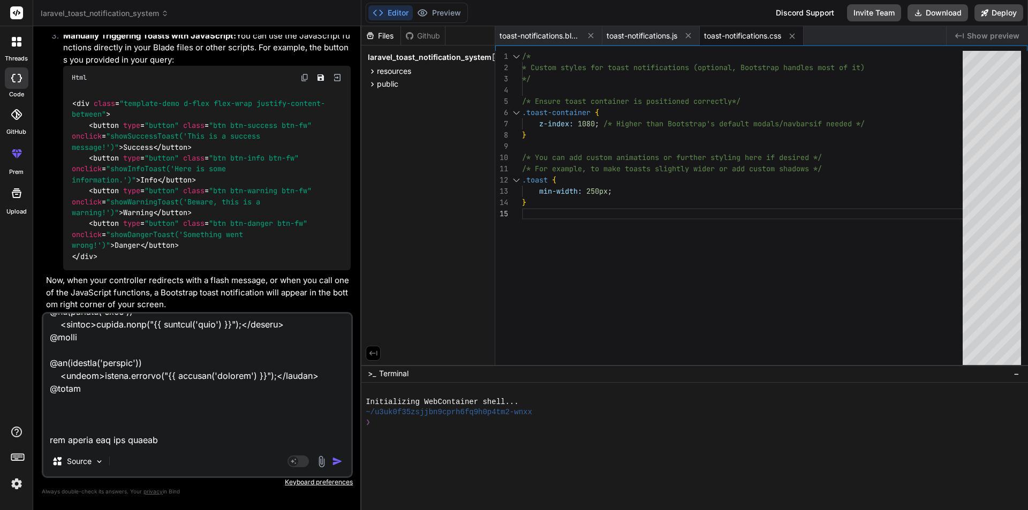
type textarea "x"
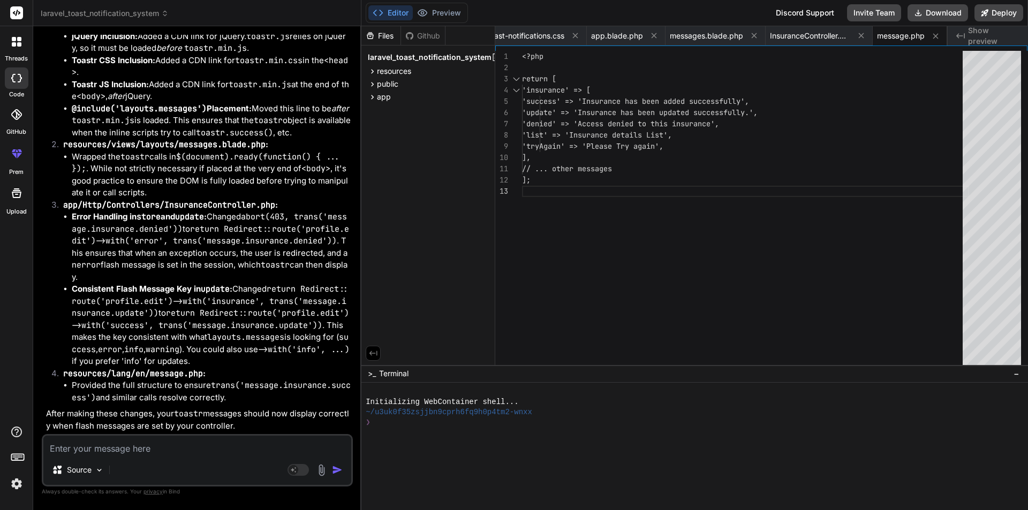
scroll to position [3125, 0]
drag, startPoint x: 249, startPoint y: 386, endPoint x: 306, endPoint y: 386, distance: 56.2
click at [306, 386] on code "trans('message.insurance.success')" at bounding box center [211, 391] width 279 height 23
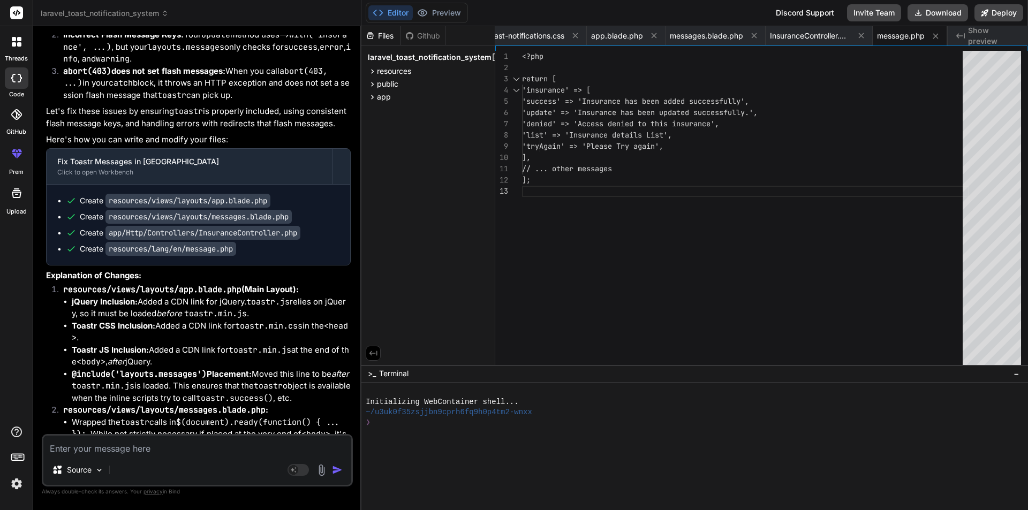
scroll to position [2910, 0]
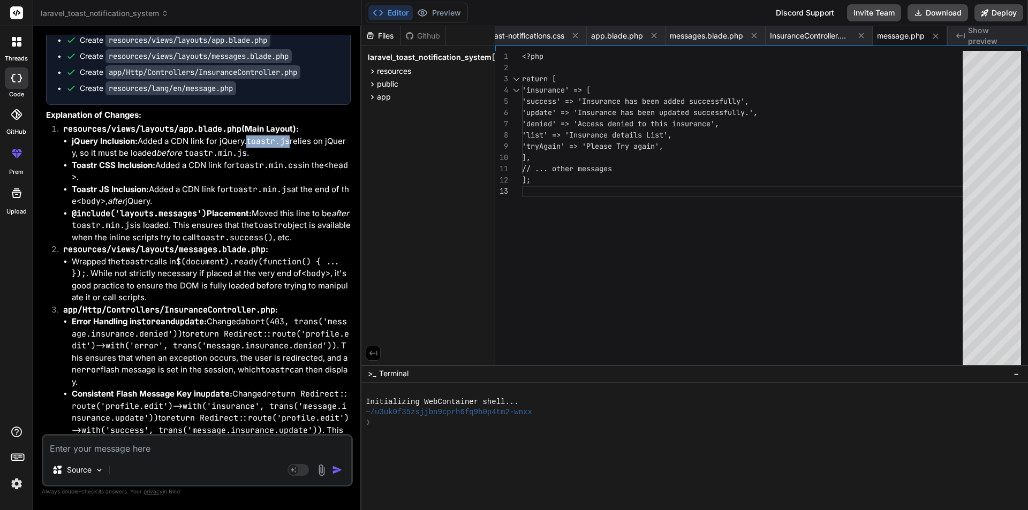
drag, startPoint x: 253, startPoint y: 248, endPoint x: 295, endPoint y: 249, distance: 41.8
click at [290, 147] on code "toastr.js" at bounding box center [267, 141] width 43 height 11
copy code "toastr.js"
click at [198, 454] on textarea at bounding box center [197, 445] width 308 height 19
paste textarea "<script src="https://cdnjs.cloudflare.com/ajax/libs/jquery-toast-plugin/1.3.2/j…"
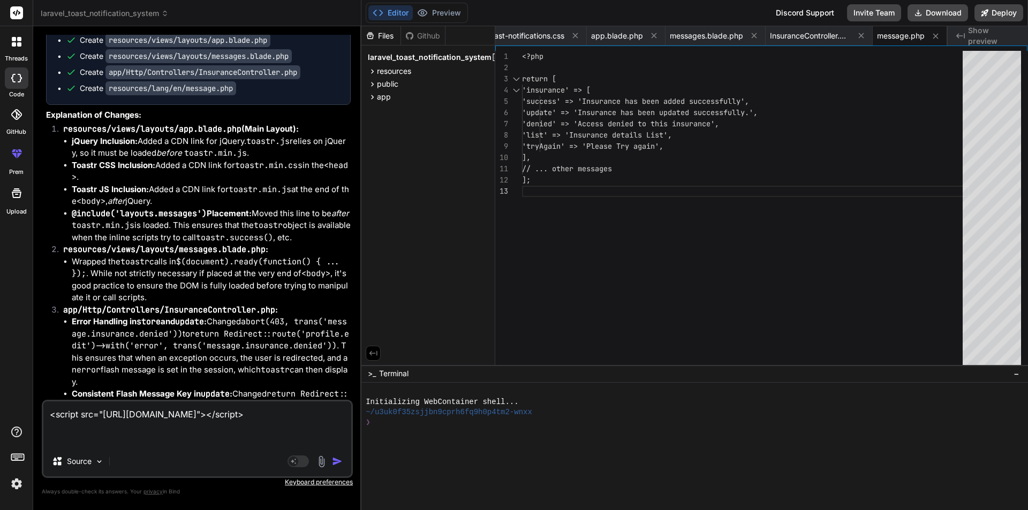
paste textarea "<link rel="stylesheet" href="../../../assets/vendors/jquery-toast-plugin/jquery…"
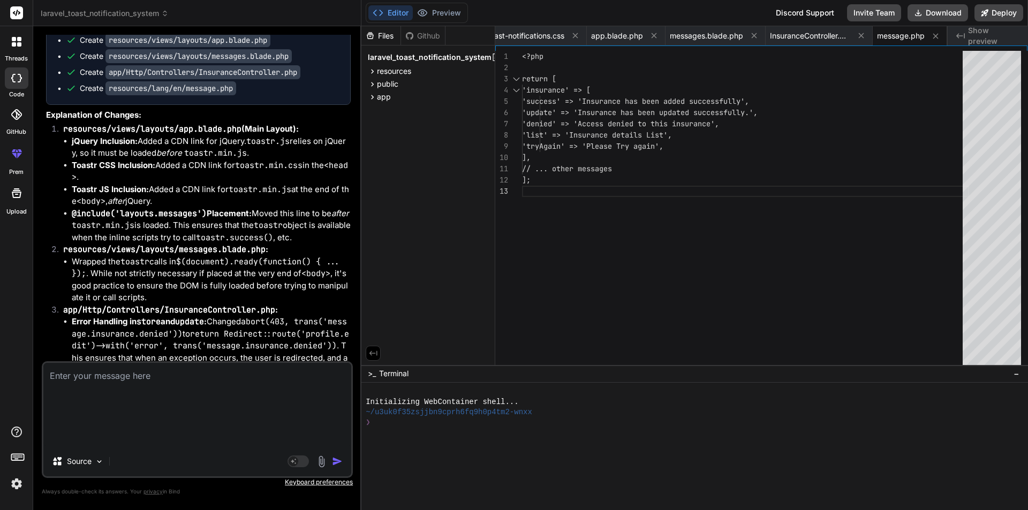
scroll to position [3260, 0]
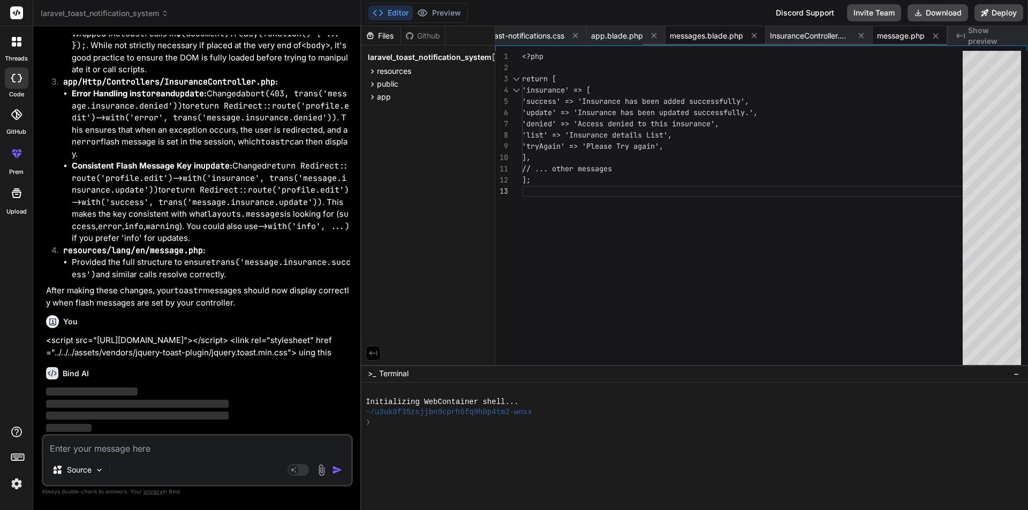
click at [685, 37] on span "messages.blade.php" at bounding box center [706, 36] width 73 height 11
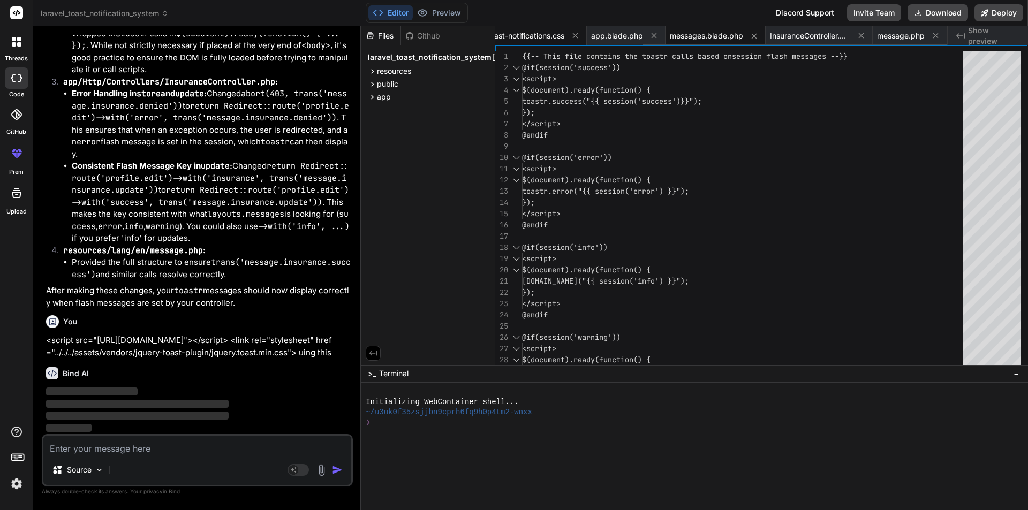
click at [549, 34] on span "toast-notifications.css" at bounding box center [525, 36] width 77 height 11
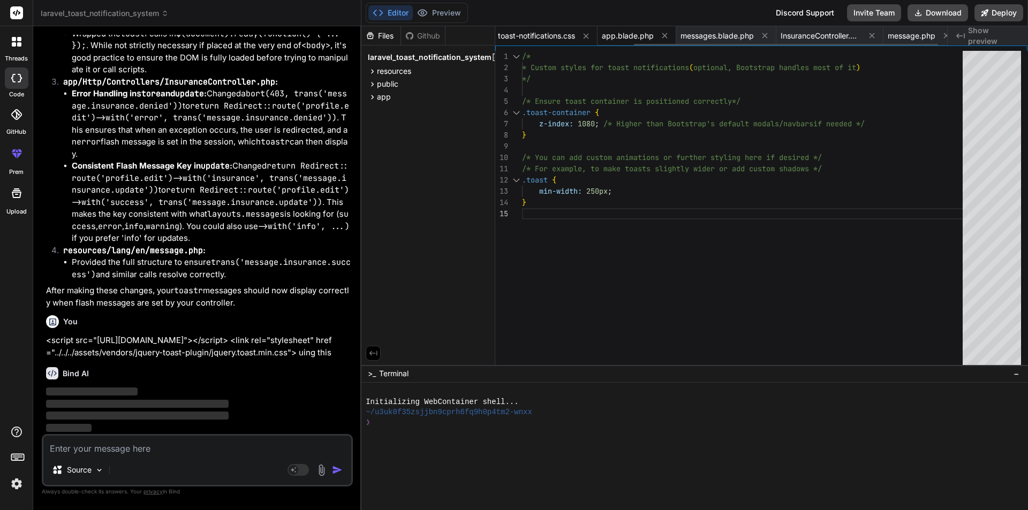
click at [634, 36] on span "app.blade.php" at bounding box center [628, 36] width 52 height 11
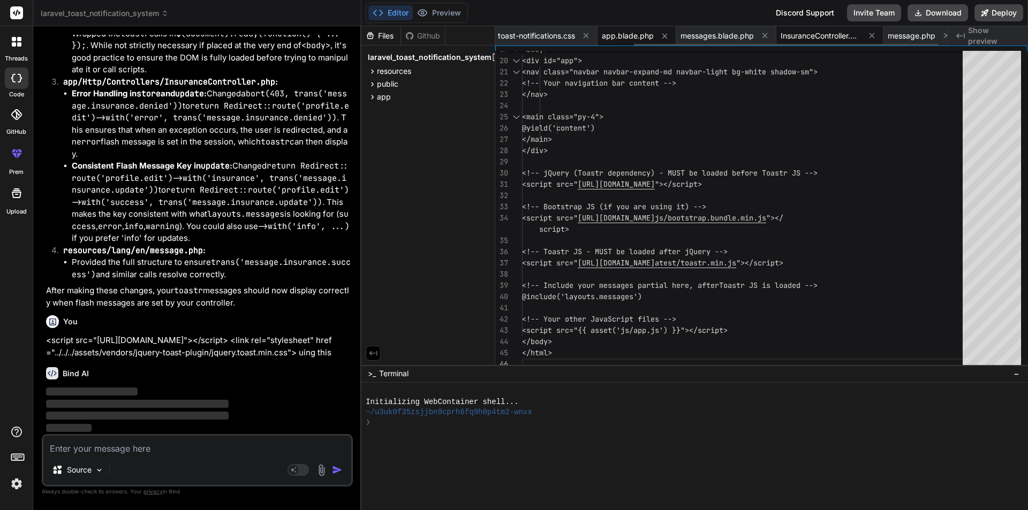
click at [794, 39] on span "InsuranceController.php" at bounding box center [820, 36] width 80 height 11
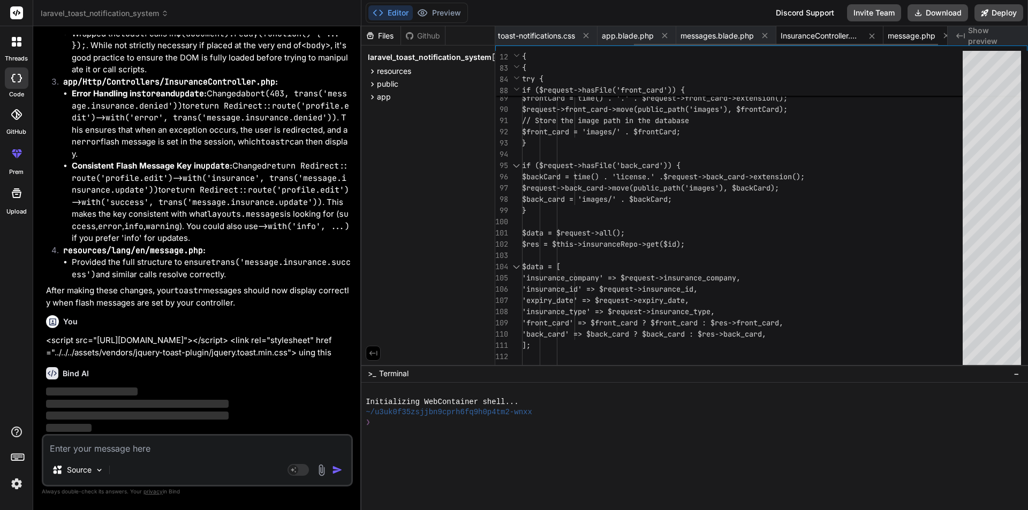
click at [901, 39] on span "message.php" at bounding box center [912, 36] width 48 height 11
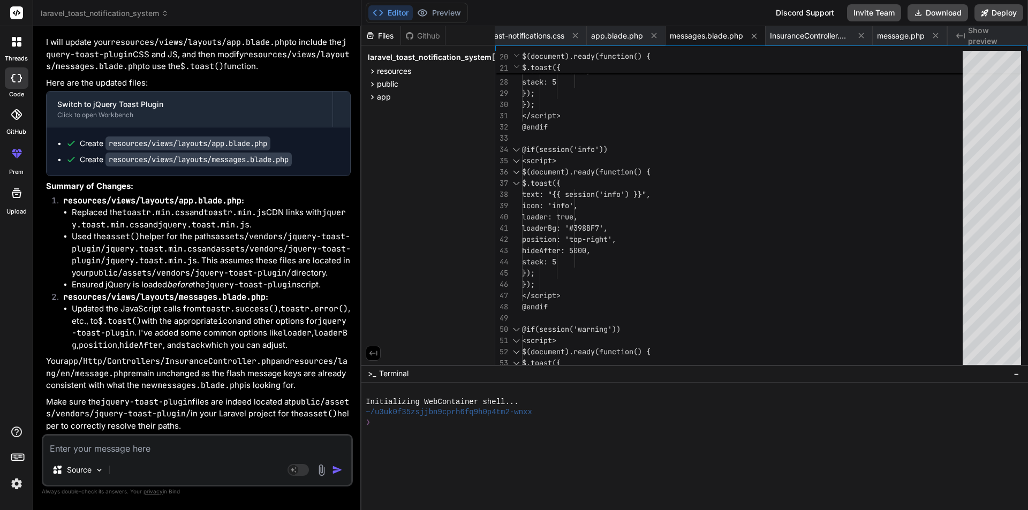
scroll to position [3584, 0]
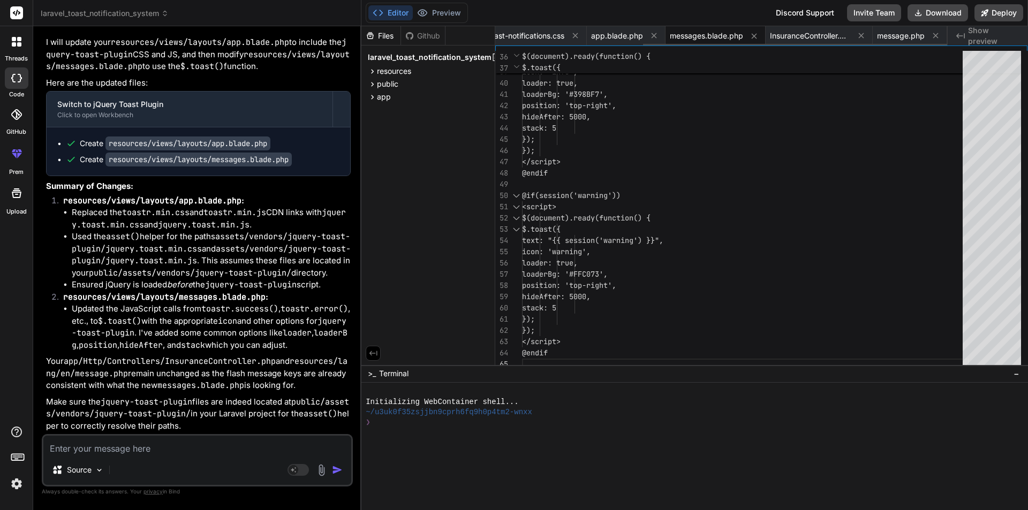
click at [716, 39] on span "messages.blade.php" at bounding box center [706, 36] width 73 height 11
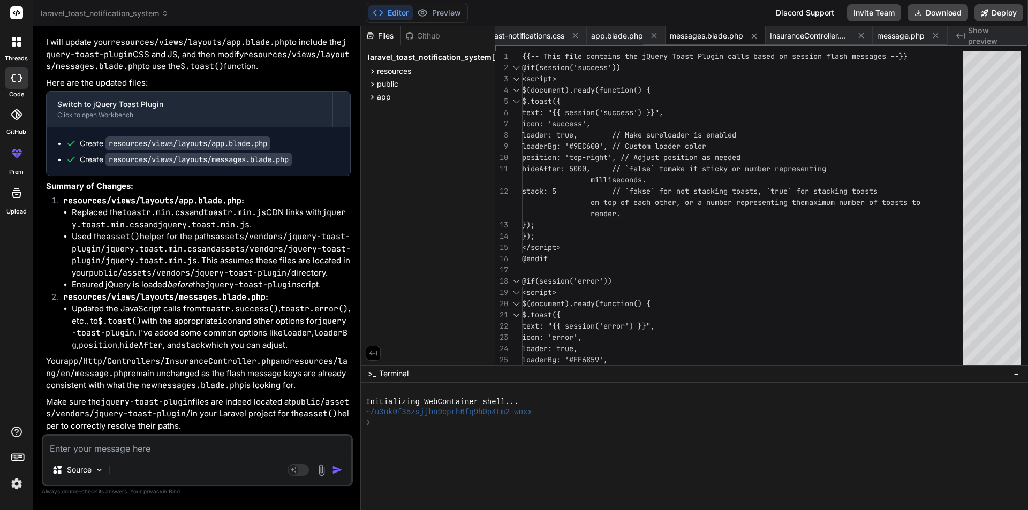
click at [733, 33] on span "messages.blade.php" at bounding box center [706, 36] width 73 height 11
click at [822, 39] on span "InsuranceController.php" at bounding box center [810, 36] width 80 height 11
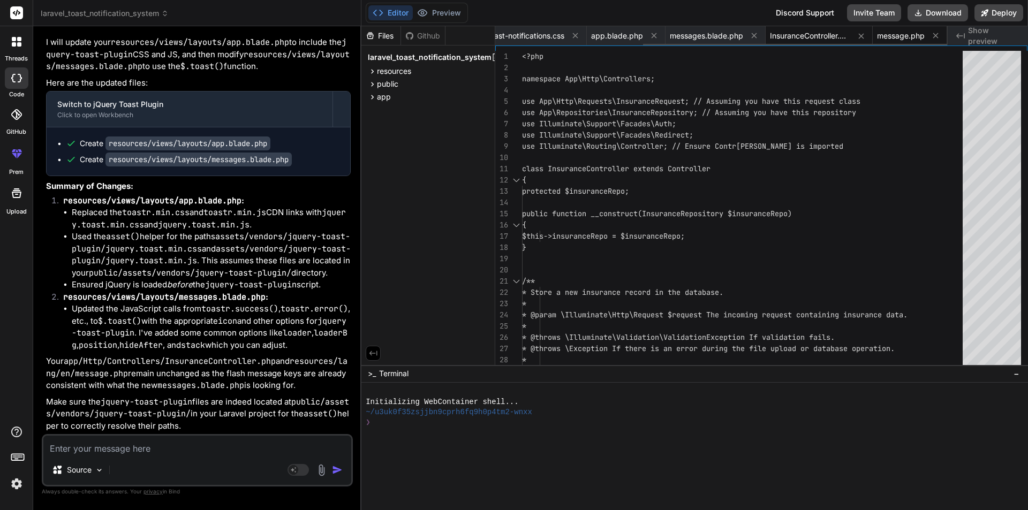
click at [886, 35] on span "message.php" at bounding box center [901, 36] width 48 height 11
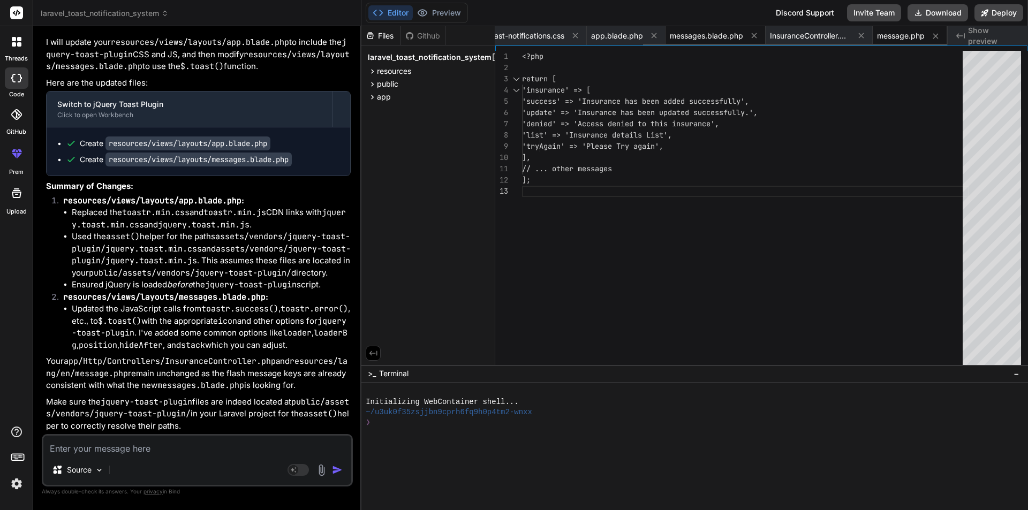
click at [721, 32] on span "messages.blade.php" at bounding box center [706, 36] width 73 height 11
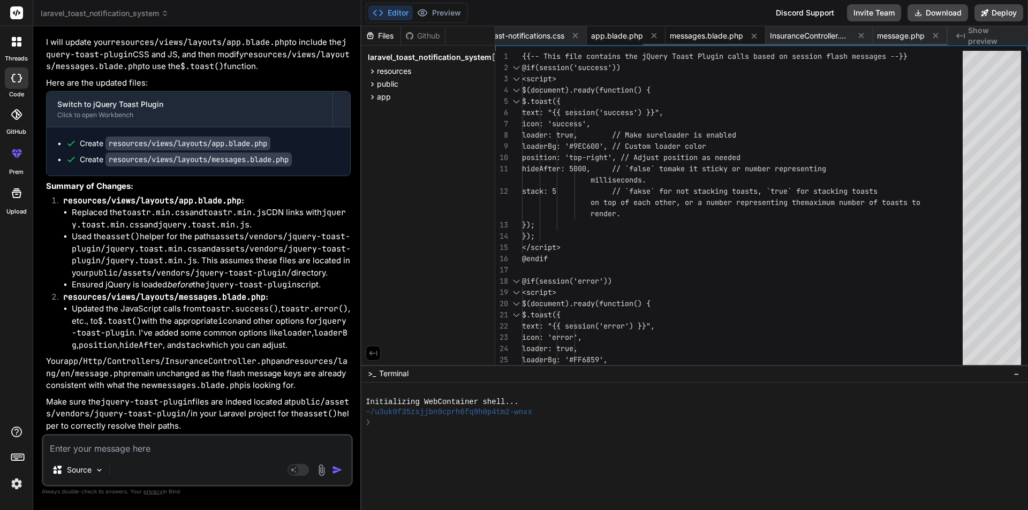
click at [631, 31] on span "app.blade.php" at bounding box center [617, 36] width 52 height 11
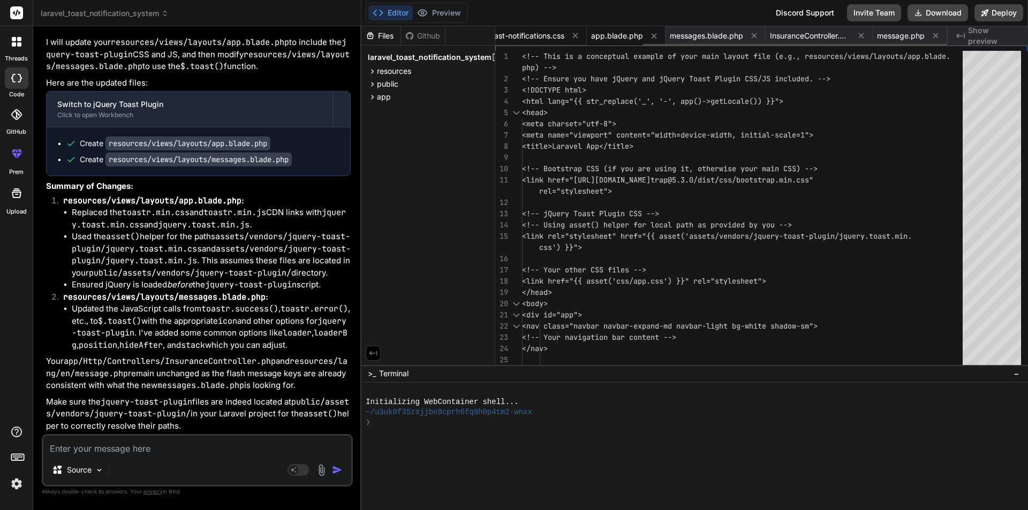
click at [536, 31] on span "toast-notifications.css" at bounding box center [525, 36] width 77 height 11
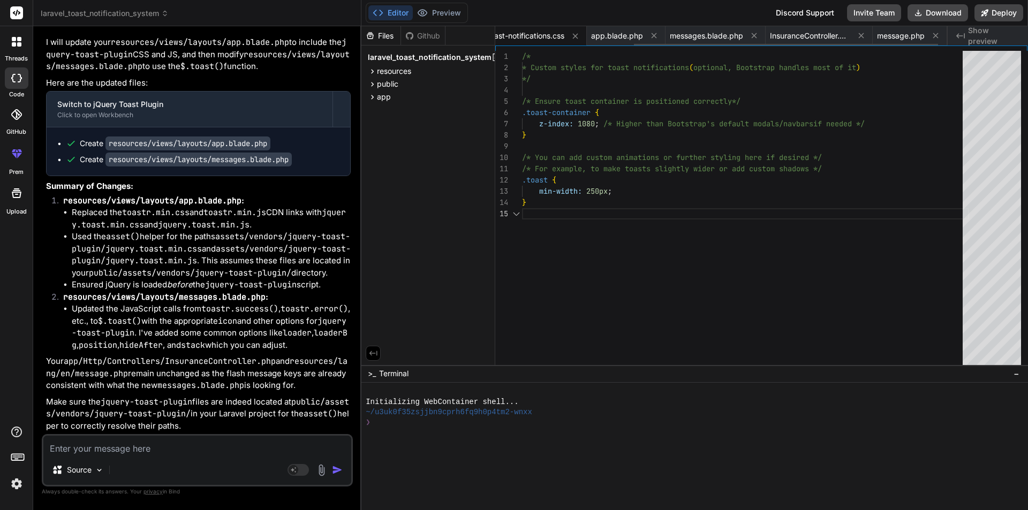
scroll to position [0, 206]
click at [621, 39] on span "app.blade.php" at bounding box center [628, 36] width 52 height 11
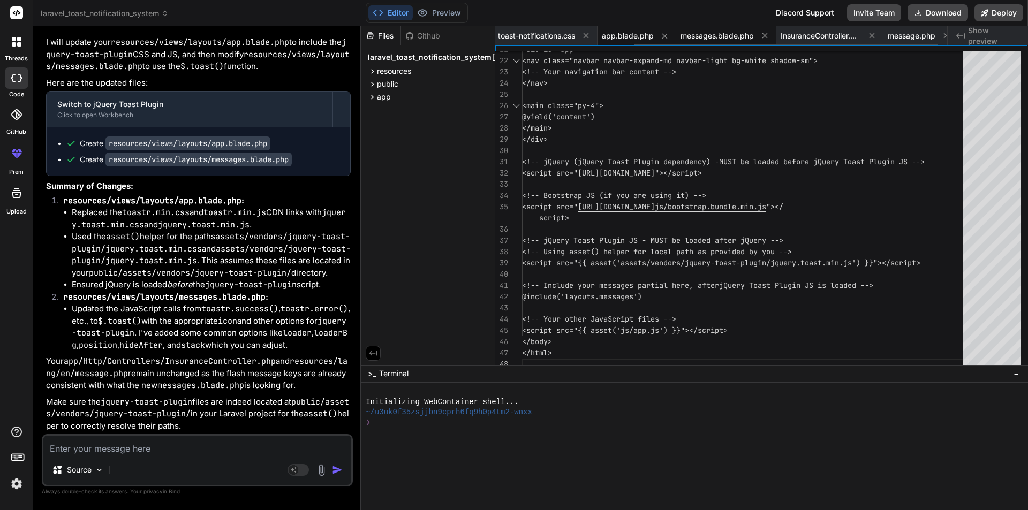
click at [719, 35] on span "messages.blade.php" at bounding box center [716, 36] width 73 height 11
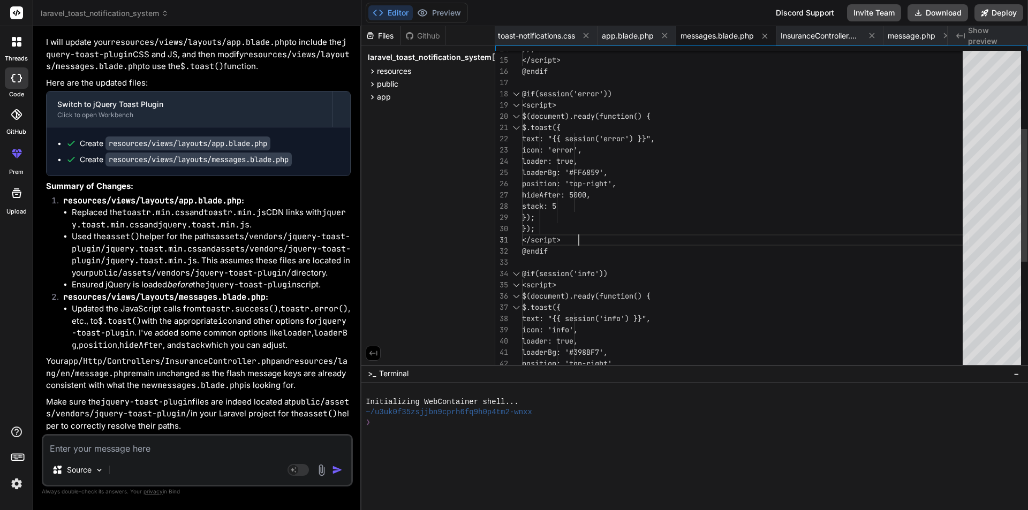
scroll to position [0, 0]
click at [640, 238] on div "$.toast({ text: "{{ session('error') }}", icon: 'error', loader: true, loaderBg…" at bounding box center [745, 245] width 447 height 764
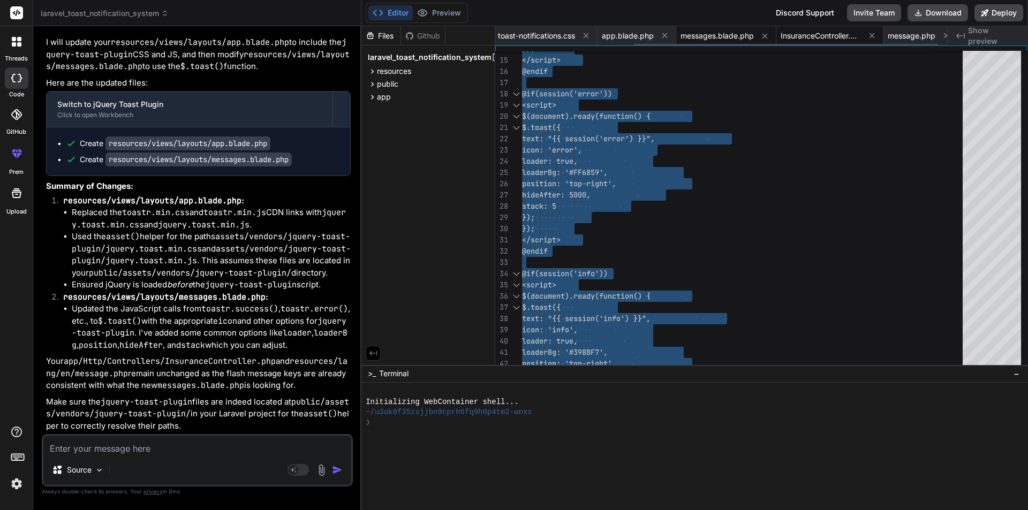
click at [835, 35] on span "InsuranceController.php" at bounding box center [820, 36] width 80 height 11
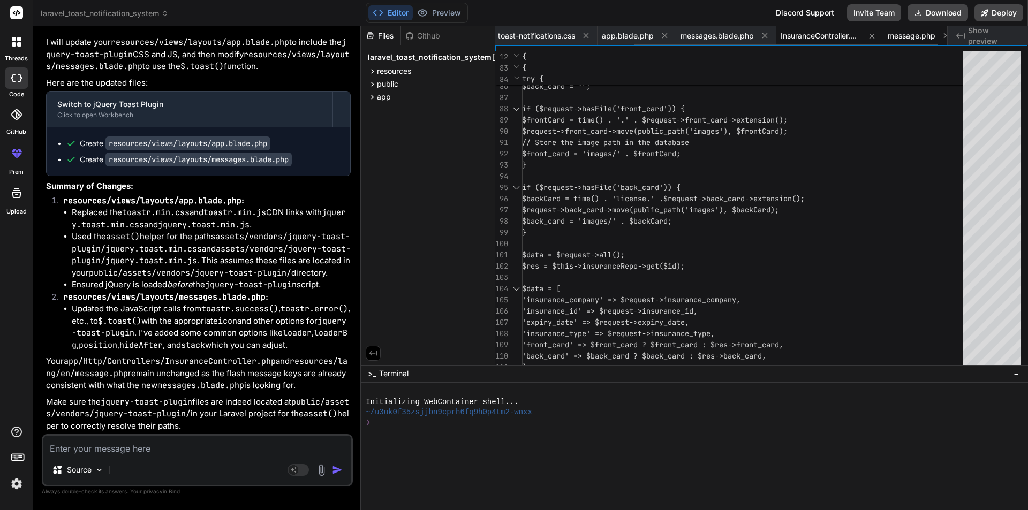
click at [907, 39] on span "message.php" at bounding box center [912, 36] width 48 height 11
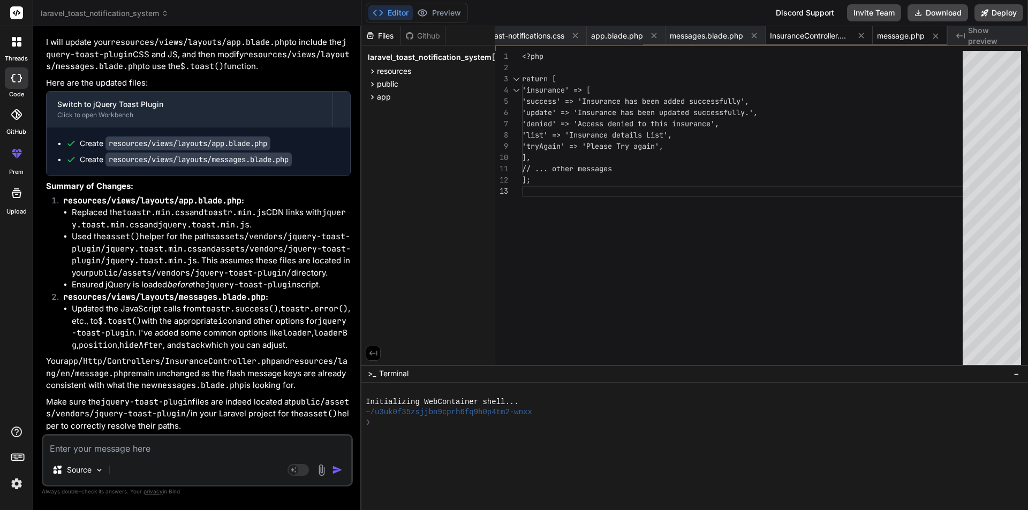
click at [825, 35] on span "InsuranceController.php" at bounding box center [810, 36] width 80 height 11
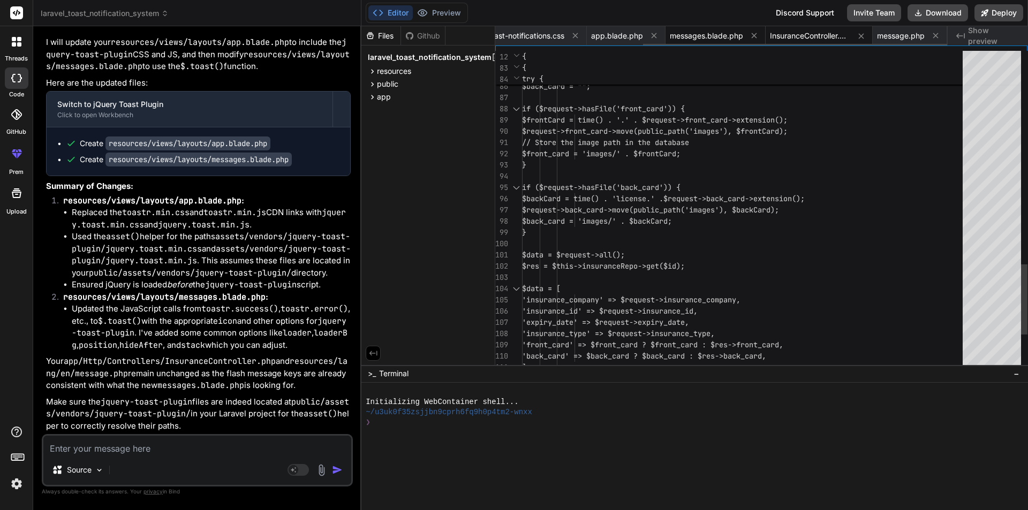
click at [704, 37] on span "messages.blade.php" at bounding box center [706, 36] width 73 height 11
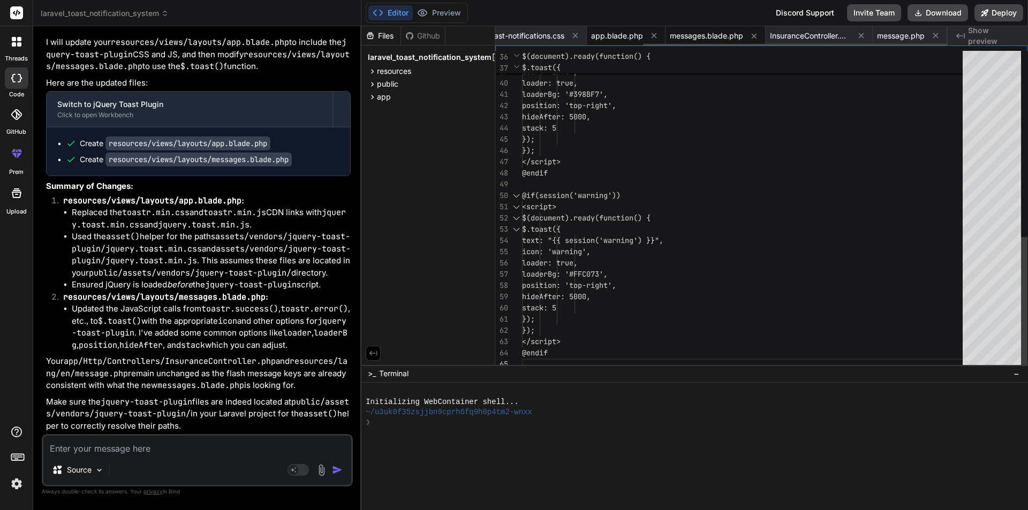
click at [624, 33] on span "app.blade.php" at bounding box center [617, 36] width 52 height 11
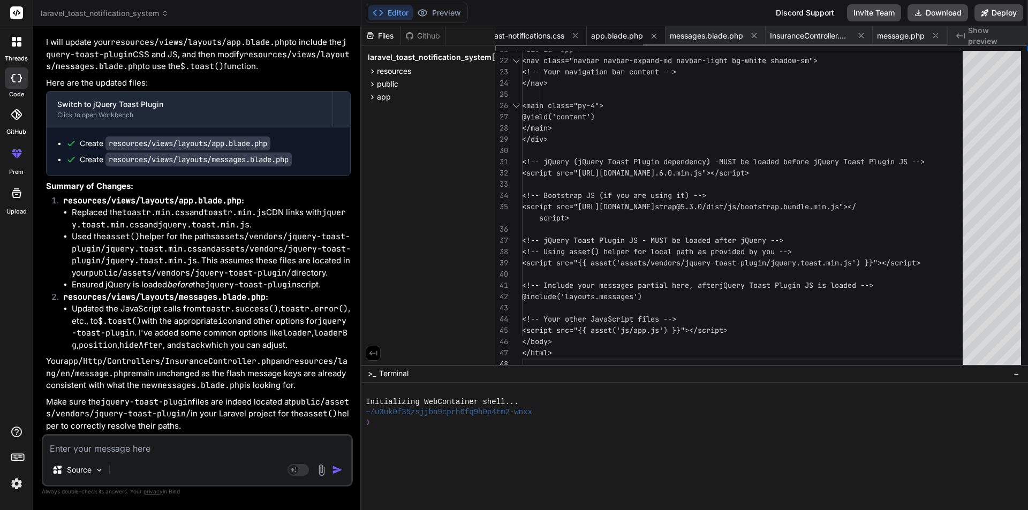
click at [526, 27] on div "toast-notifications.css" at bounding box center [535, 35] width 104 height 19
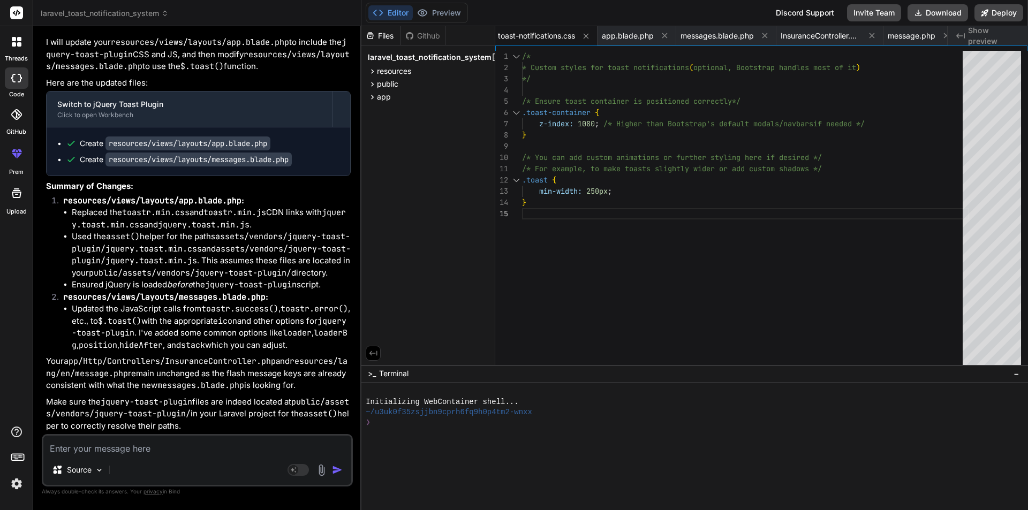
scroll to position [3638, 0]
click at [170, 454] on textarea at bounding box center [197, 445] width 308 height 19
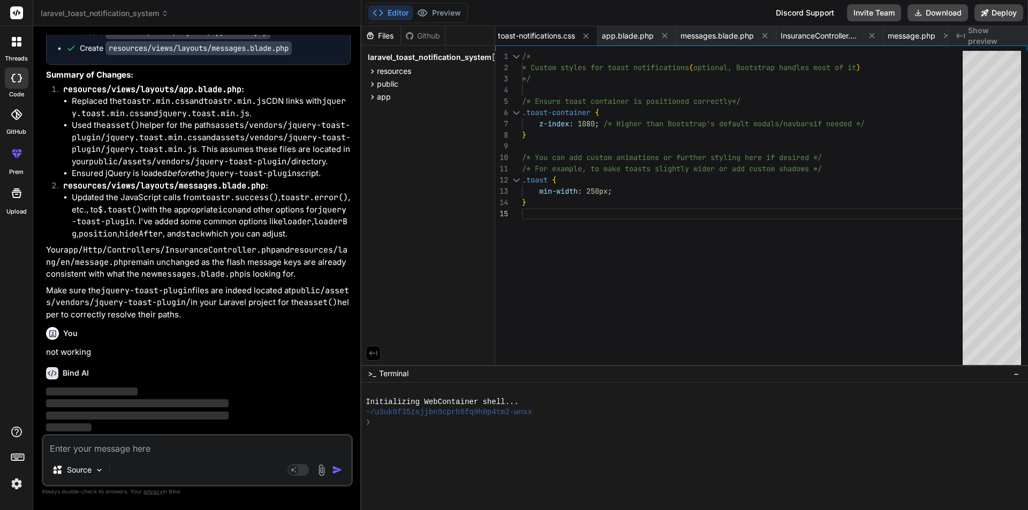
scroll to position [3588, 0]
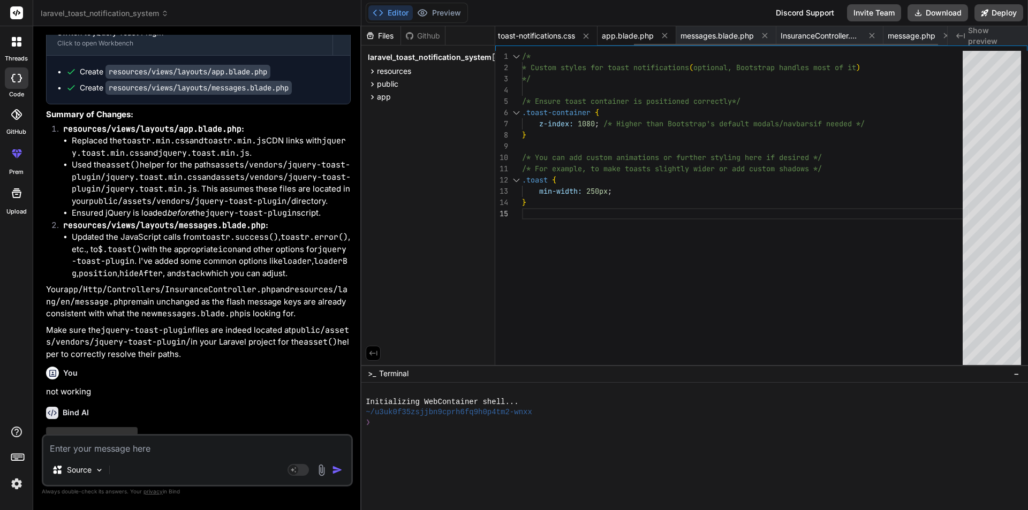
click at [629, 35] on span "app.blade.php" at bounding box center [628, 36] width 52 height 11
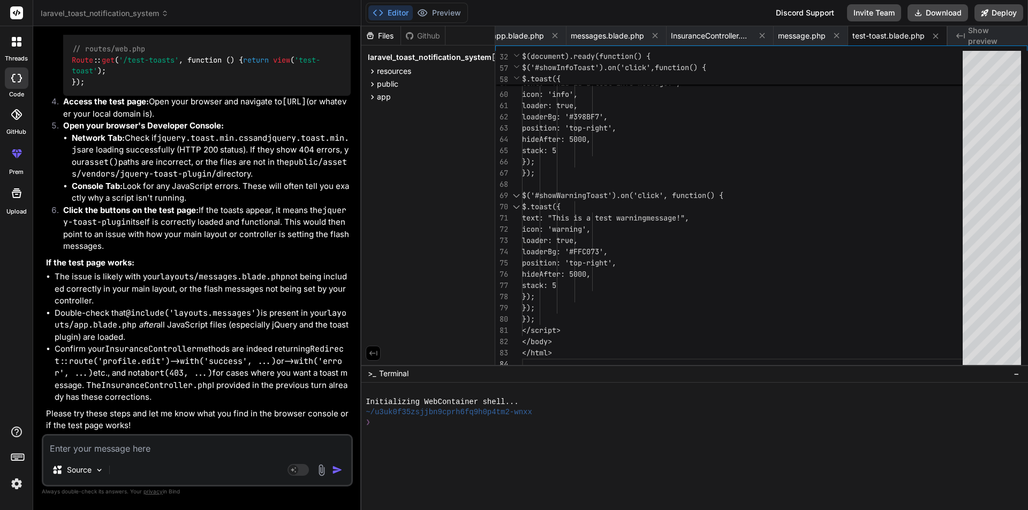
scroll to position [4589, 0]
